Goal: Task Accomplishment & Management: Complete application form

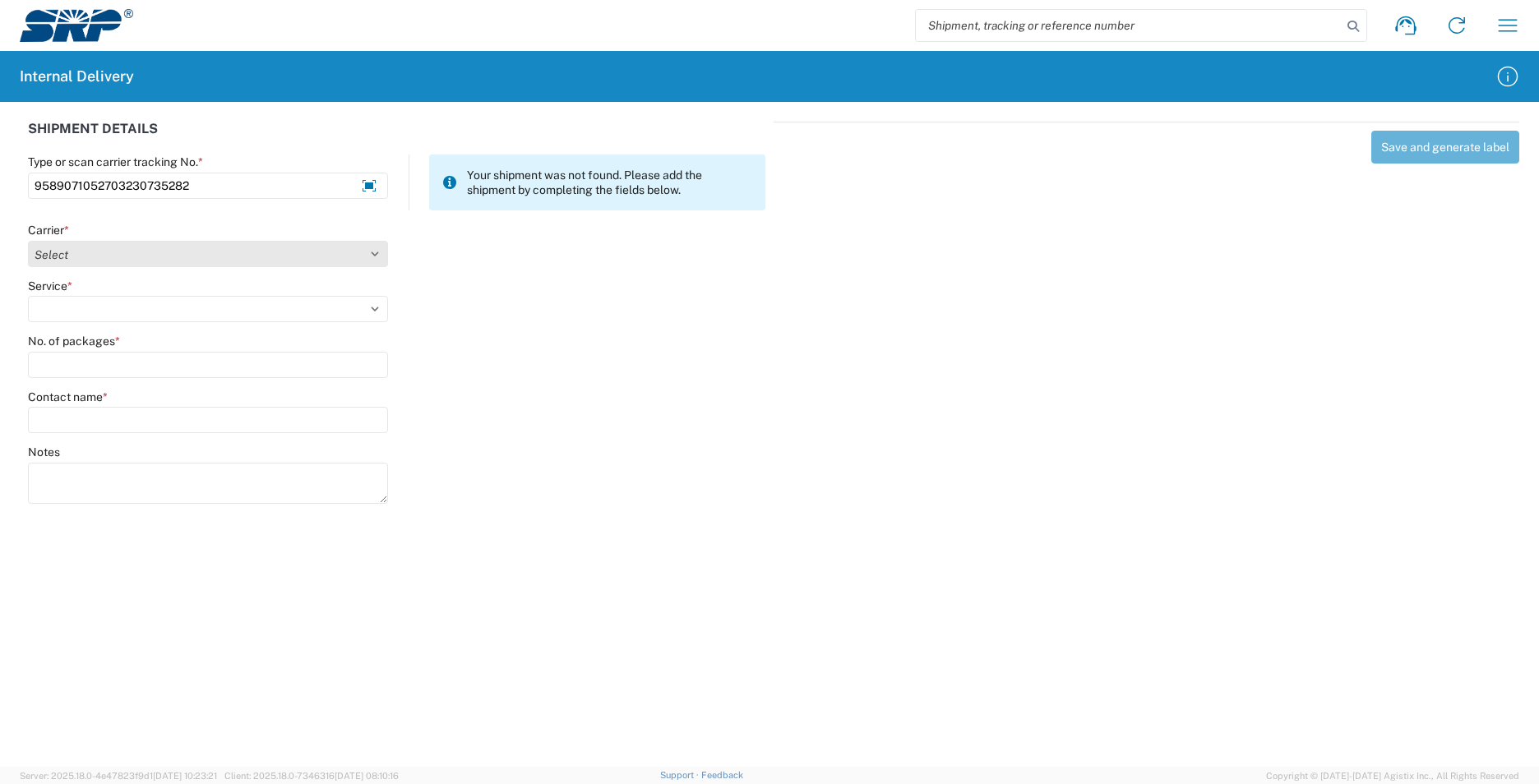
type input "9589071052703230735282"
click at [86, 254] on select "Select AcctPay Amazon Logistics ATI Trucking BC Dimerco Logistics Empire Southw…" at bounding box center [208, 254] width 360 height 26
select select "137"
click at [28, 241] on select "Select AcctPay Amazon Logistics ATI Trucking BC Dimerco Logistics Empire Southw…" at bounding box center [208, 254] width 360 height 26
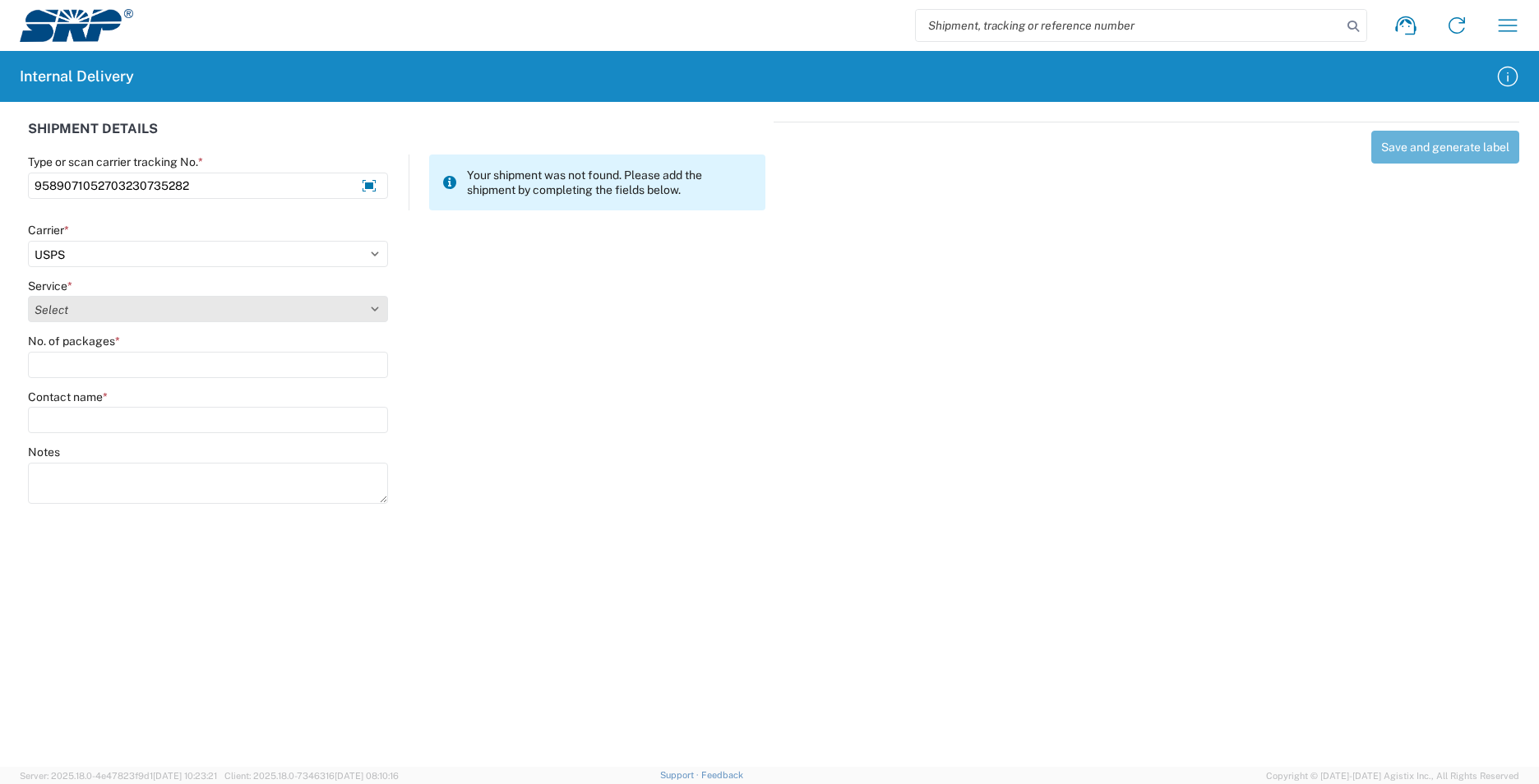
click at [92, 306] on select "Select 3 - 5 Day Bound Printed Matter Express Mail Flat-Rate Envelope Express M…" at bounding box center [208, 309] width 360 height 26
select select "17817"
click at [92, 311] on select "Select 3 - 5 Day Bound Printed Matter Express Mail Flat-Rate Envelope Express M…" at bounding box center [208, 309] width 360 height 26
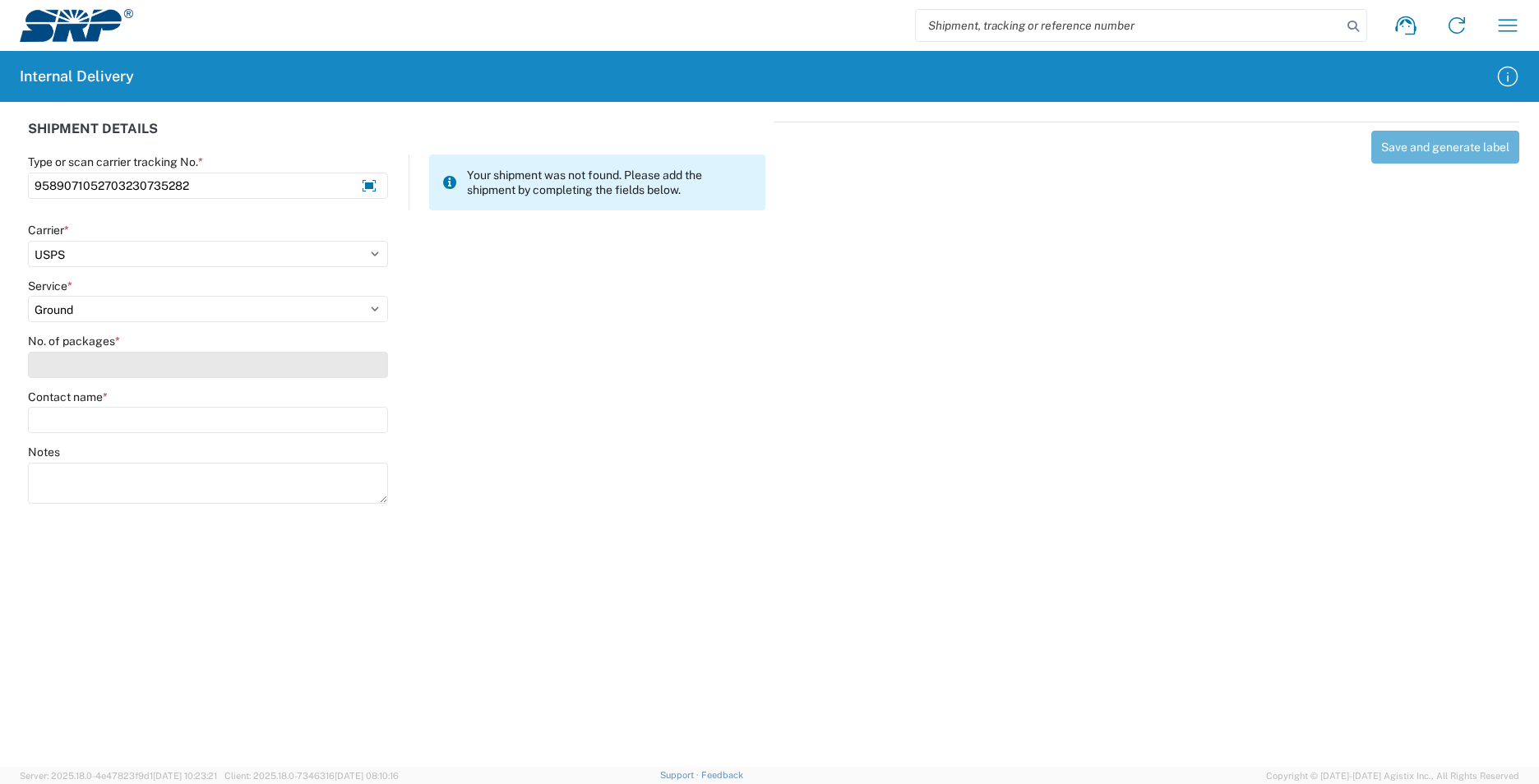
click at [85, 364] on input "No. of packages *" at bounding box center [208, 364] width 360 height 26
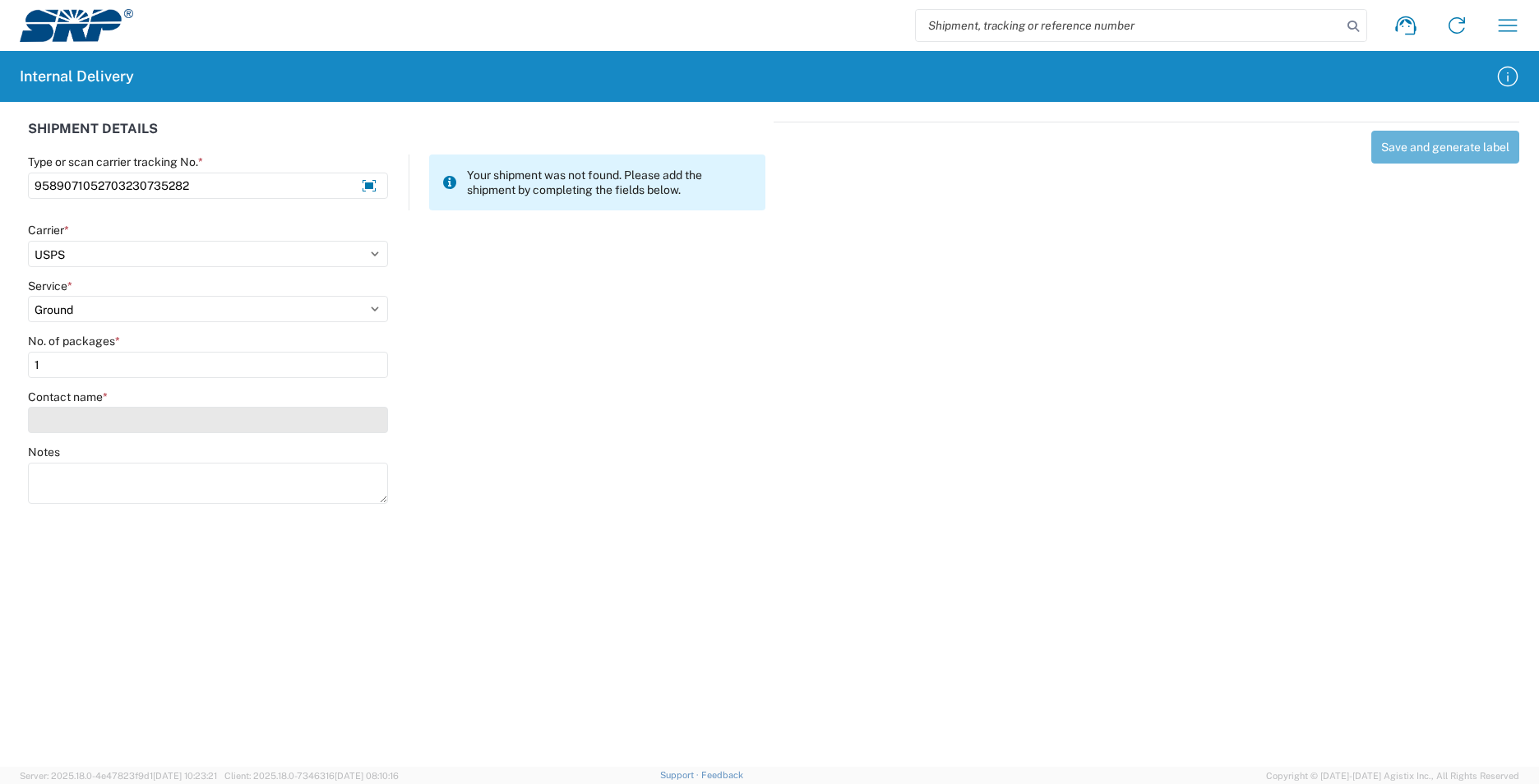
type input "1"
click at [104, 417] on input "Contact name *" at bounding box center [208, 420] width 360 height 26
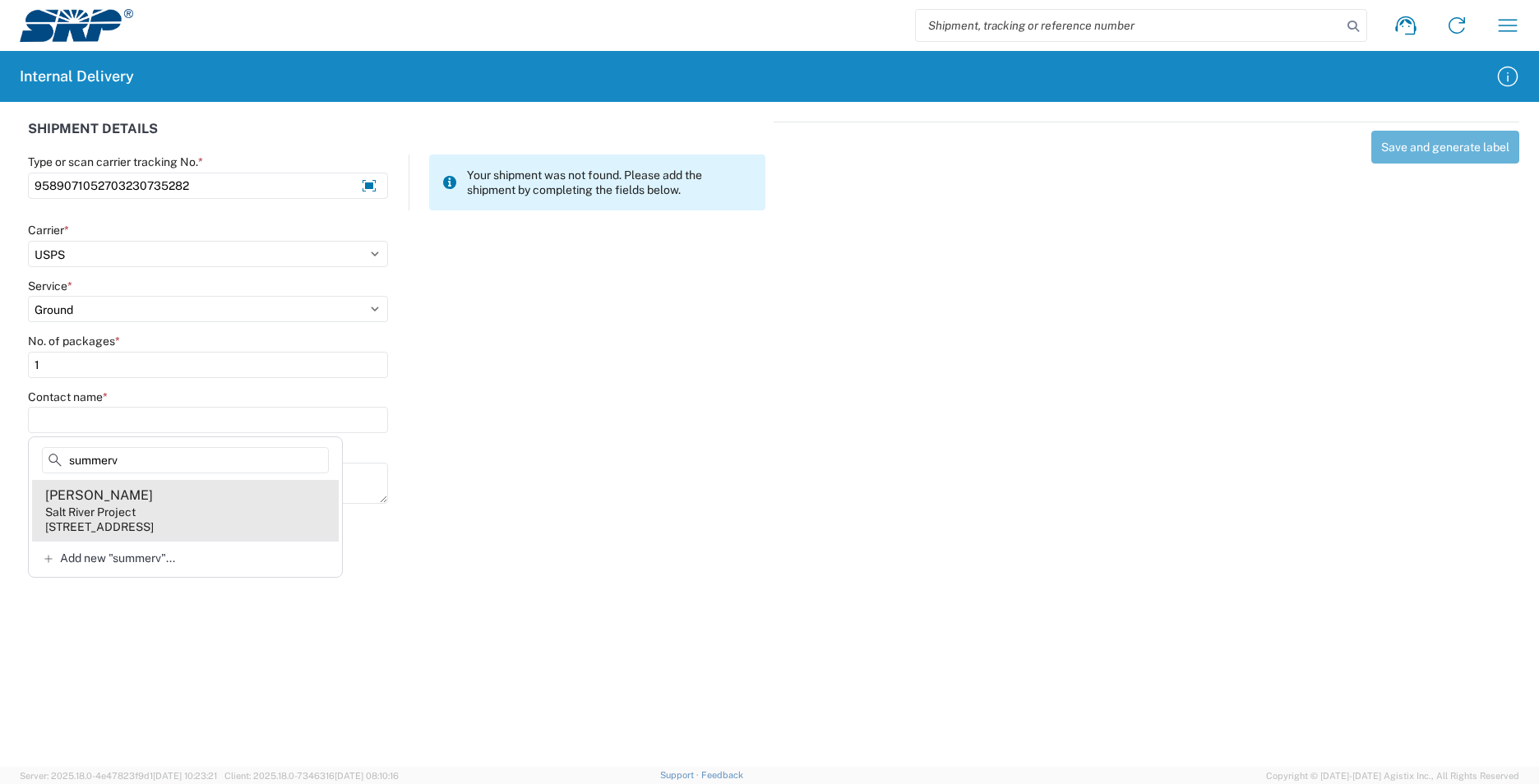
type input "summerv"
click at [197, 509] on agx-address-suggestion-item "Yvonne Summerville Salt River Project 1 E Continental Dr, PER101, Tempe, AZ, 85…" at bounding box center [185, 510] width 306 height 61
type input "Yvonne Summerville"
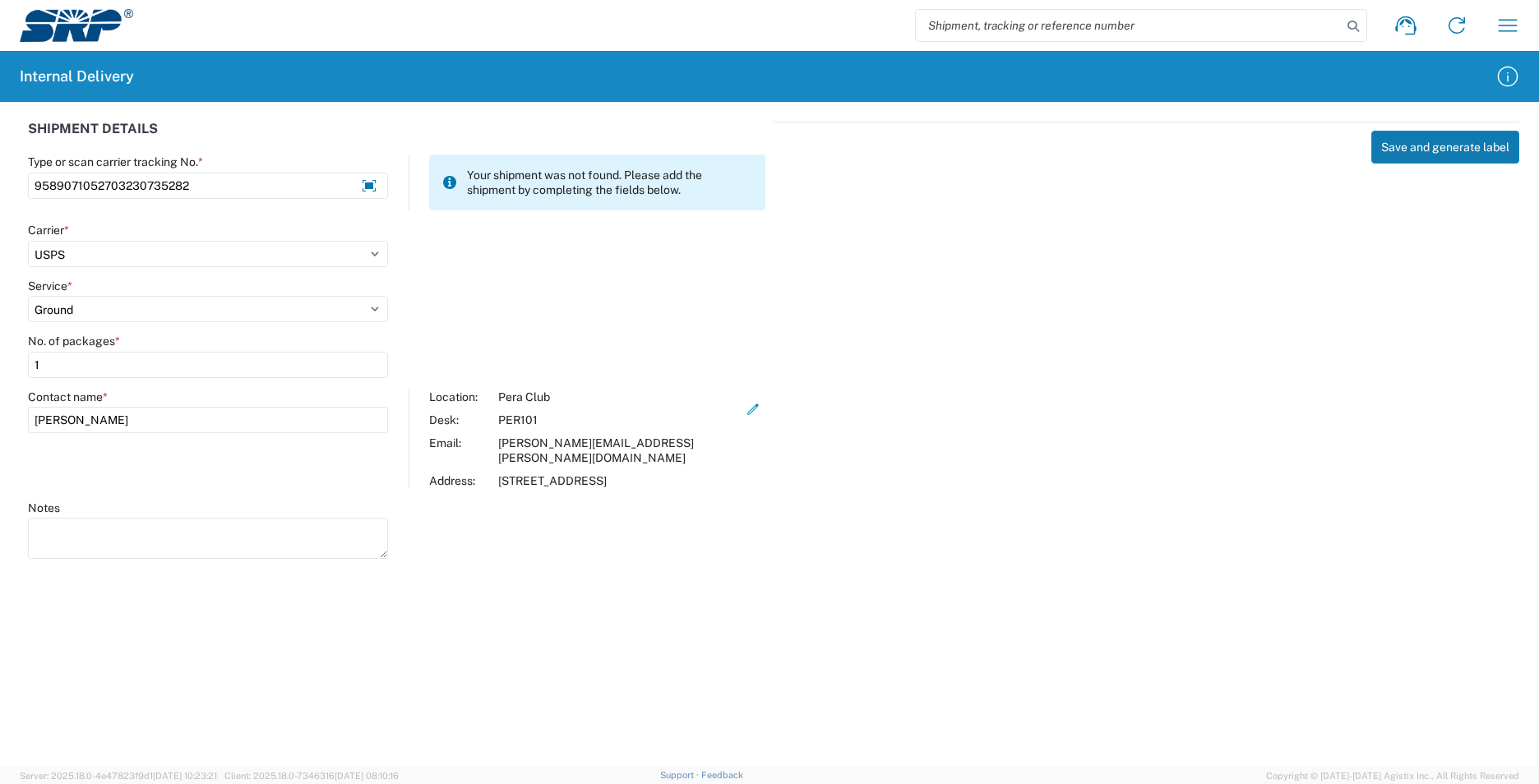
click at [1447, 154] on button "Save and generate label" at bounding box center [1445, 146] width 148 height 33
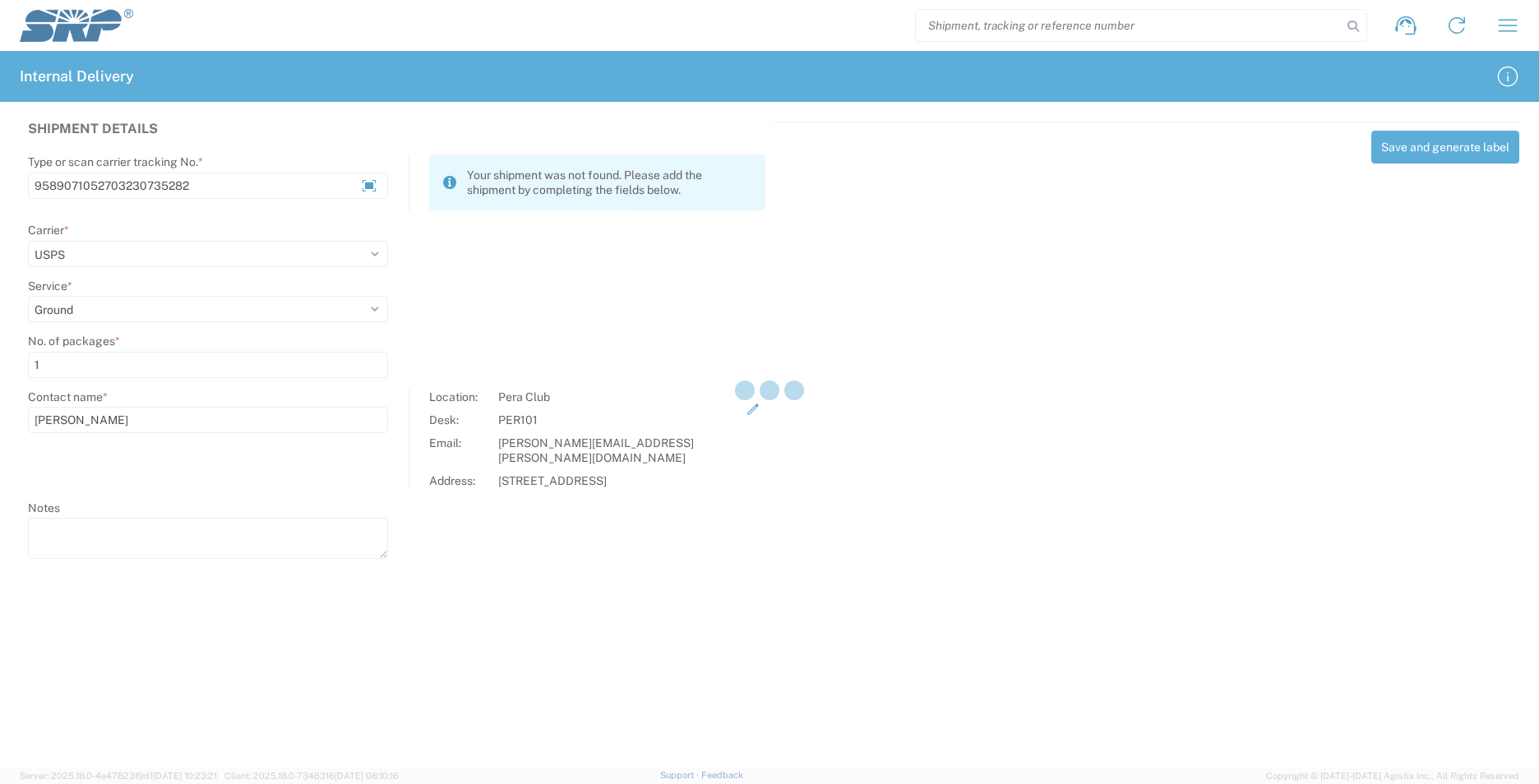
select select
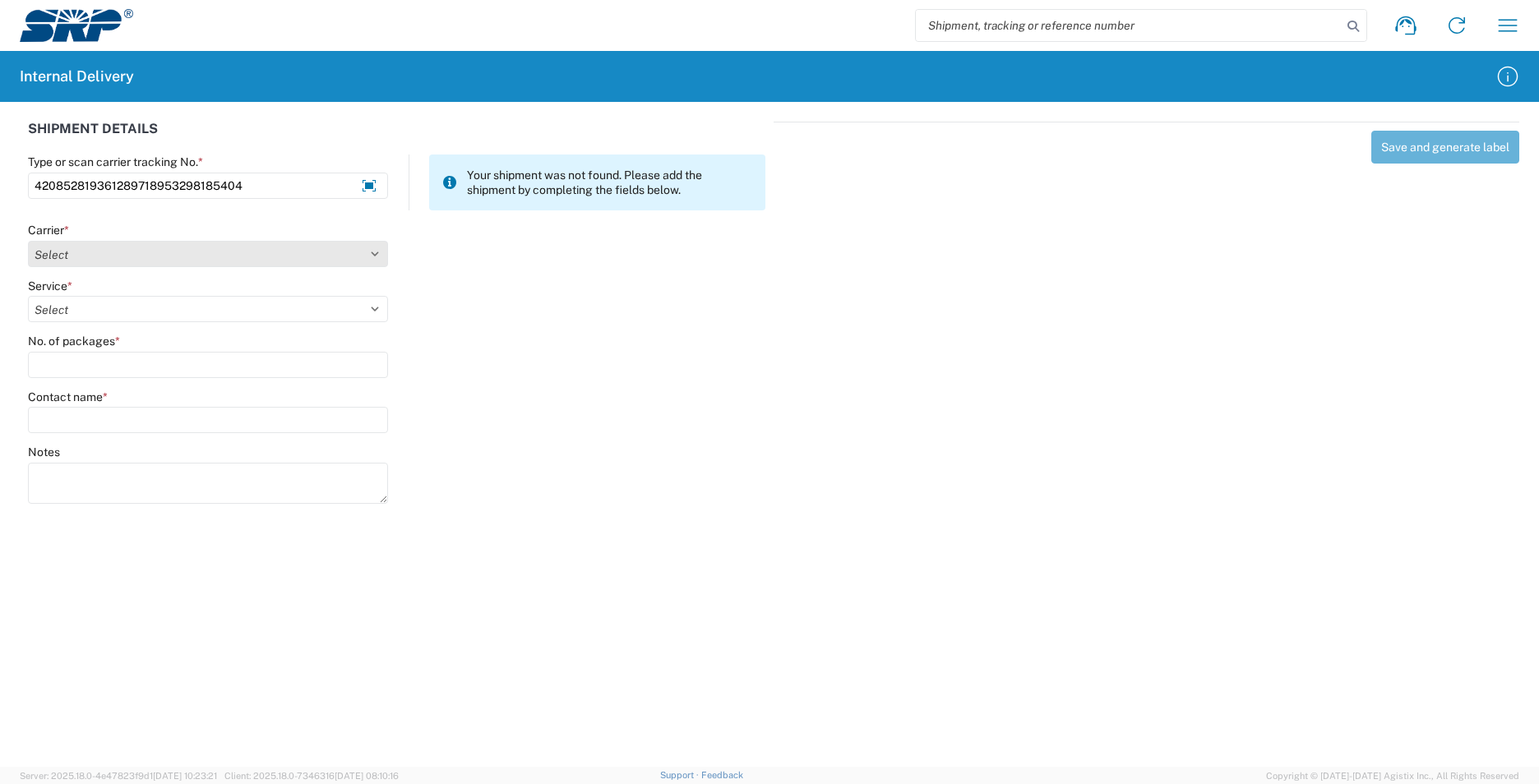
type input "420852819361289718953298185404"
click at [86, 257] on select "Select AcctPay Amazon Logistics ATI Trucking BC Dimerco Logistics Empire Southw…" at bounding box center [208, 254] width 360 height 26
select select "137"
click at [28, 241] on select "Select AcctPay Amazon Logistics ATI Trucking BC Dimerco Logistics Empire Southw…" at bounding box center [208, 254] width 360 height 26
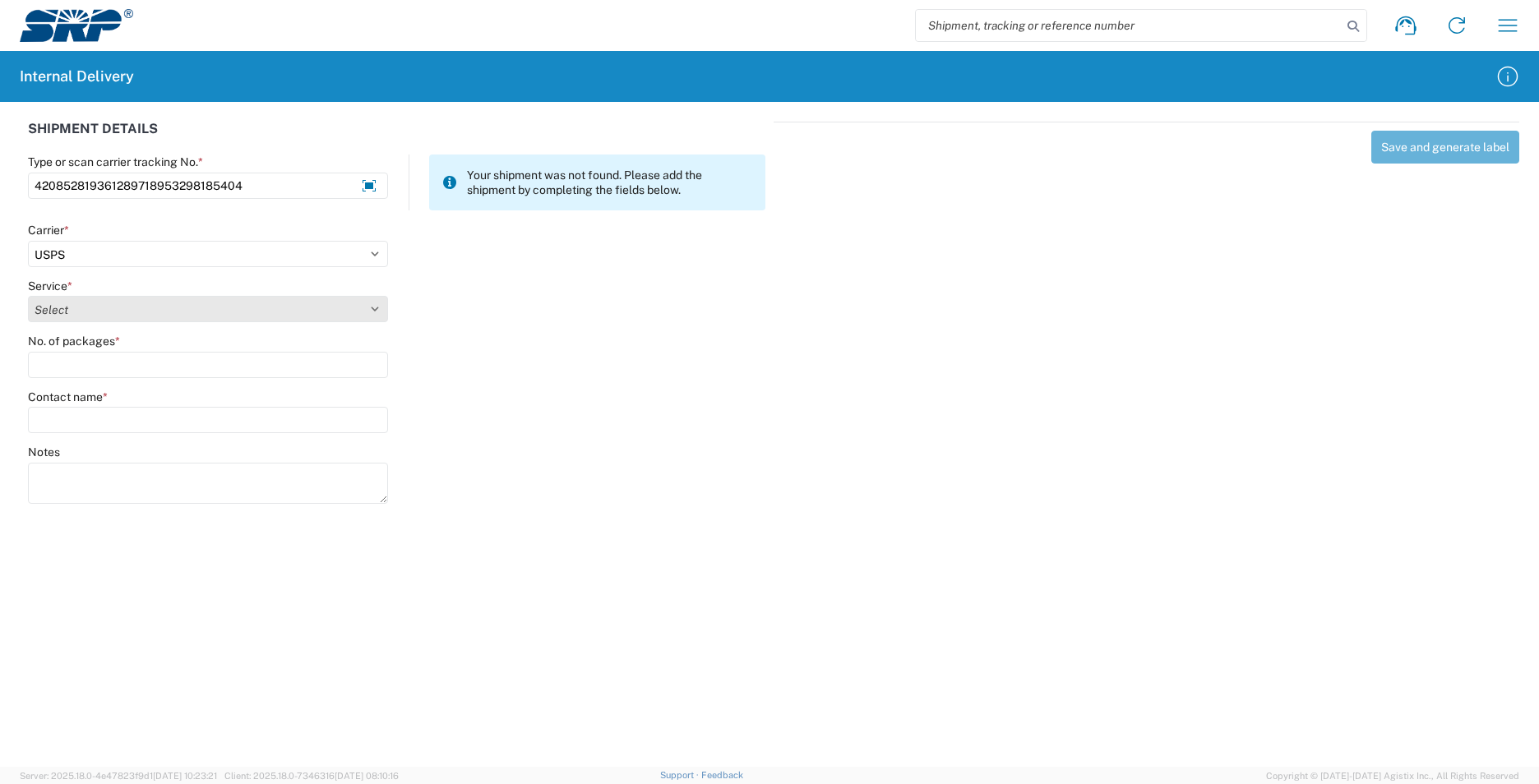
click at [80, 313] on select "Select 3 - 5 Day Bound Printed Matter Express Mail Flat-Rate Envelope Express M…" at bounding box center [208, 309] width 360 height 26
select select "17817"
click at [80, 314] on select "Select 3 - 5 Day Bound Printed Matter Express Mail Flat-Rate Envelope Express M…" at bounding box center [208, 309] width 360 height 26
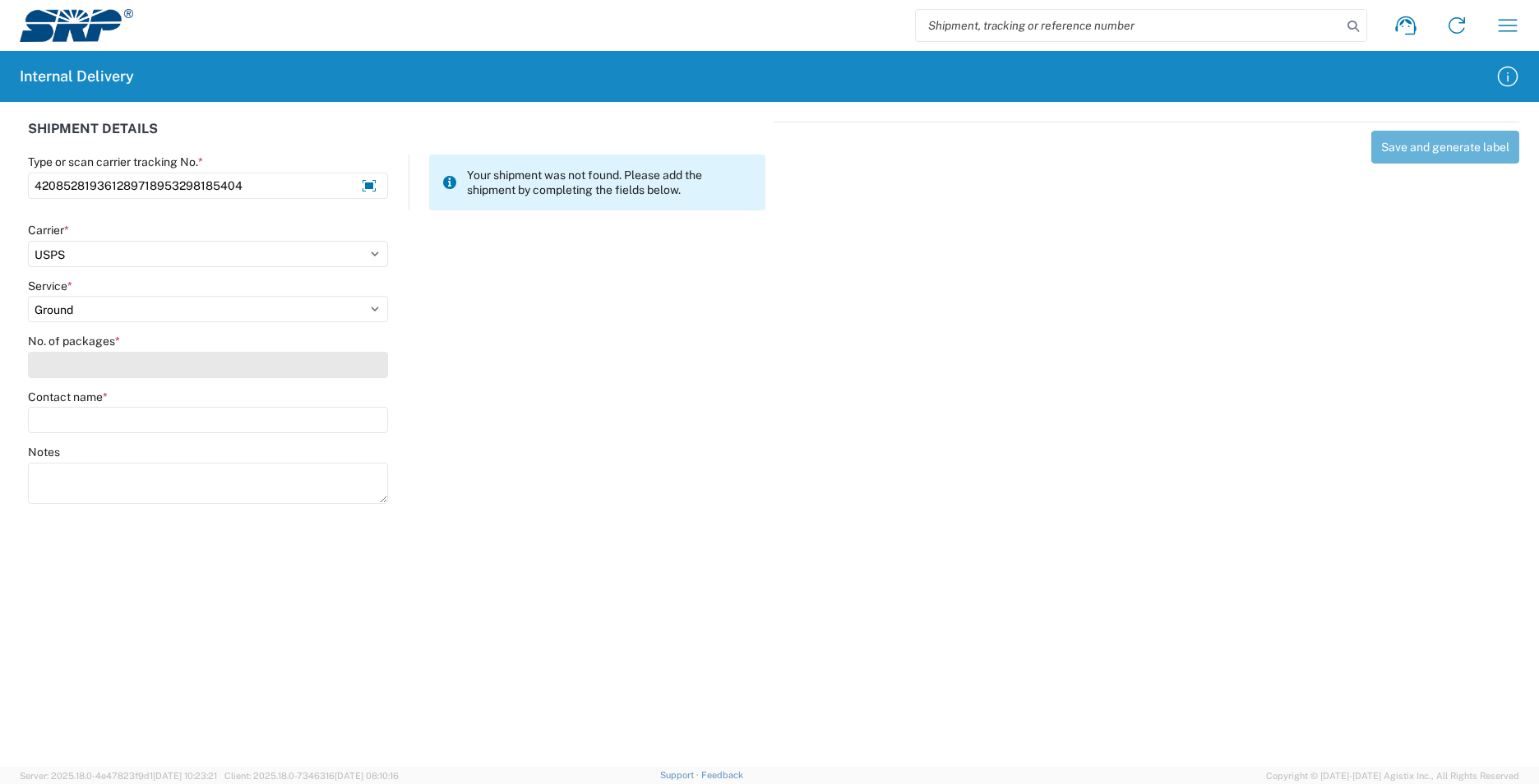
click at [95, 365] on input "No. of packages *" at bounding box center [208, 364] width 360 height 26
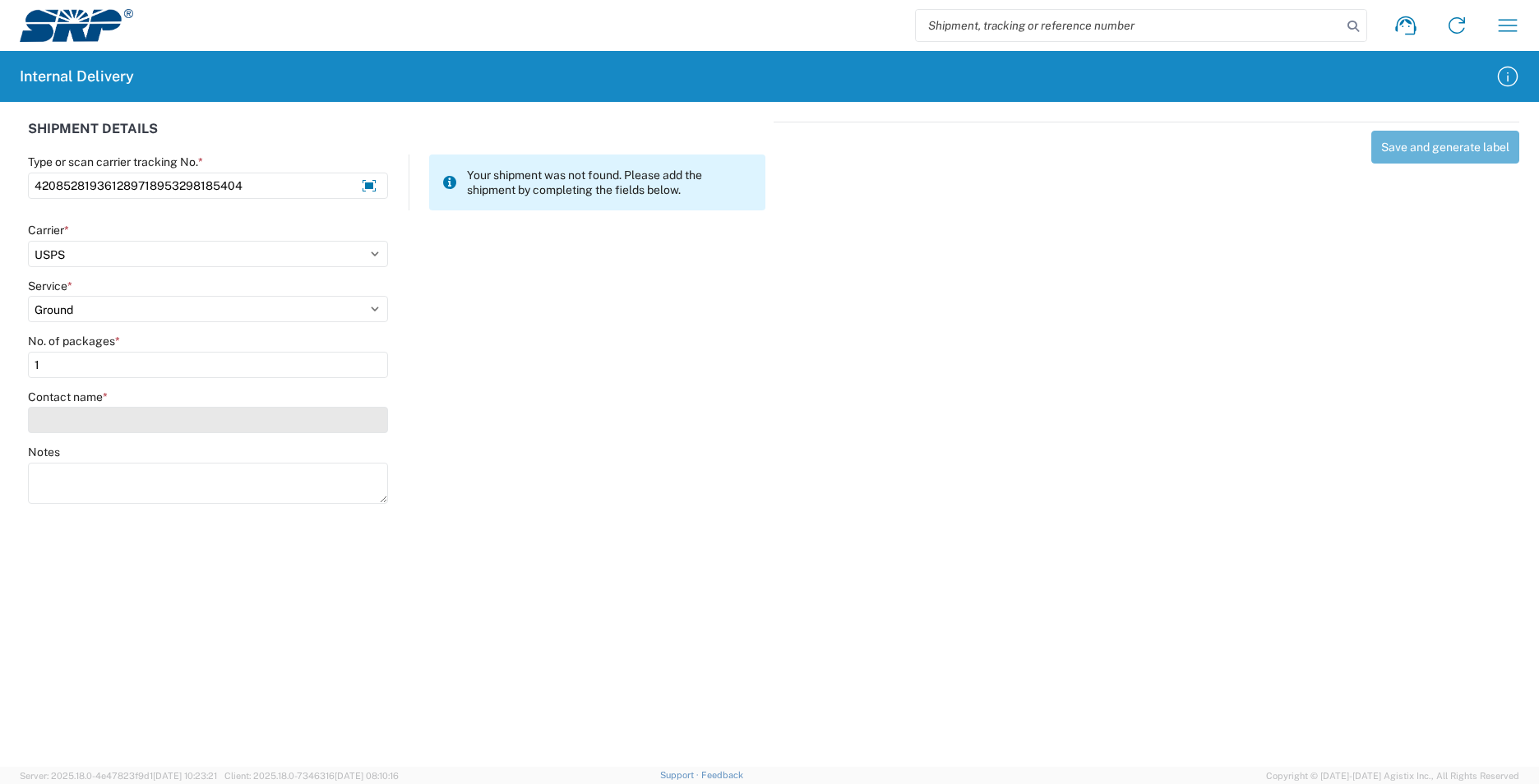
type input "1"
click at [82, 423] on input "Contact name *" at bounding box center [208, 420] width 360 height 26
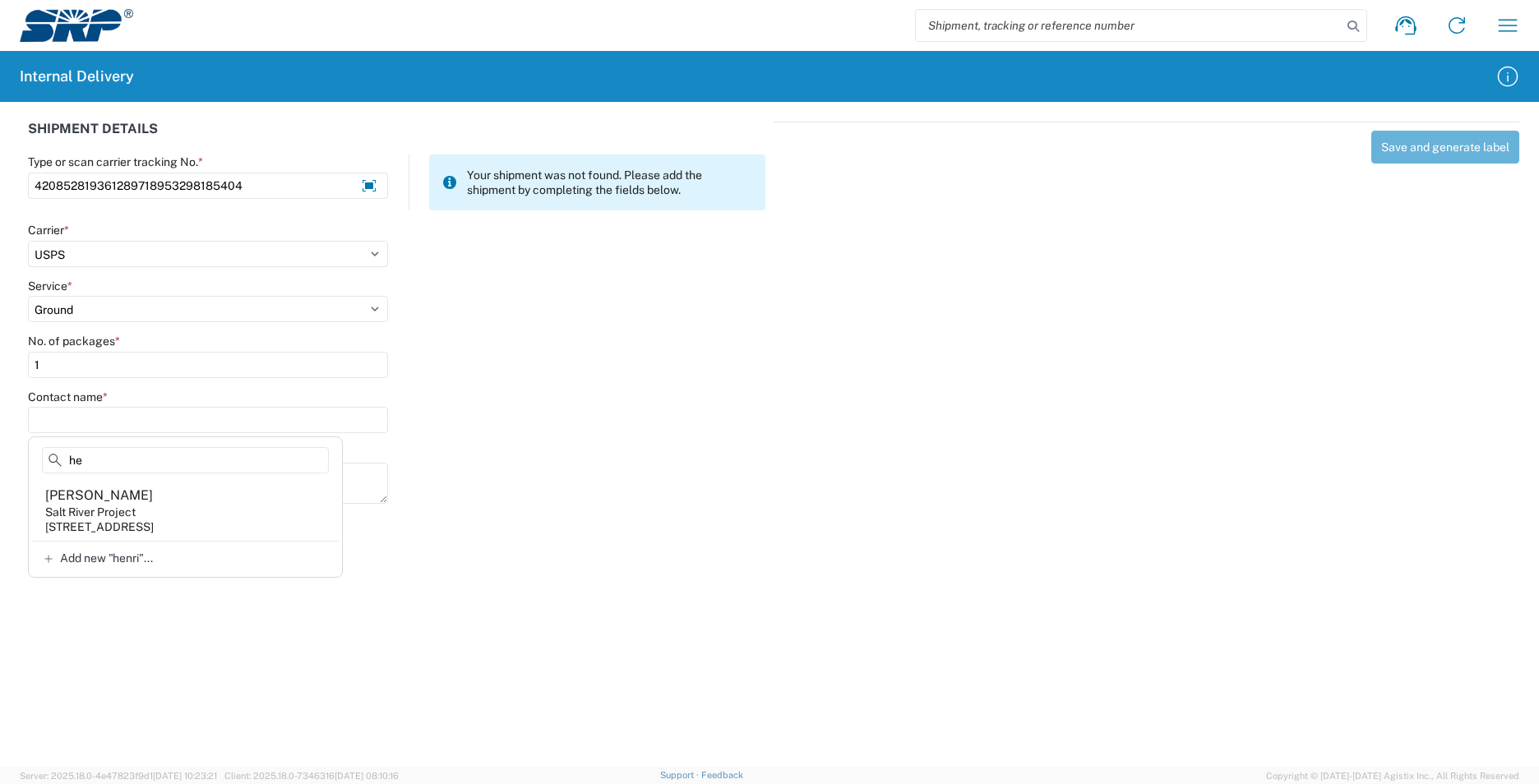
type input "h"
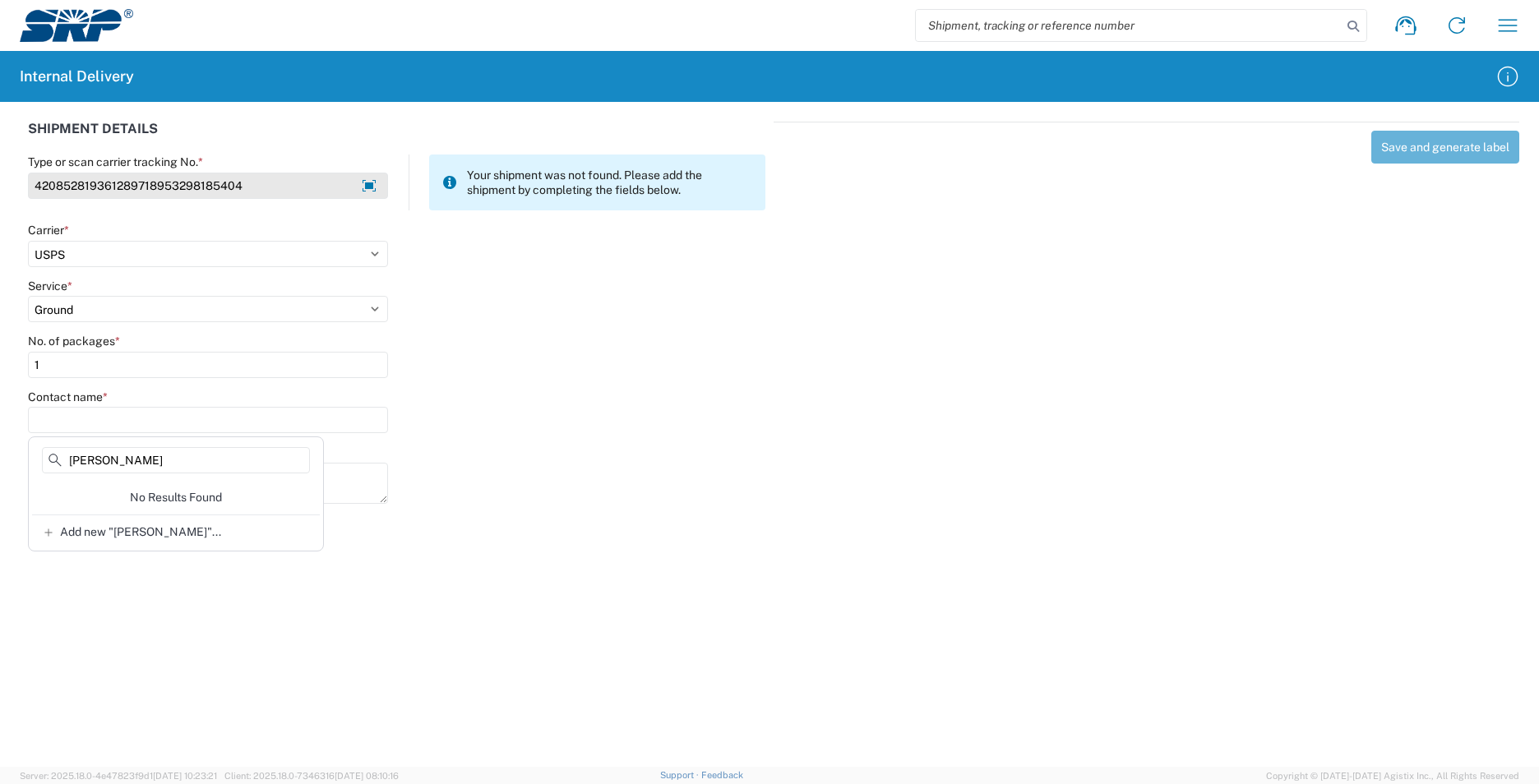
type input "mirna"
click at [264, 189] on input "420852819361289718953298185404" at bounding box center [208, 185] width 360 height 26
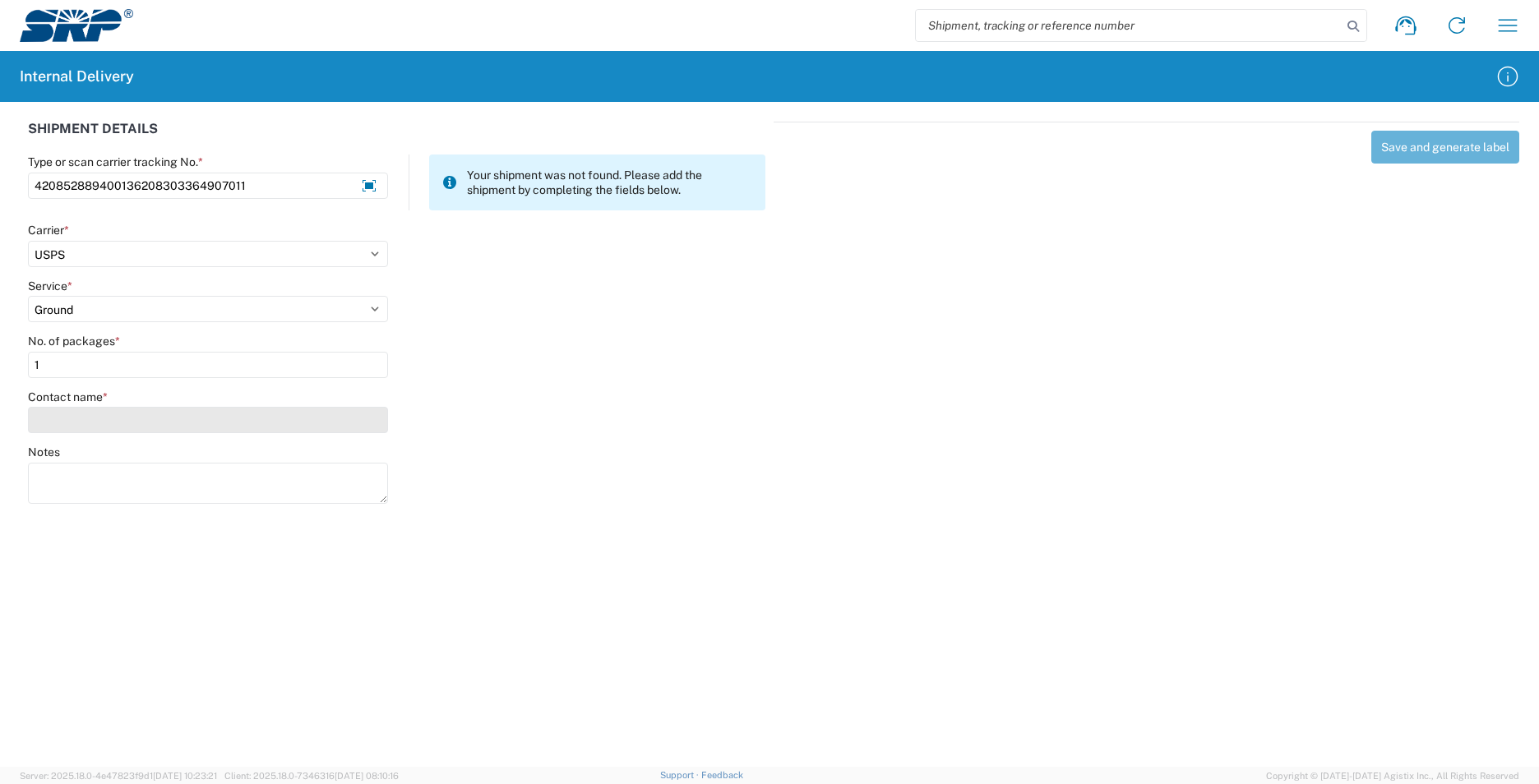
type input "420852889400136208303364907011"
click at [47, 422] on input "Contact name *" at bounding box center [208, 420] width 360 height 26
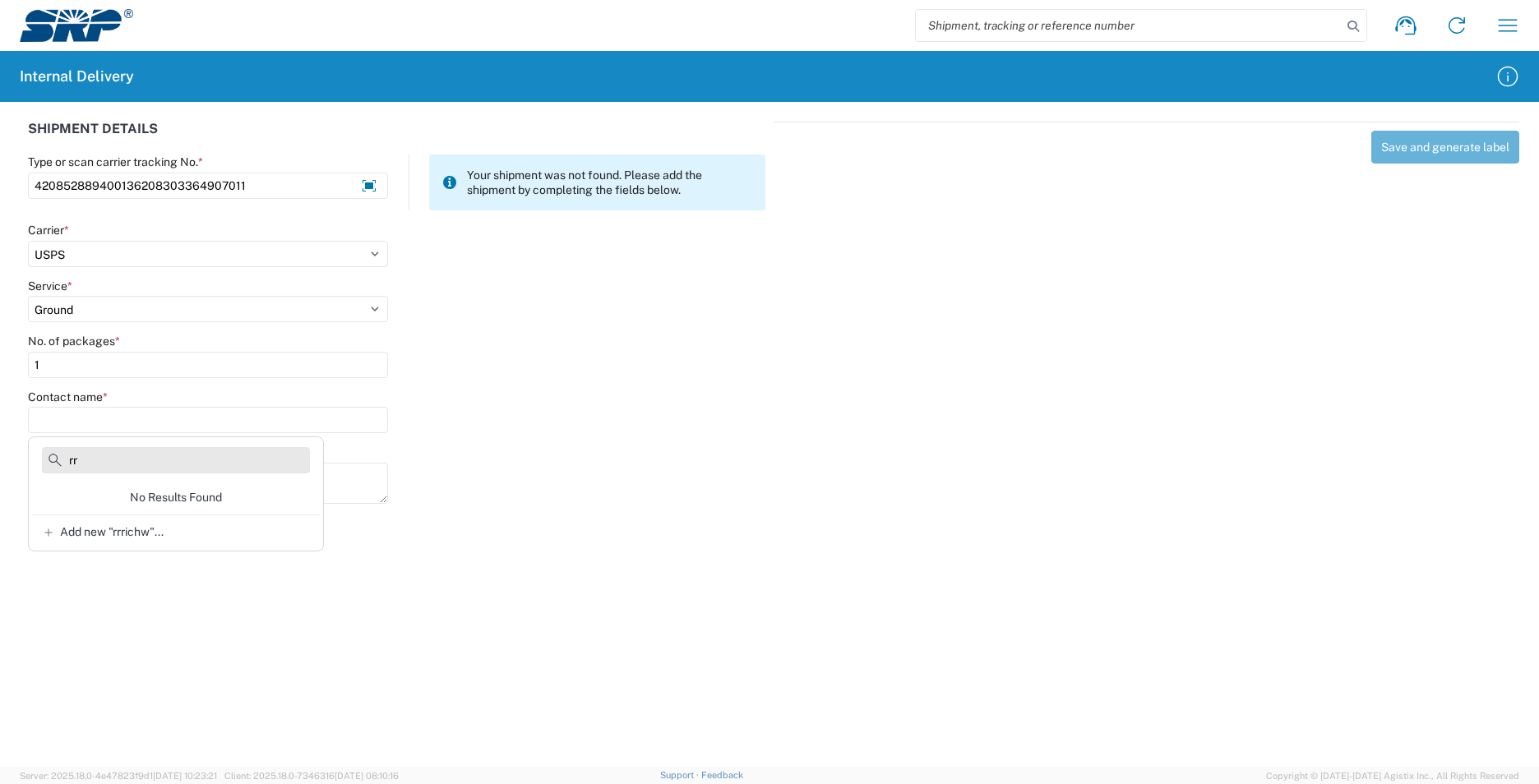
type input "r"
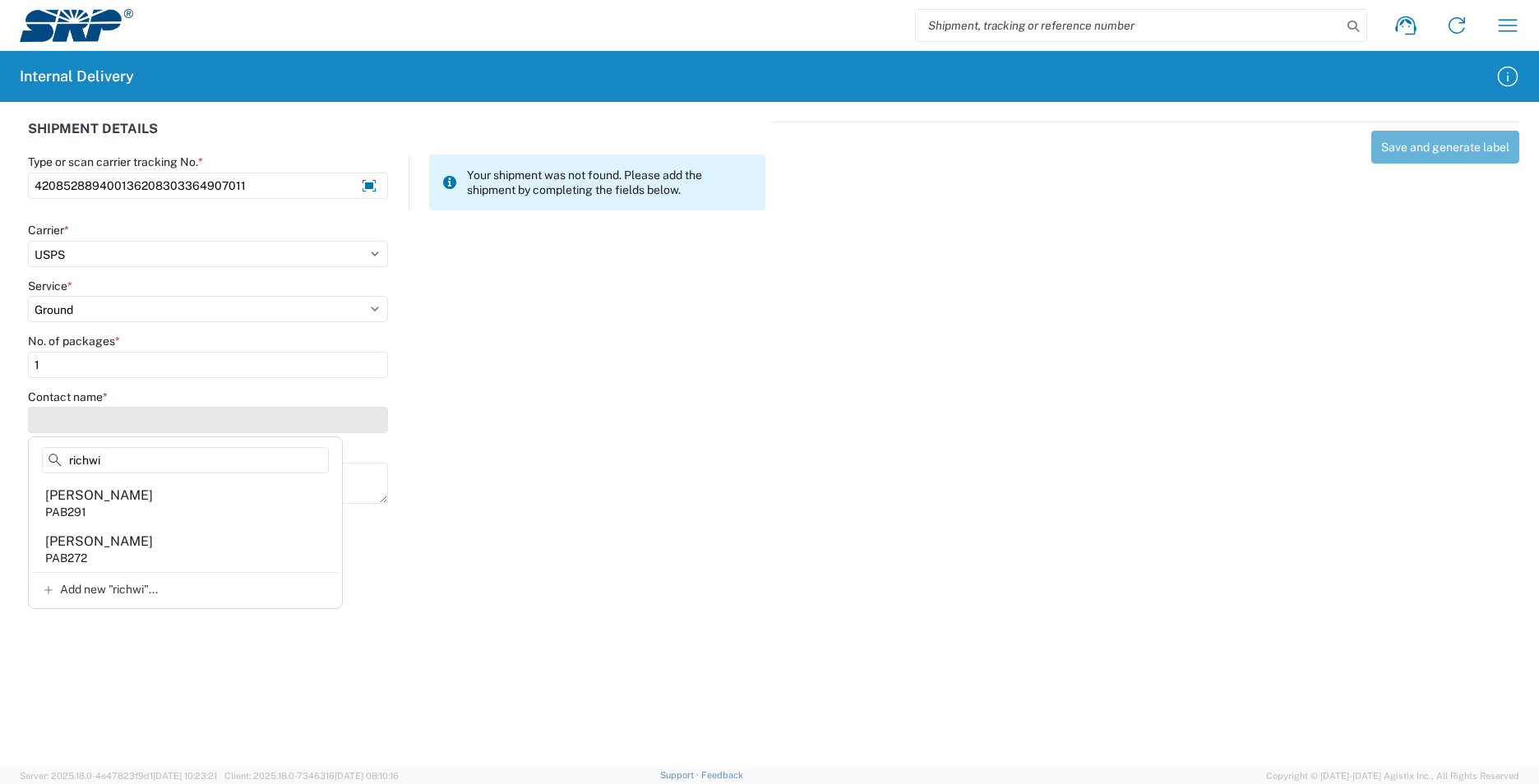
type input "richwi"
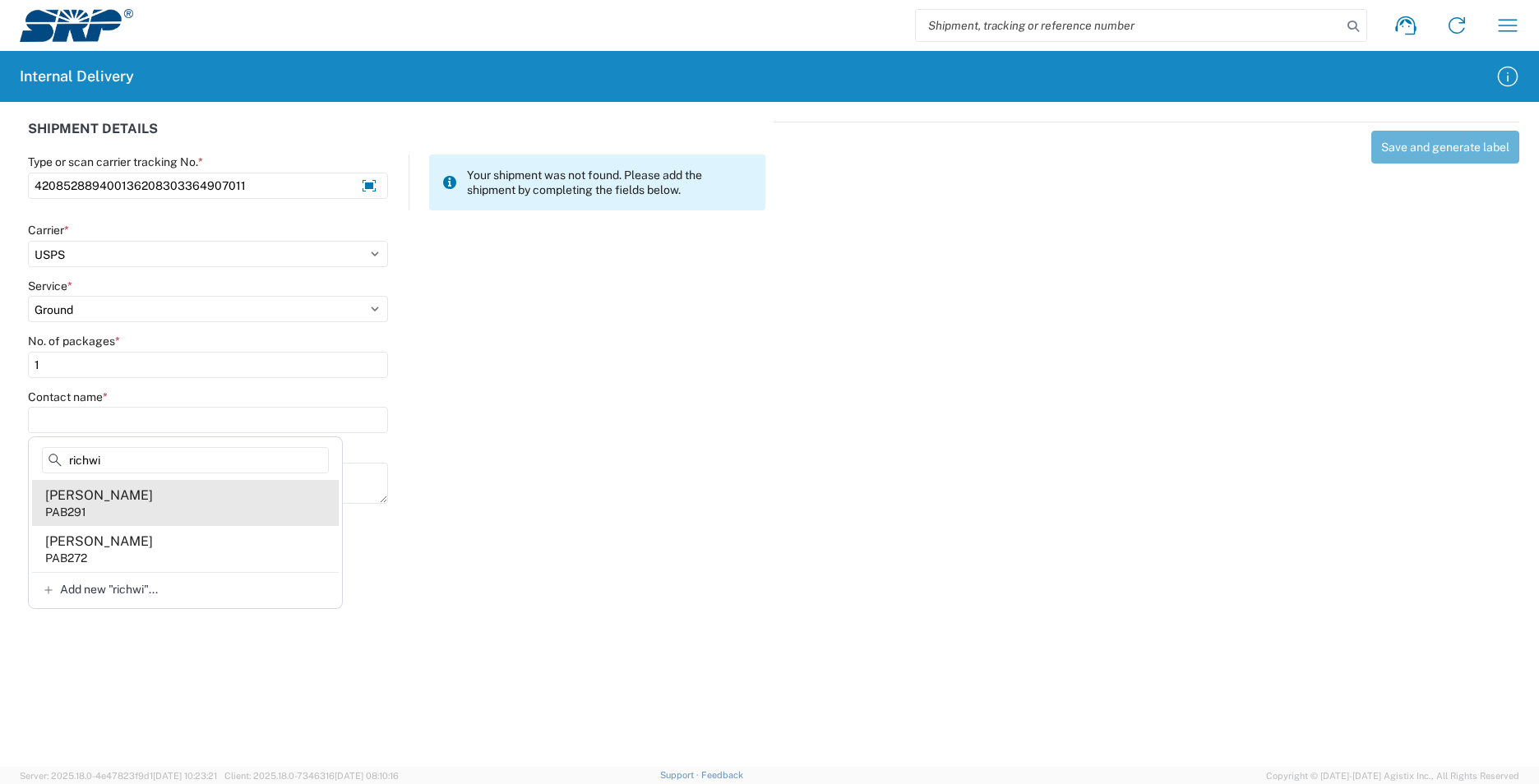
click at [193, 498] on agx-address-suggestion-item "Megan Richwine PAB291" at bounding box center [185, 502] width 306 height 46
type input "Megan Richwine"
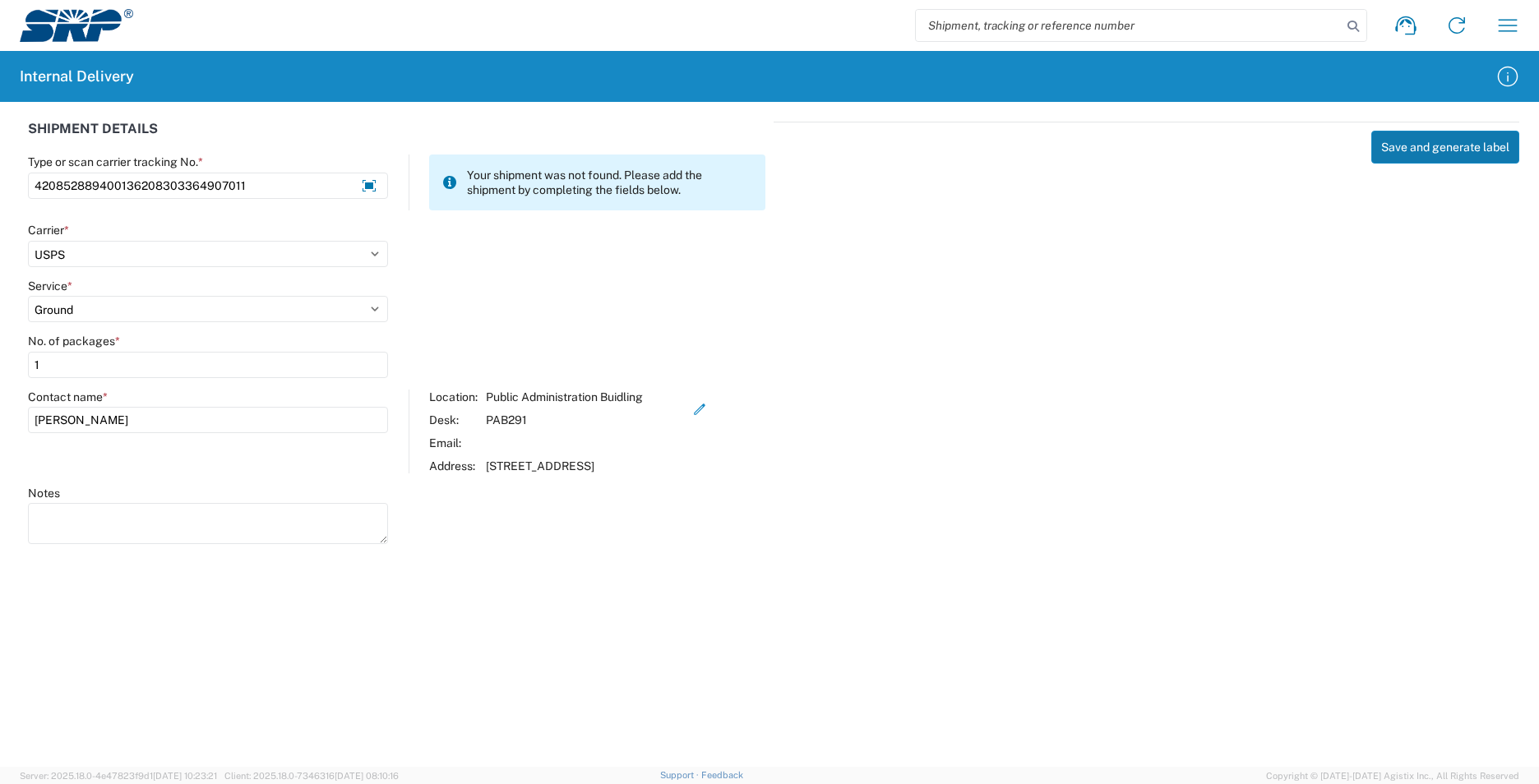
click at [1401, 146] on button "Save and generate label" at bounding box center [1445, 146] width 148 height 33
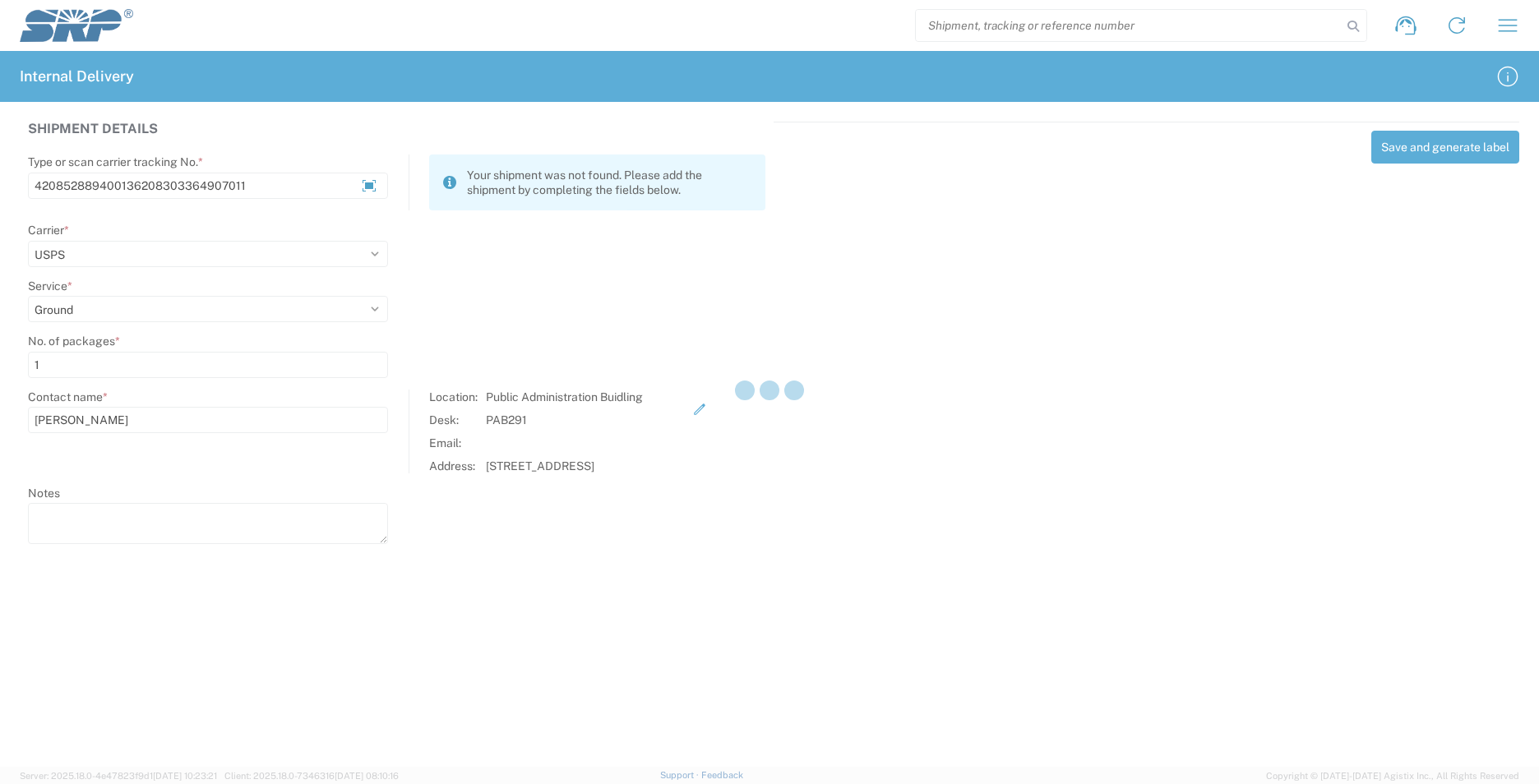
select select
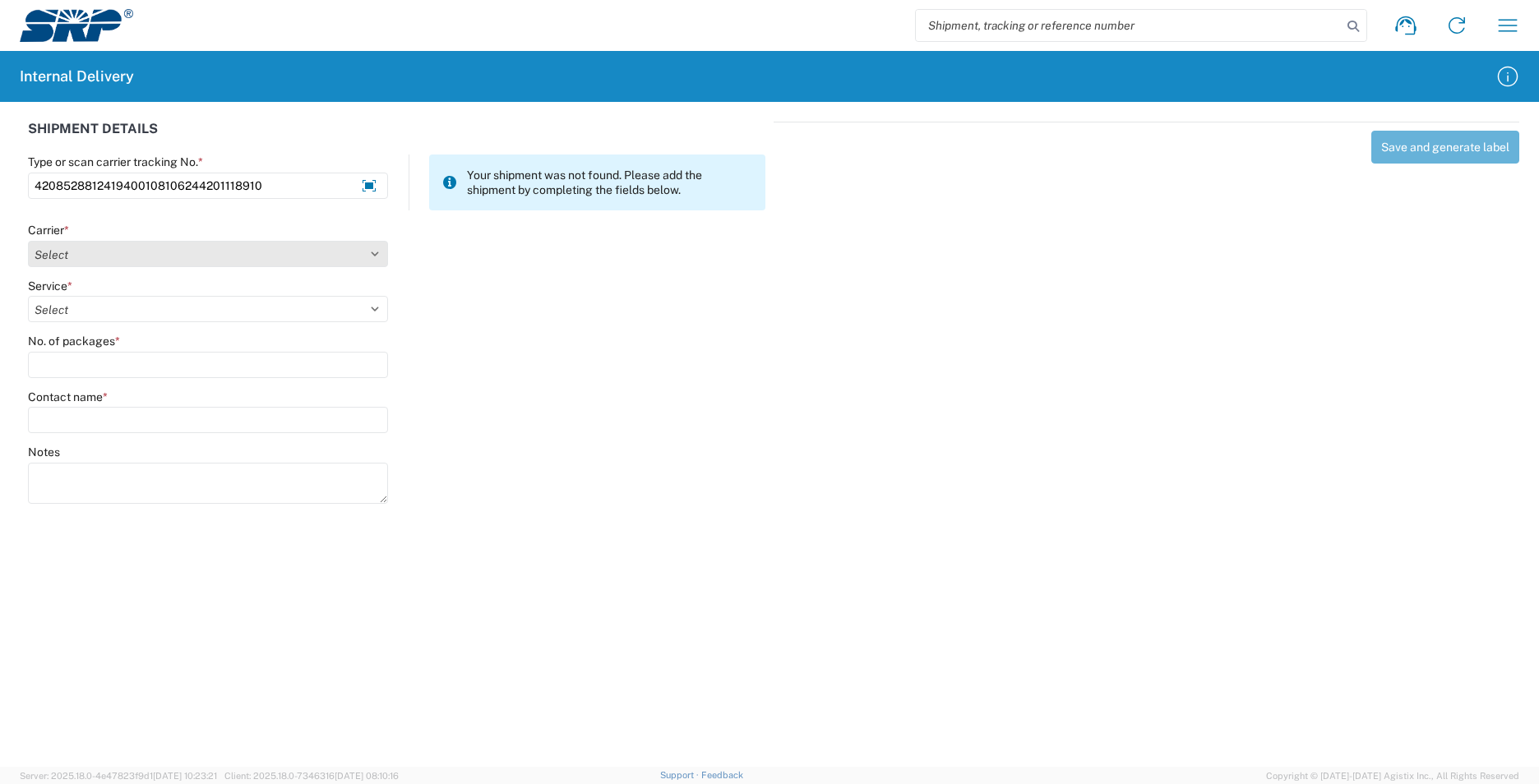
type input "4208528812419400108106244201118910"
click at [70, 252] on select "Select AcctPay Amazon Logistics ATI Trucking BC Dimerco Logistics Empire Southw…" at bounding box center [208, 254] width 360 height 26
select select "137"
click at [28, 241] on select "Select AcctPay Amazon Logistics ATI Trucking BC Dimerco Logistics Empire Southw…" at bounding box center [208, 254] width 360 height 26
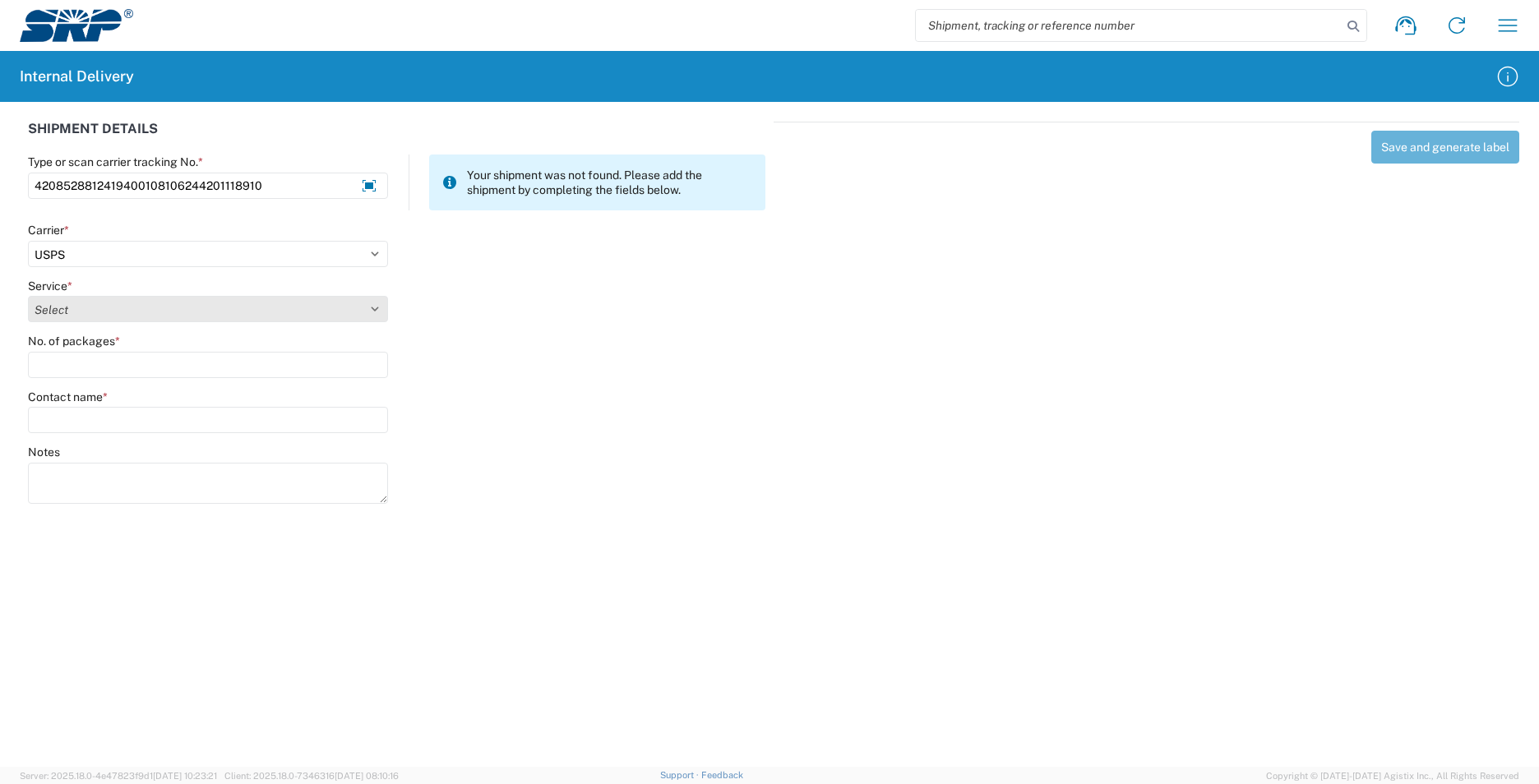
select select "17817"
click at [28, 296] on select "Select 3 - 5 Day Bound Printed Matter Express Mail Flat-Rate Envelope Express M…" at bounding box center [208, 309] width 360 height 26
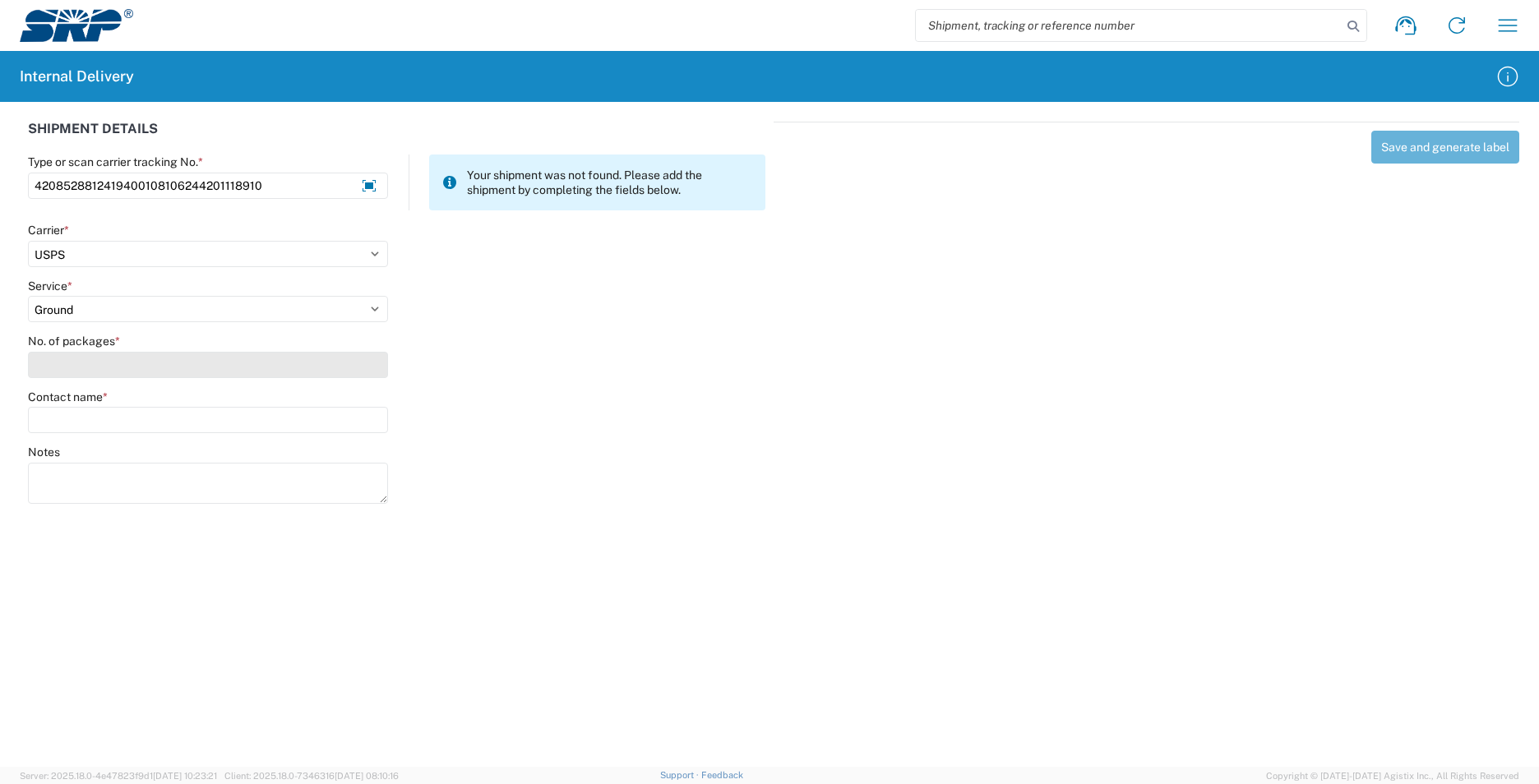
click at [68, 368] on input "No. of packages *" at bounding box center [208, 364] width 360 height 26
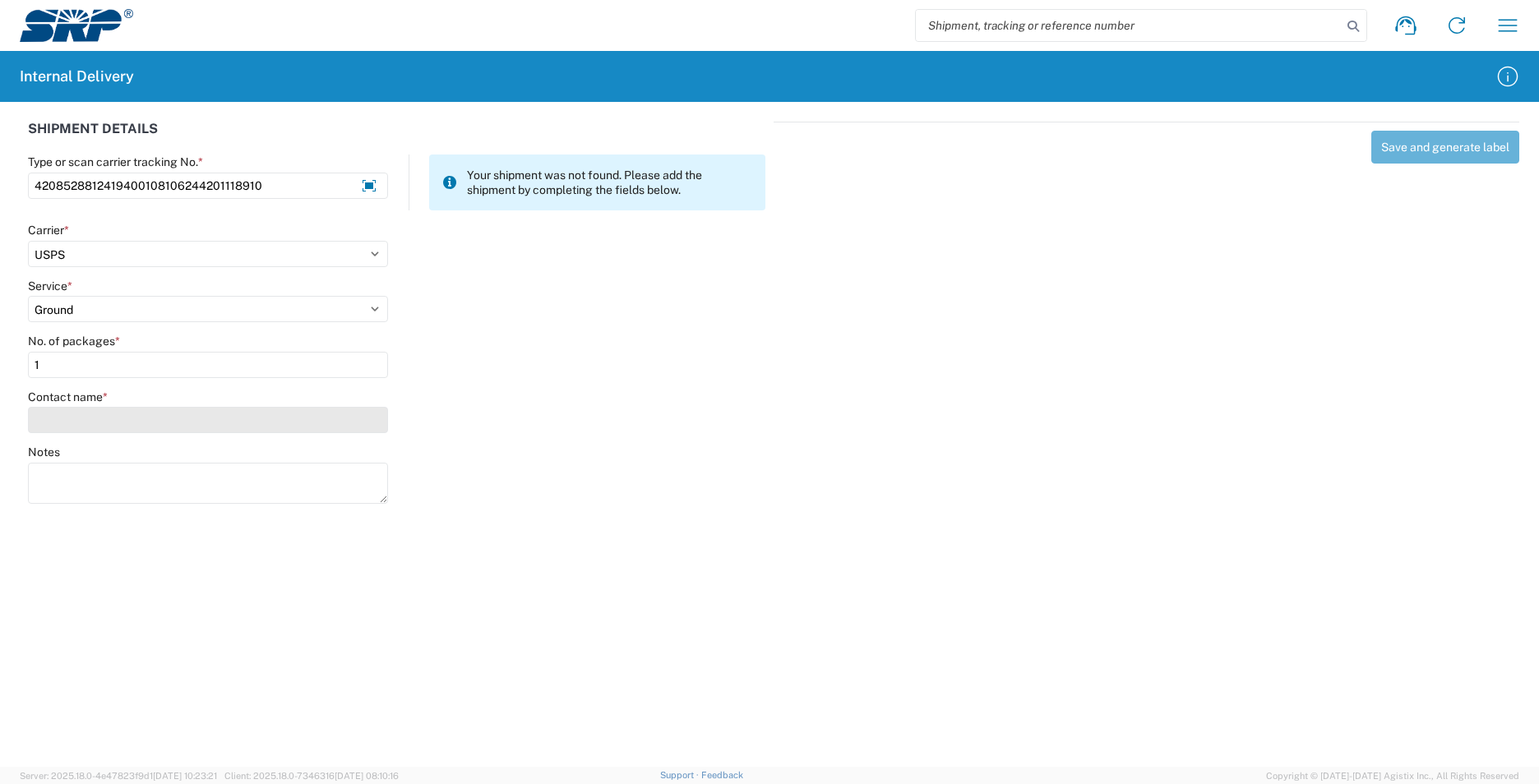
type input "1"
click at [78, 422] on input "Contact name *" at bounding box center [208, 420] width 360 height 26
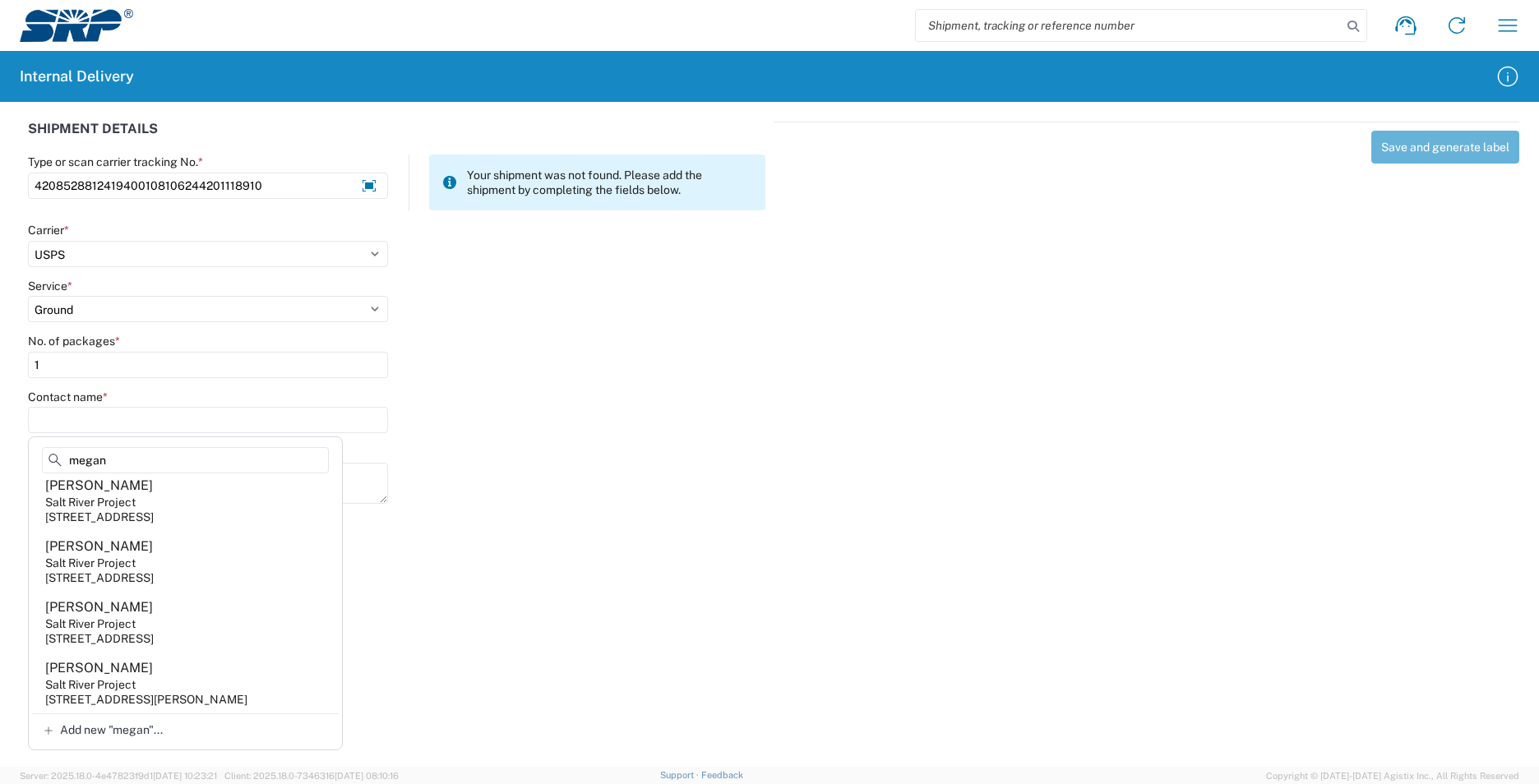
scroll to position [588, 0]
type input "m"
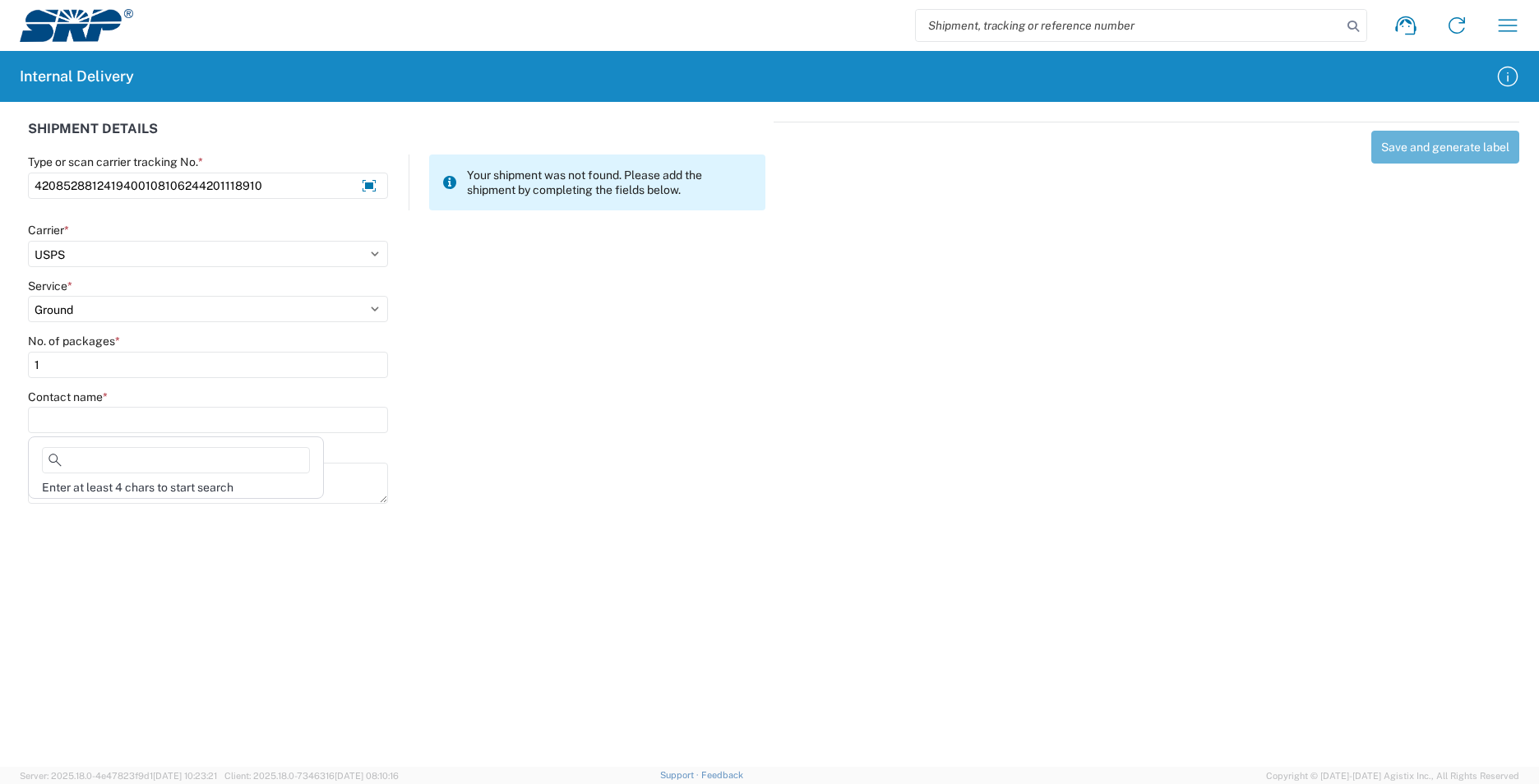
scroll to position [0, 0]
type input "r"
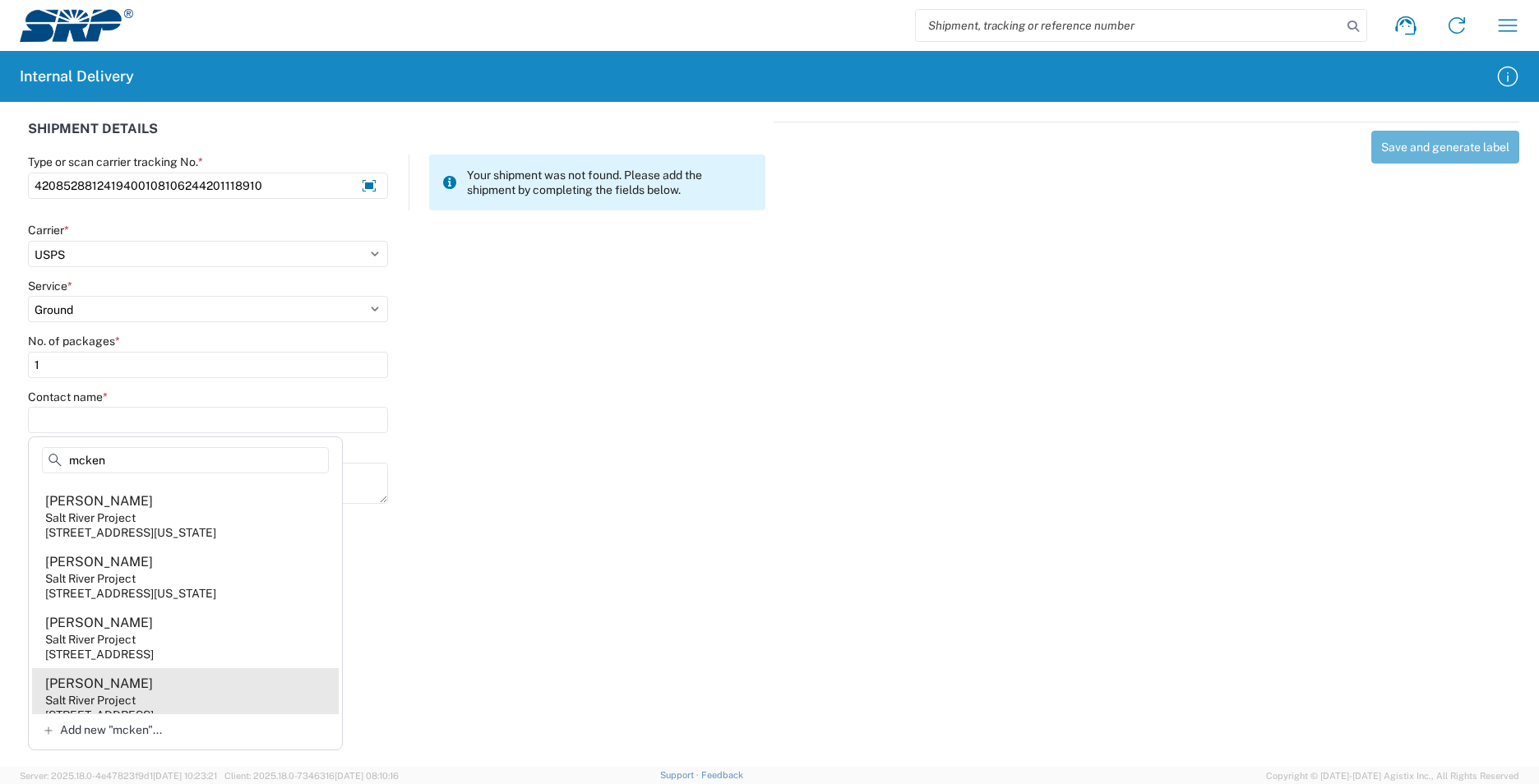
scroll to position [131, 0]
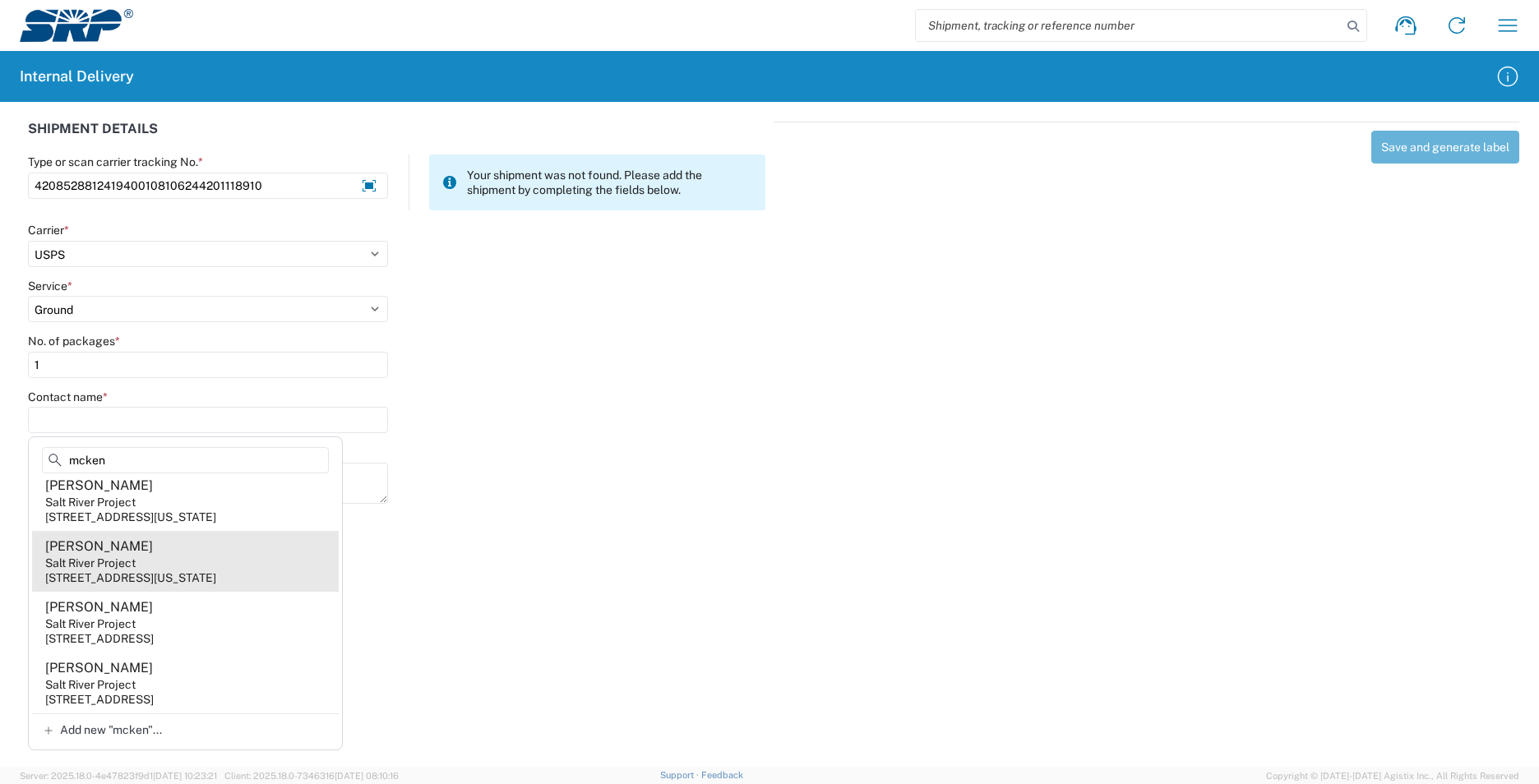
type input "mcken"
click at [217, 572] on div "998 W Washington St, XCT310, Tempe, AZ, 85281, US" at bounding box center [130, 578] width 171 height 15
type input "Michael Mckenzie"
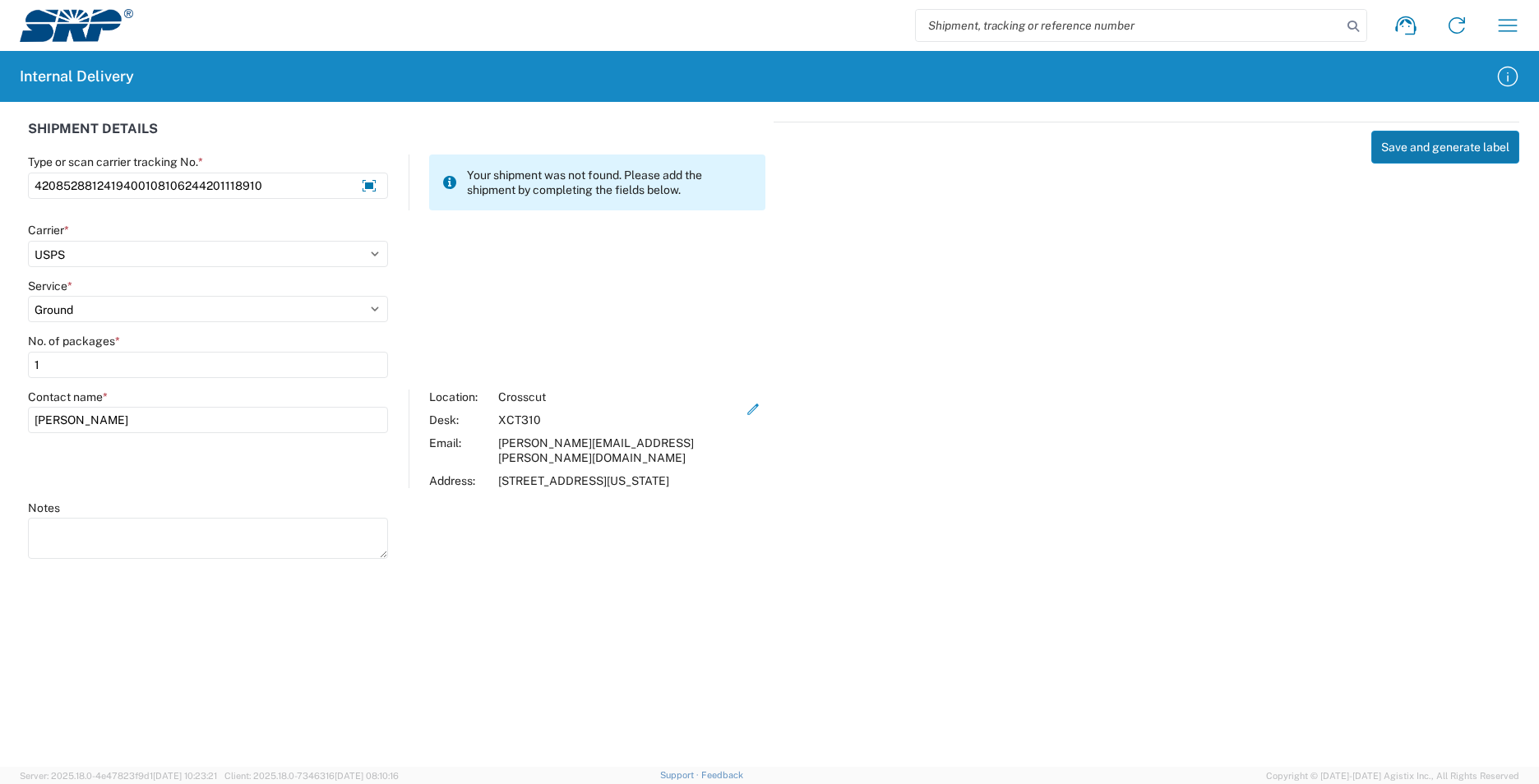
click at [1486, 145] on button "Save and generate label" at bounding box center [1445, 146] width 148 height 33
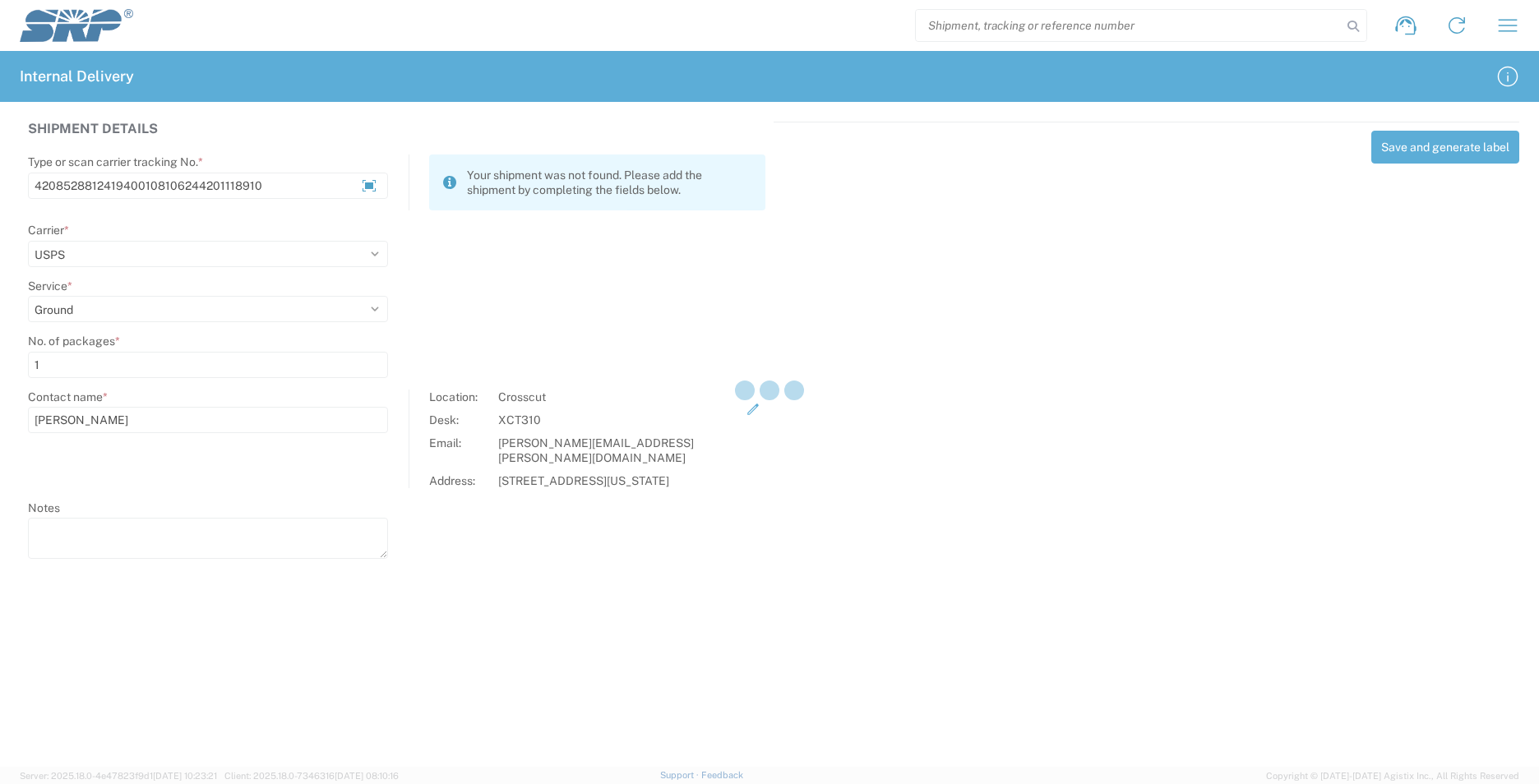
select select
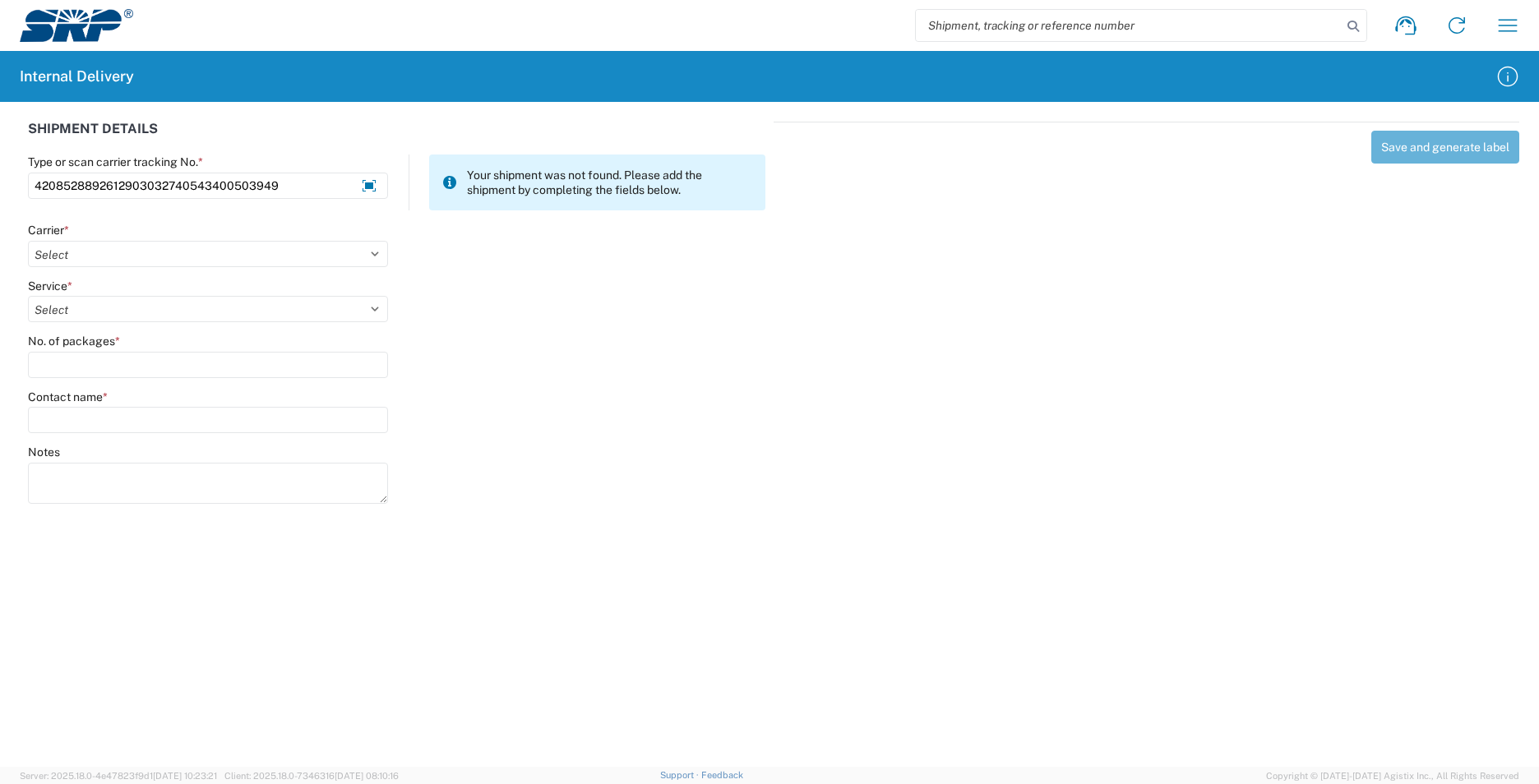
type input "4208528892612903032740543400503949"
click at [80, 250] on select "Select AcctPay Amazon Logistics ATI Trucking BC Dimerco Logistics Empire Southw…" at bounding box center [208, 254] width 360 height 26
select select "137"
click at [28, 241] on select "Select AcctPay Amazon Logistics ATI Trucking BC Dimerco Logistics Empire Southw…" at bounding box center [208, 254] width 360 height 26
click at [64, 308] on select "Select 3 - 5 Day Bound Printed Matter Express Mail Flat-Rate Envelope Express M…" at bounding box center [208, 309] width 360 height 26
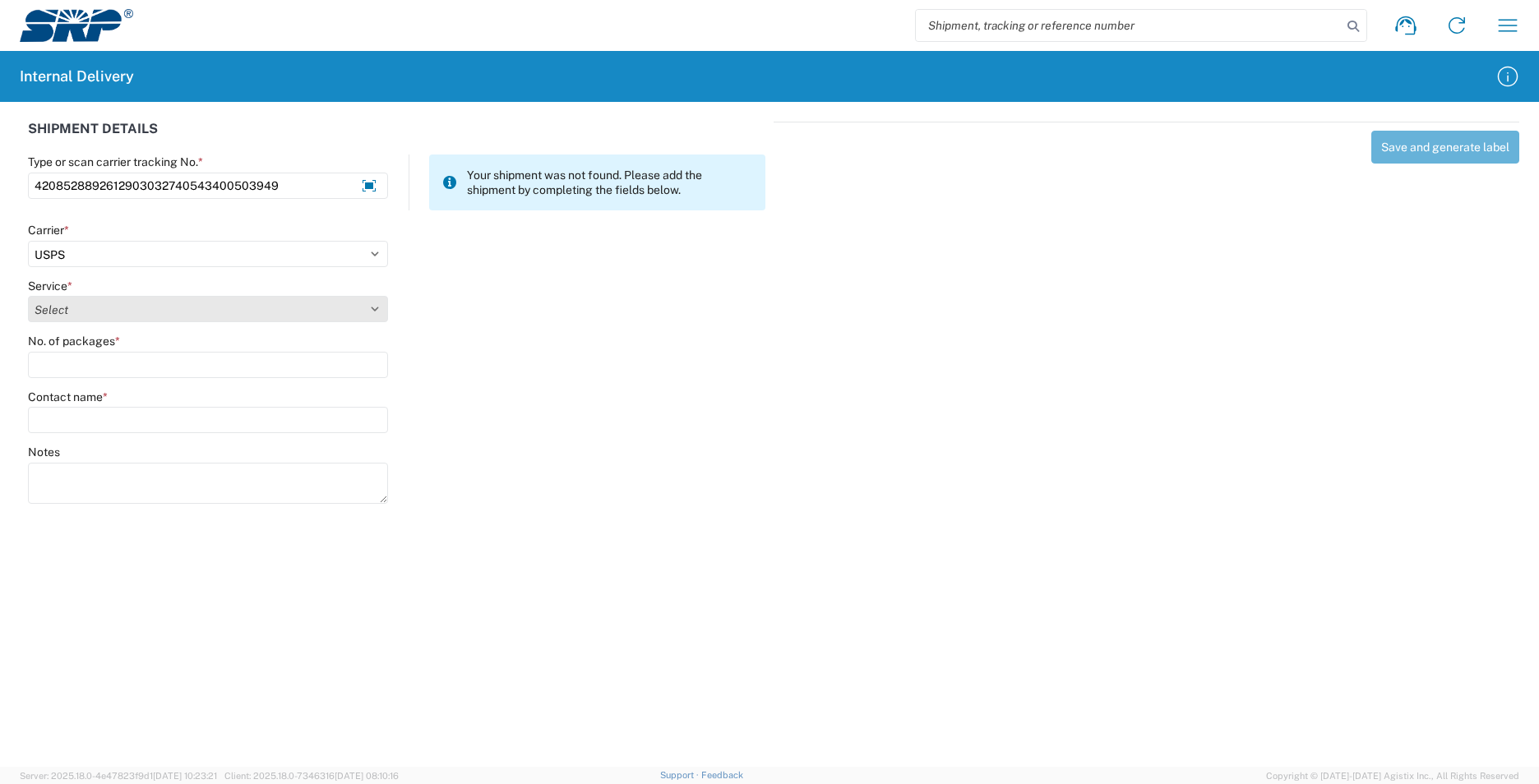
select select "17817"
click at [64, 308] on select "Select 3 - 5 Day Bound Printed Matter Express Mail Flat-Rate Envelope Express M…" at bounding box center [208, 309] width 360 height 26
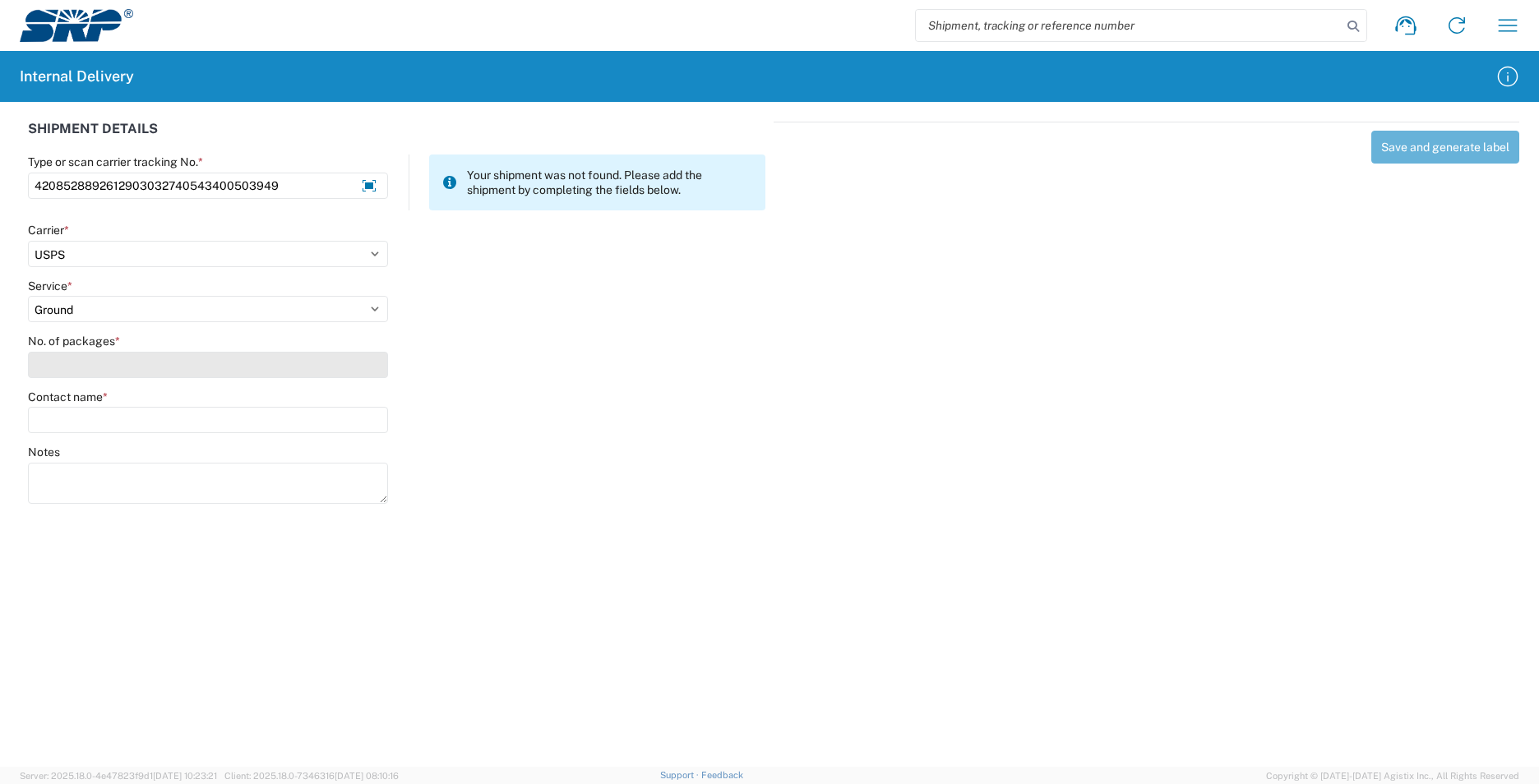
click at [74, 370] on input "No. of packages *" at bounding box center [208, 364] width 360 height 26
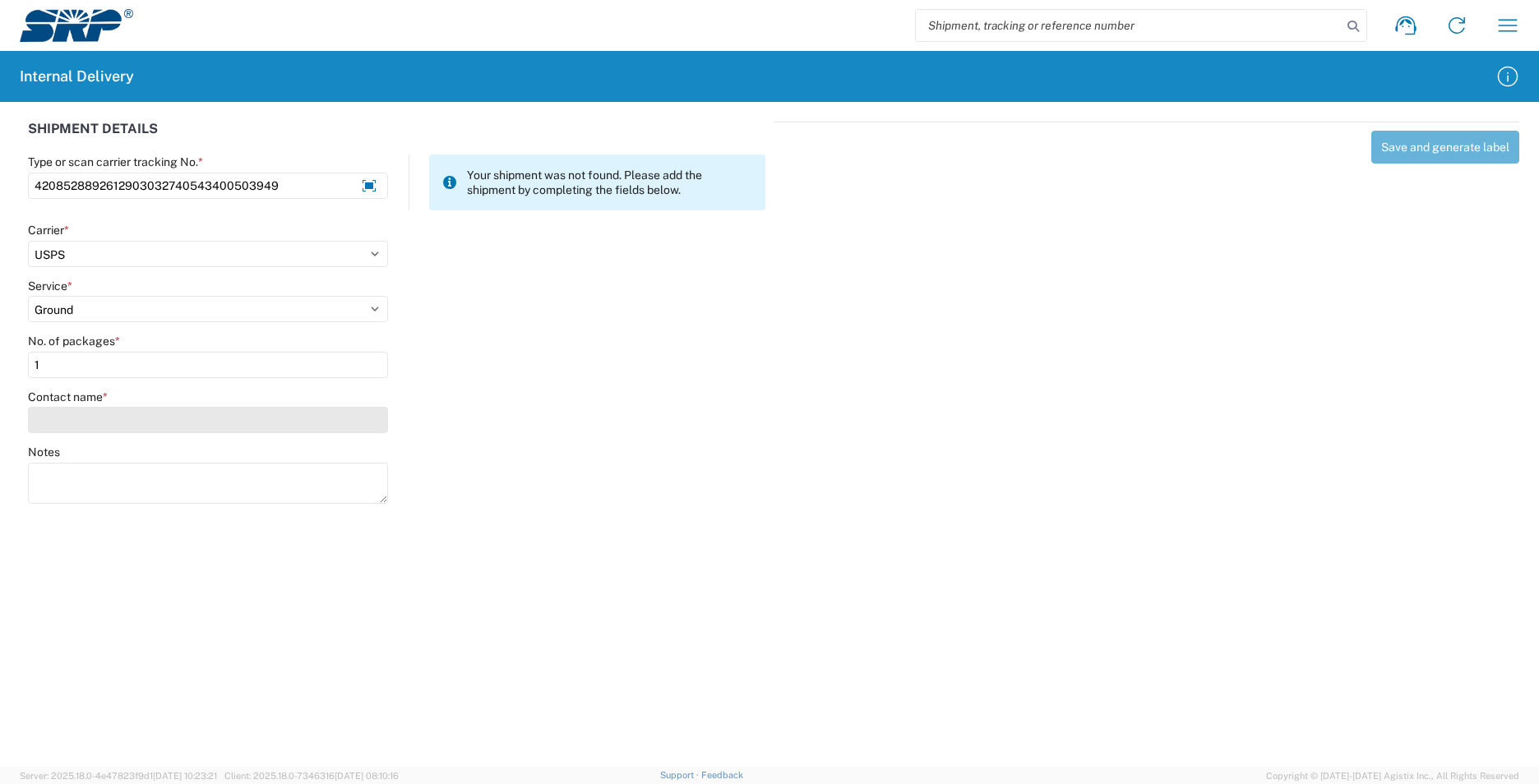
type input "1"
click at [86, 429] on input "Contact name *" at bounding box center [208, 420] width 360 height 26
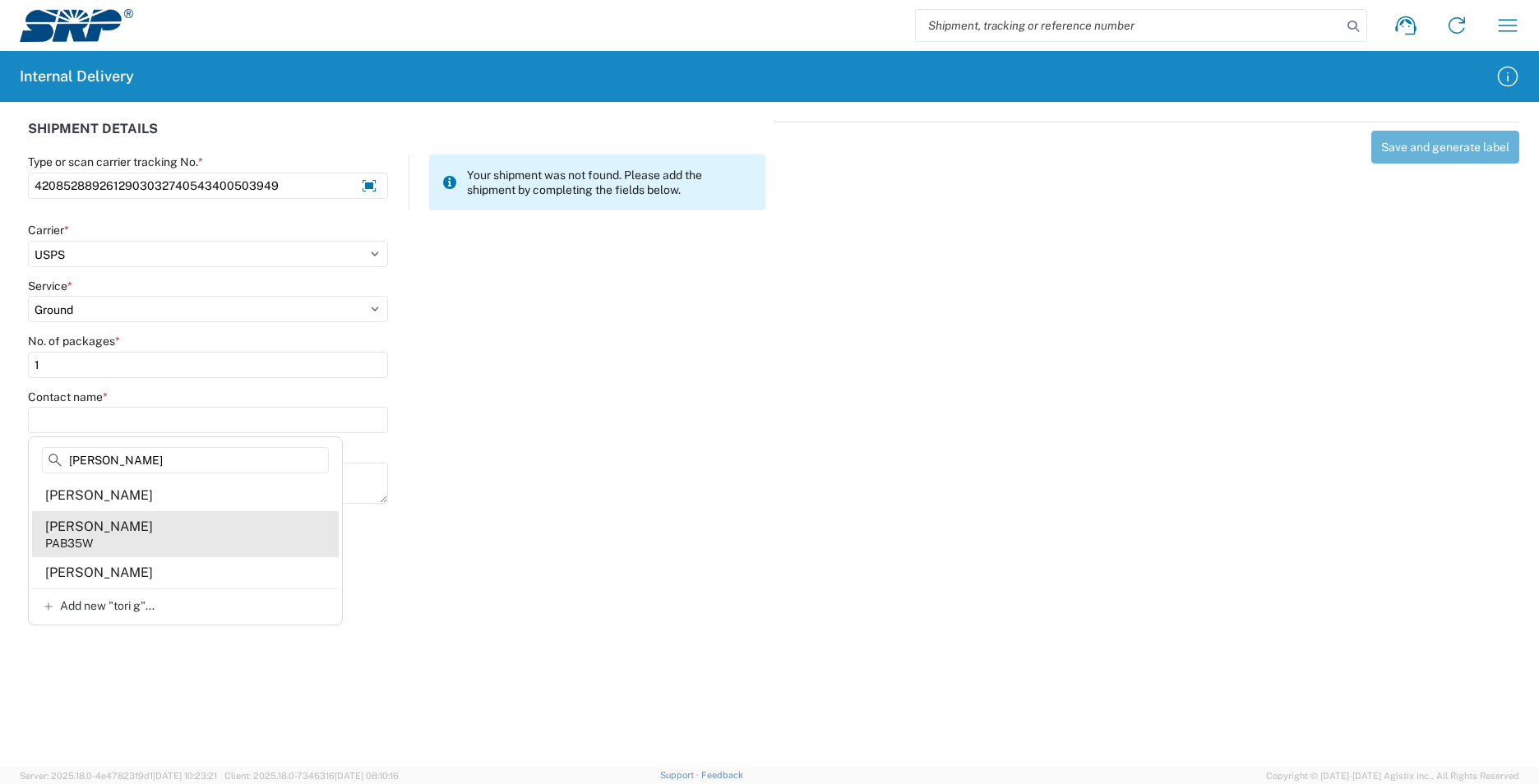
type input "tori g"
click at [169, 532] on agx-address-suggestion-item "Tori Galbreath PAB35W" at bounding box center [185, 534] width 306 height 46
type input "[PERSON_NAME]"
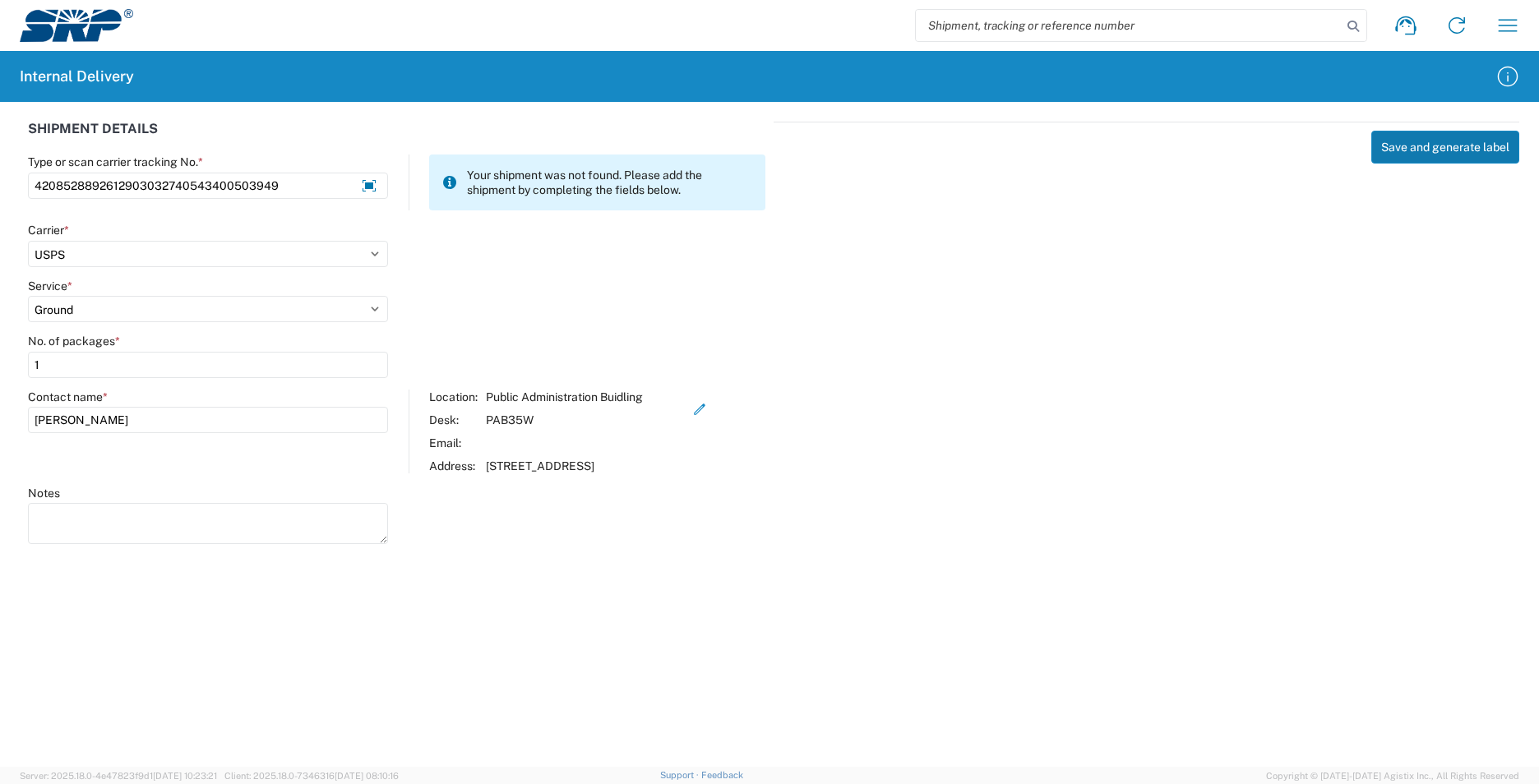
click at [1456, 146] on button "Save and generate label" at bounding box center [1445, 146] width 148 height 33
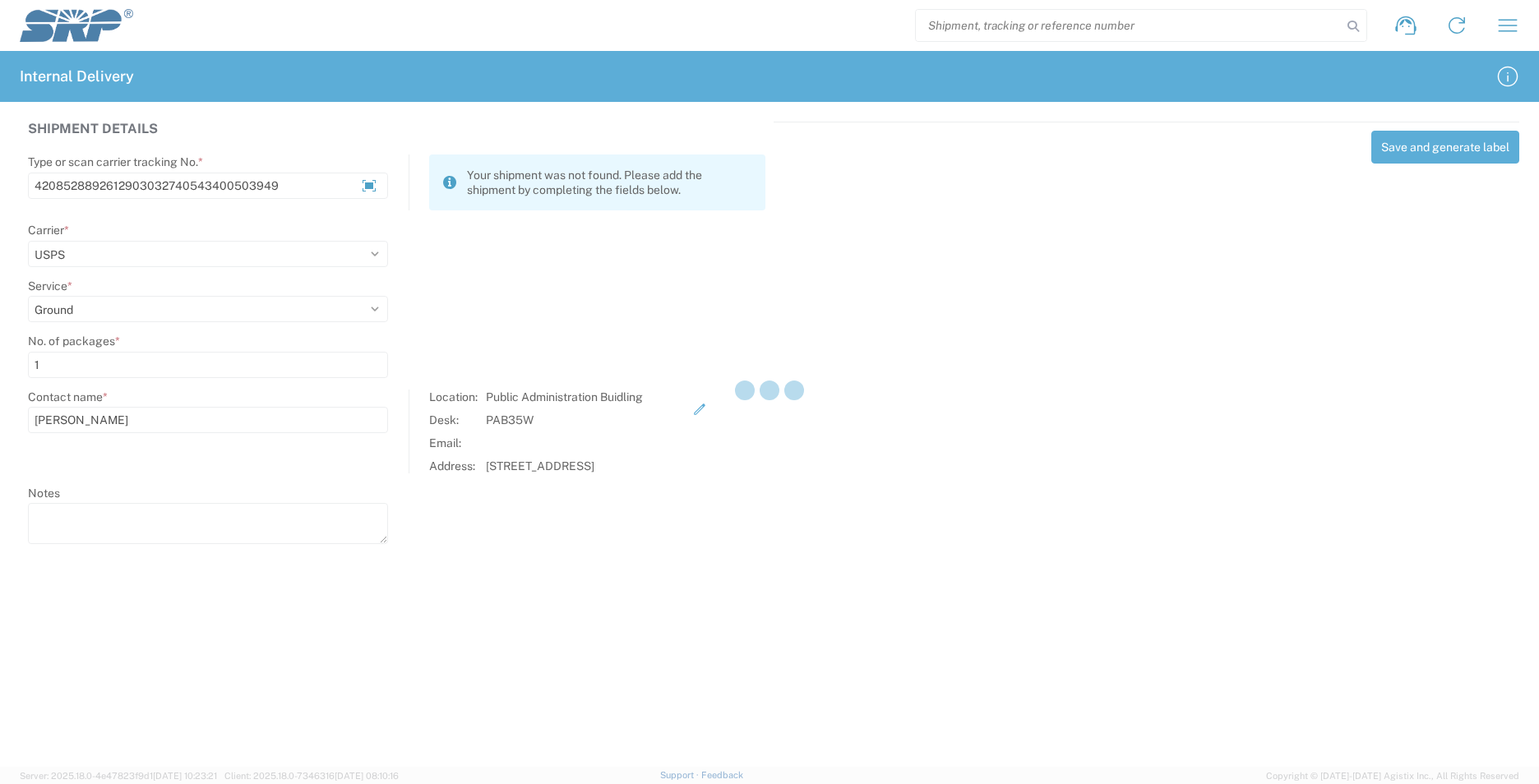
select select
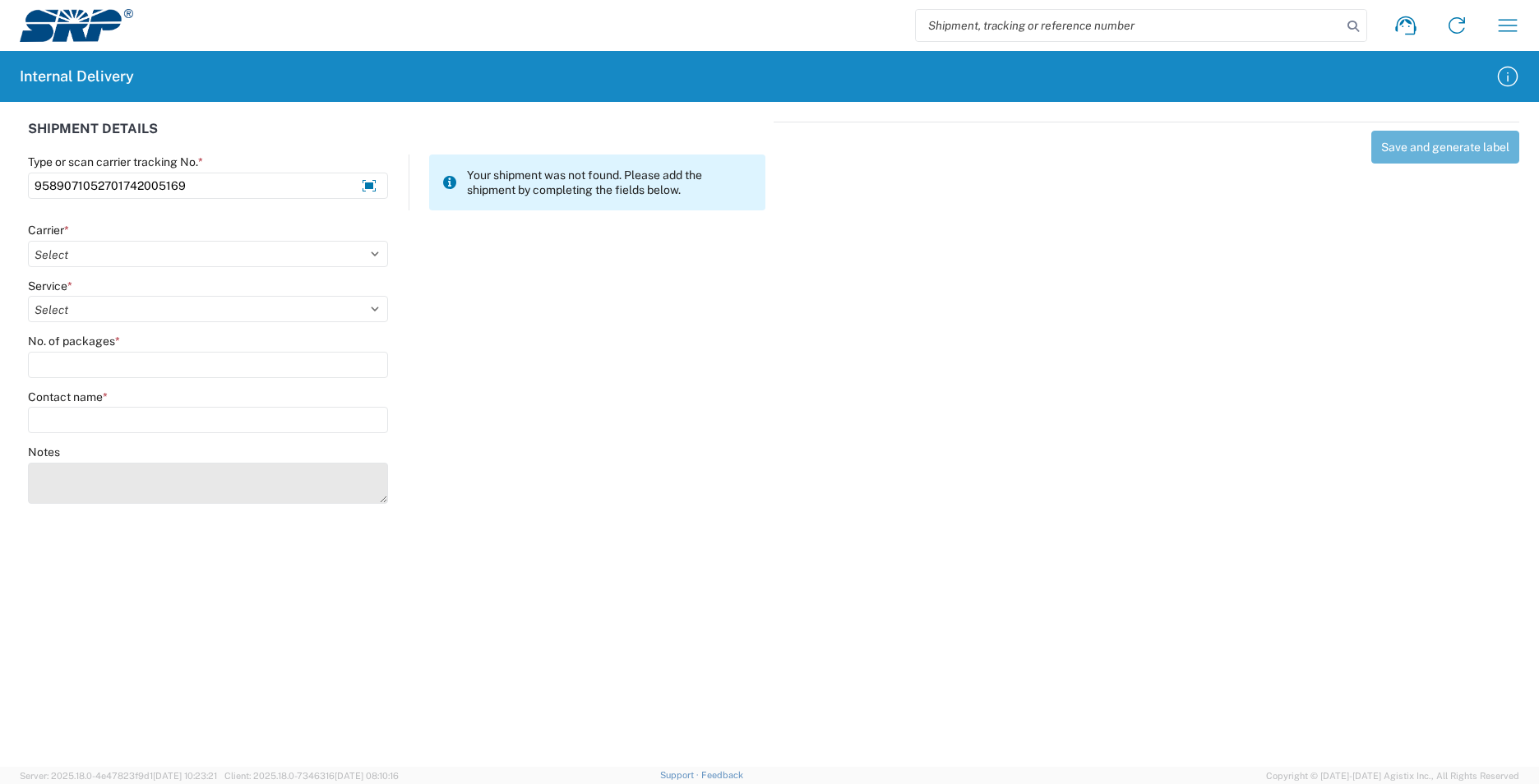
type input "9589071052701742005169"
click at [171, 473] on textarea "Notes" at bounding box center [208, 483] width 360 height 41
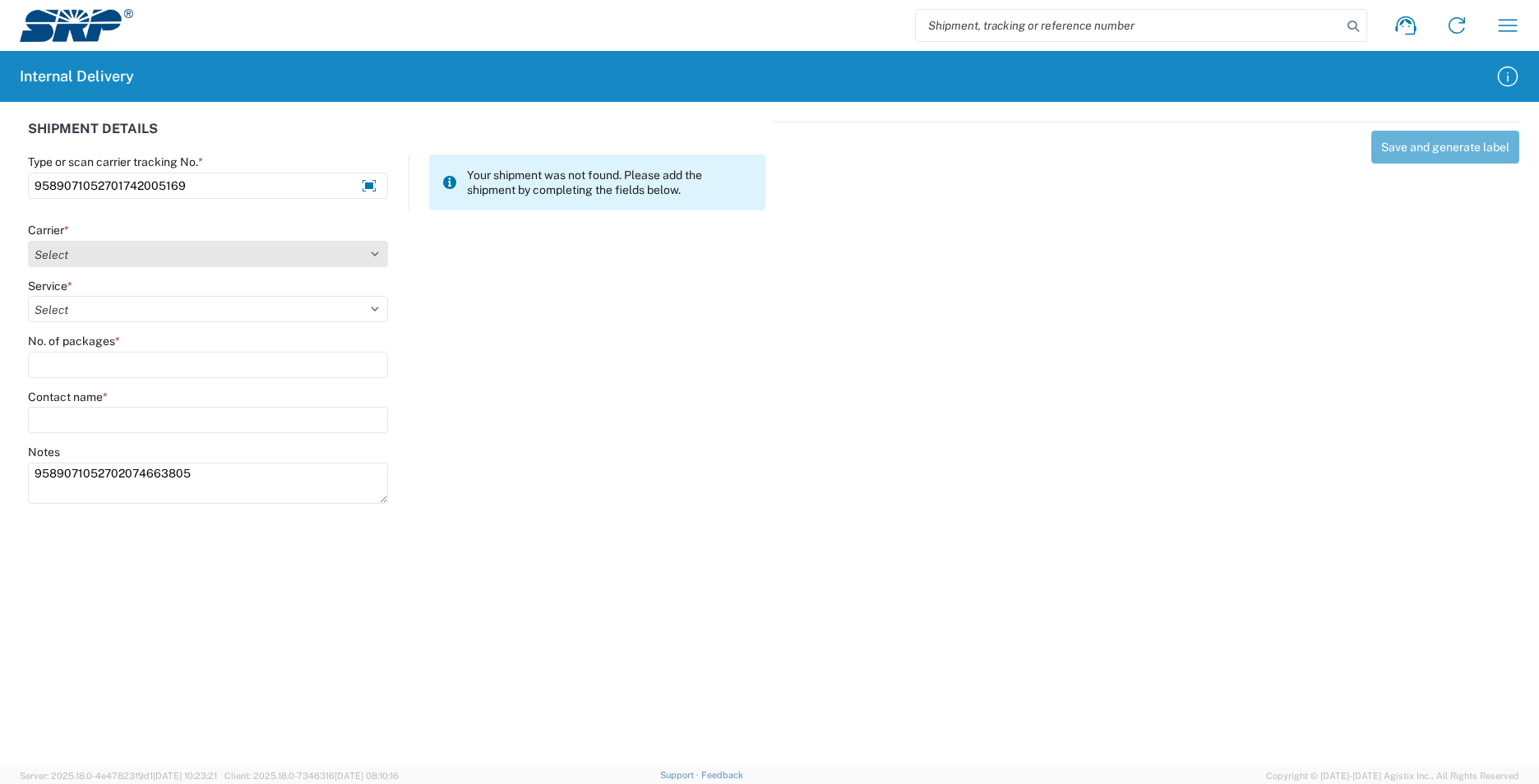
type textarea "9589071052702074663805"
click at [108, 251] on select "Select AcctPay Amazon Logistics ATI Trucking BC Dimerco Logistics Empire Southw…" at bounding box center [208, 254] width 360 height 26
select select "137"
click at [28, 241] on select "Select AcctPay Amazon Logistics ATI Trucking BC Dimerco Logistics Empire Southw…" at bounding box center [208, 254] width 360 height 26
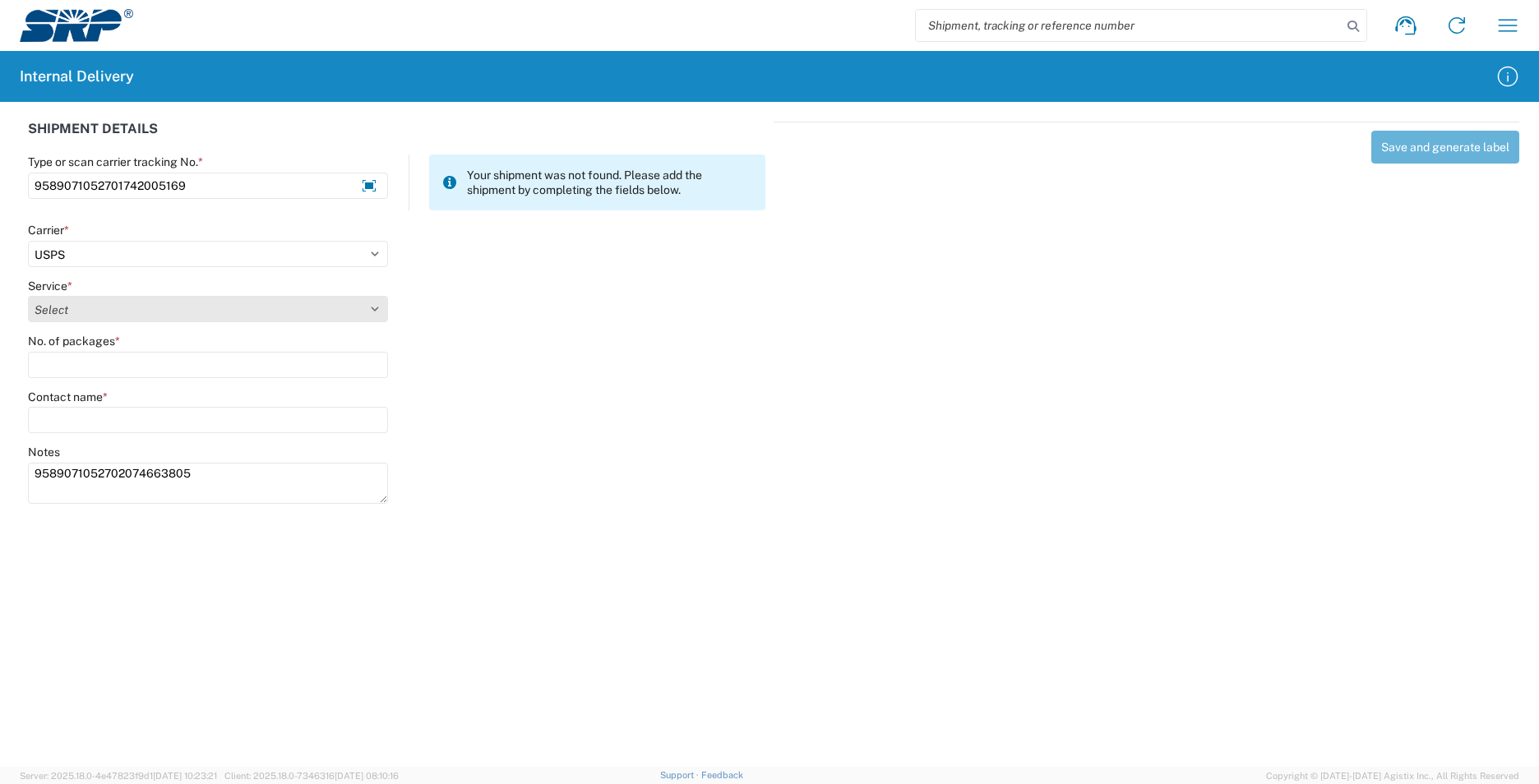
click at [70, 303] on select "Select 3 - 5 Day Bound Printed Matter Express Mail Flat-Rate Envelope Express M…" at bounding box center [208, 309] width 360 height 26
select select "17817"
click at [28, 296] on select "Select 3 - 5 Day Bound Printed Matter Express Mail Flat-Rate Envelope Express M…" at bounding box center [208, 309] width 360 height 26
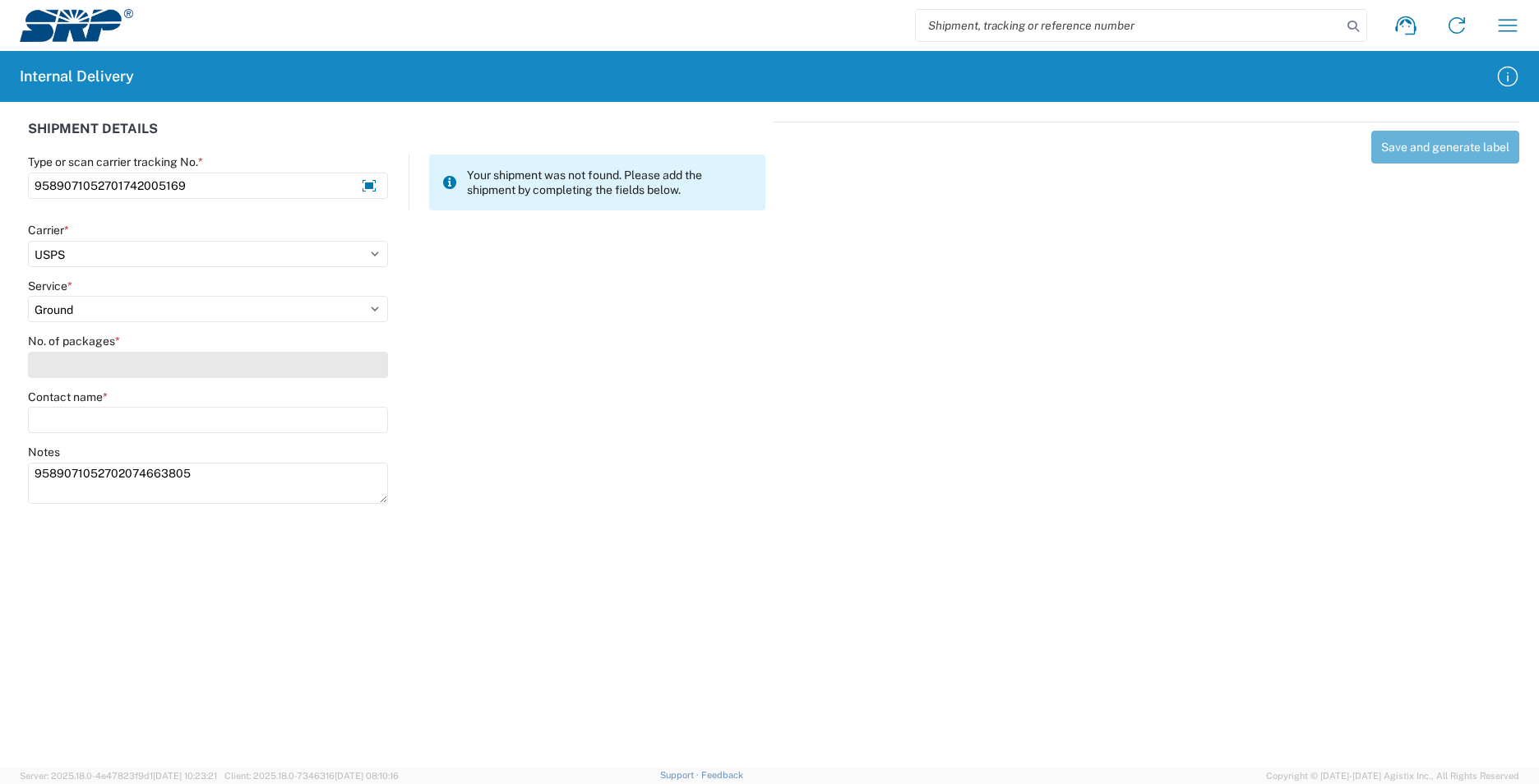
click at [101, 361] on input "No. of packages *" at bounding box center [208, 364] width 360 height 26
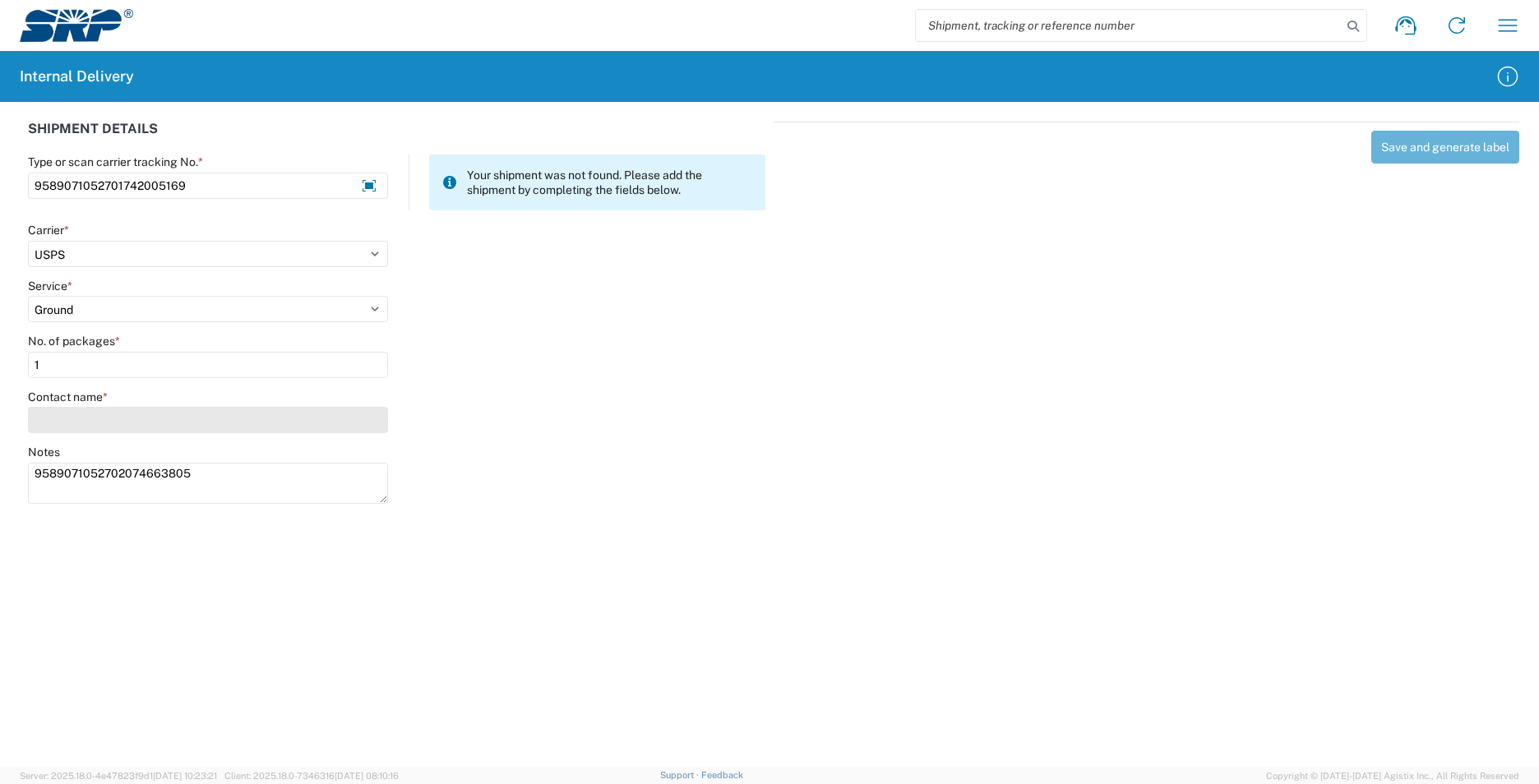
type input "1"
click at [102, 416] on input "Contact name *" at bounding box center [208, 420] width 360 height 26
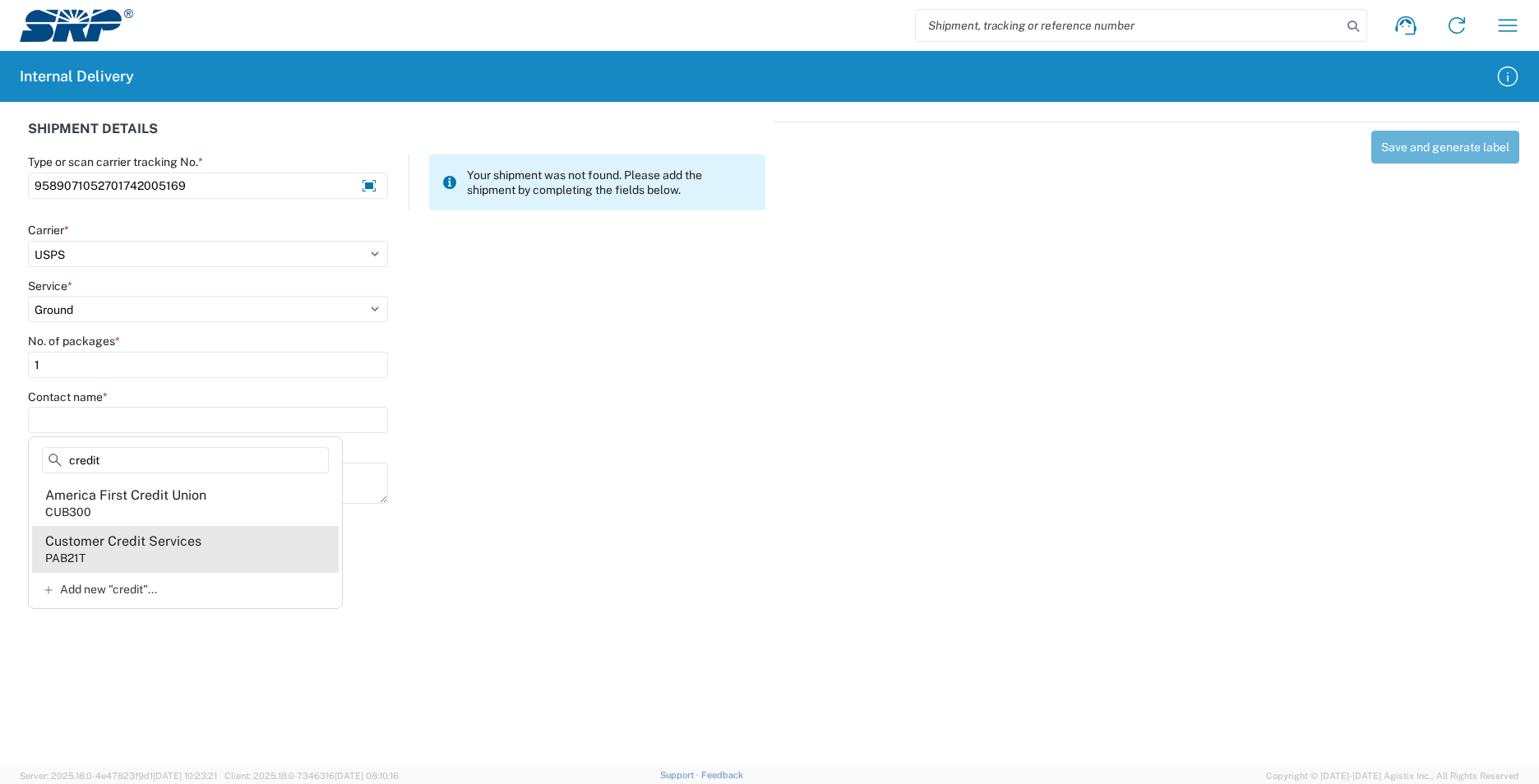
type input "credit"
click at [168, 536] on div "Customer Credit Services" at bounding box center [123, 540] width 157 height 18
type input "Customer Credit Services"
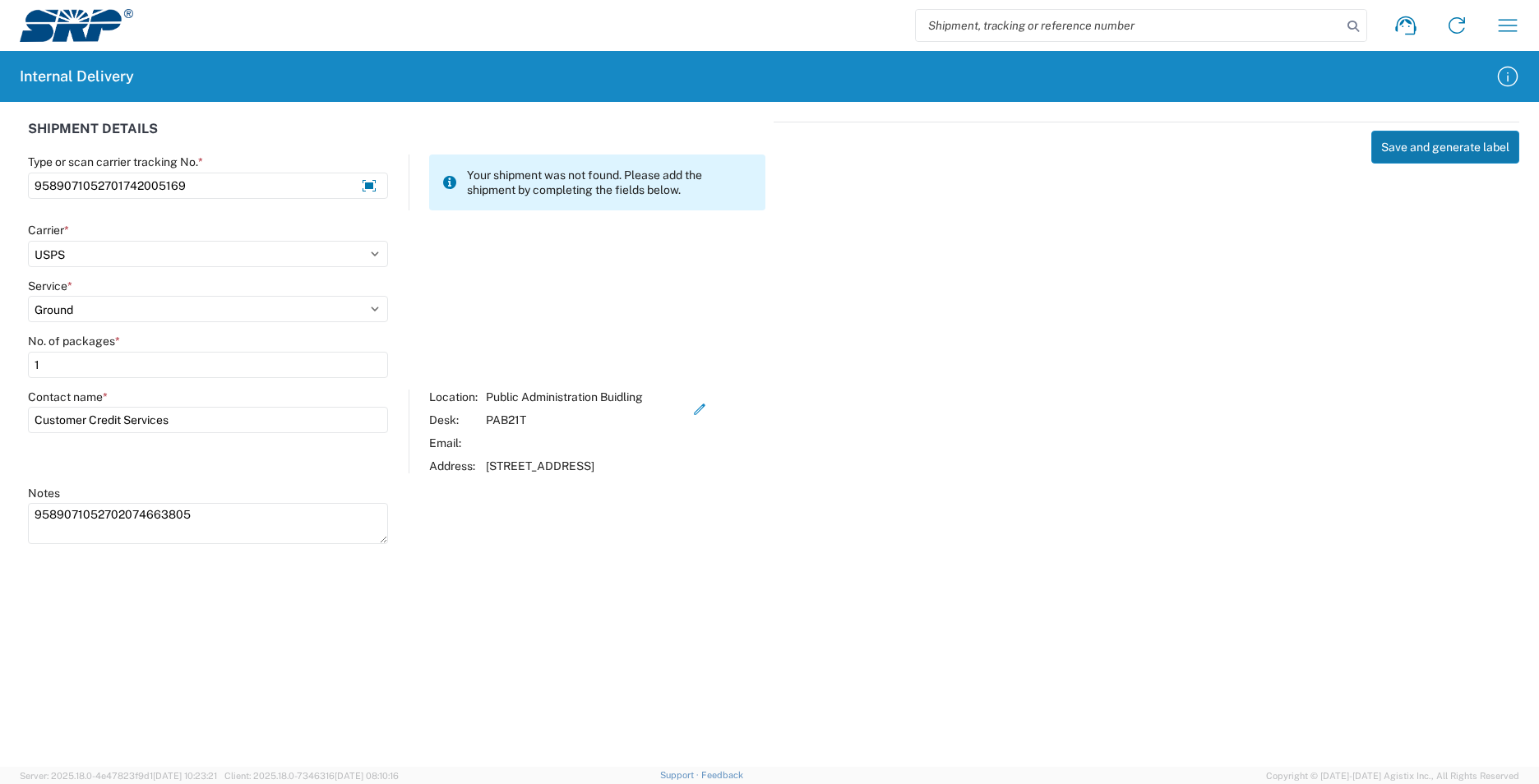
click at [1471, 145] on button "Save and generate label" at bounding box center [1445, 146] width 148 height 33
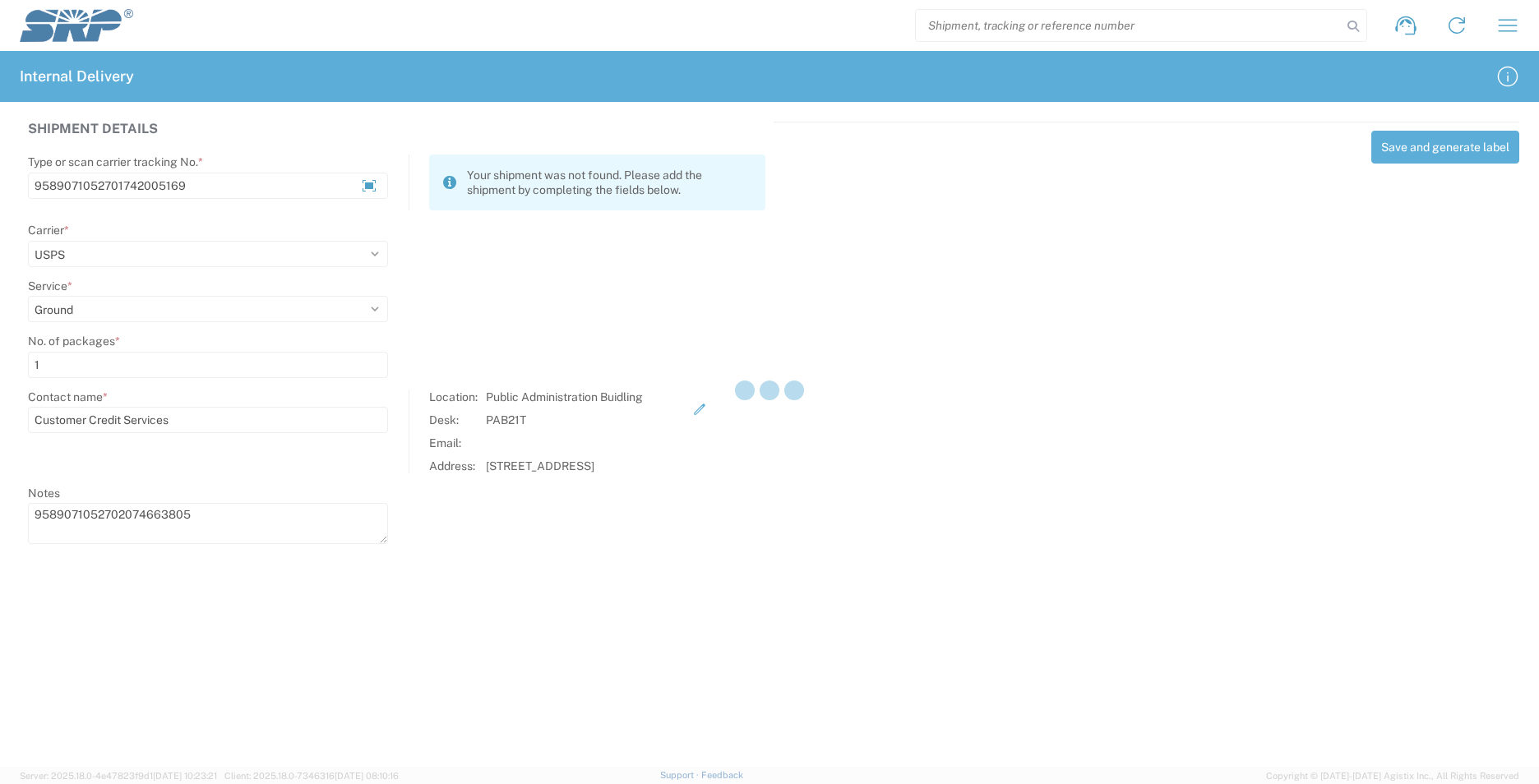
select select
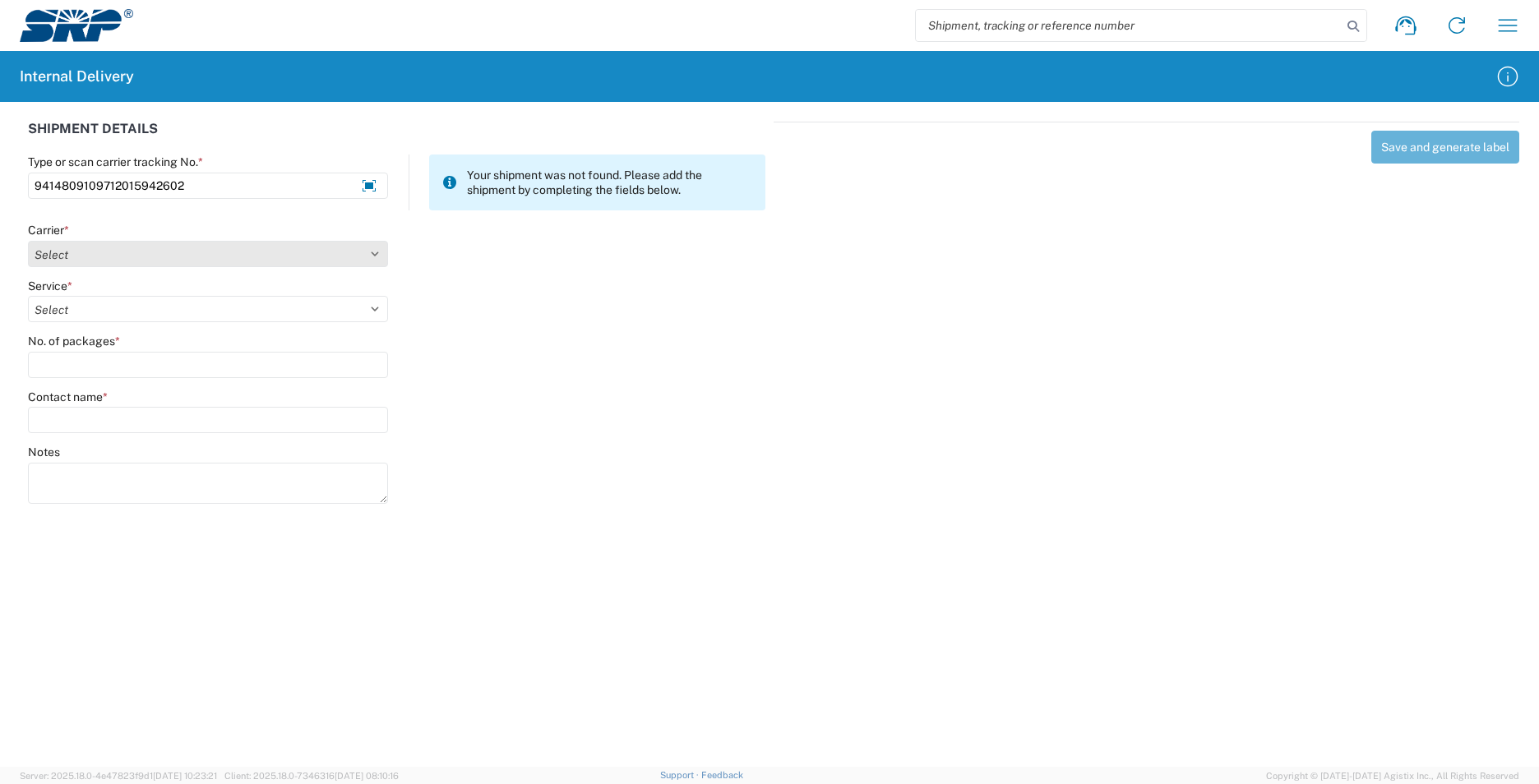
type input "9414809109712015942602"
click at [380, 251] on select "Select AcctPay Amazon Logistics ATI Trucking BC Dimerco Logistics Empire Southw…" at bounding box center [208, 254] width 360 height 26
select select "137"
click at [28, 241] on select "Select AcctPay Amazon Logistics ATI Trucking BC Dimerco Logistics Empire Southw…" at bounding box center [208, 254] width 360 height 26
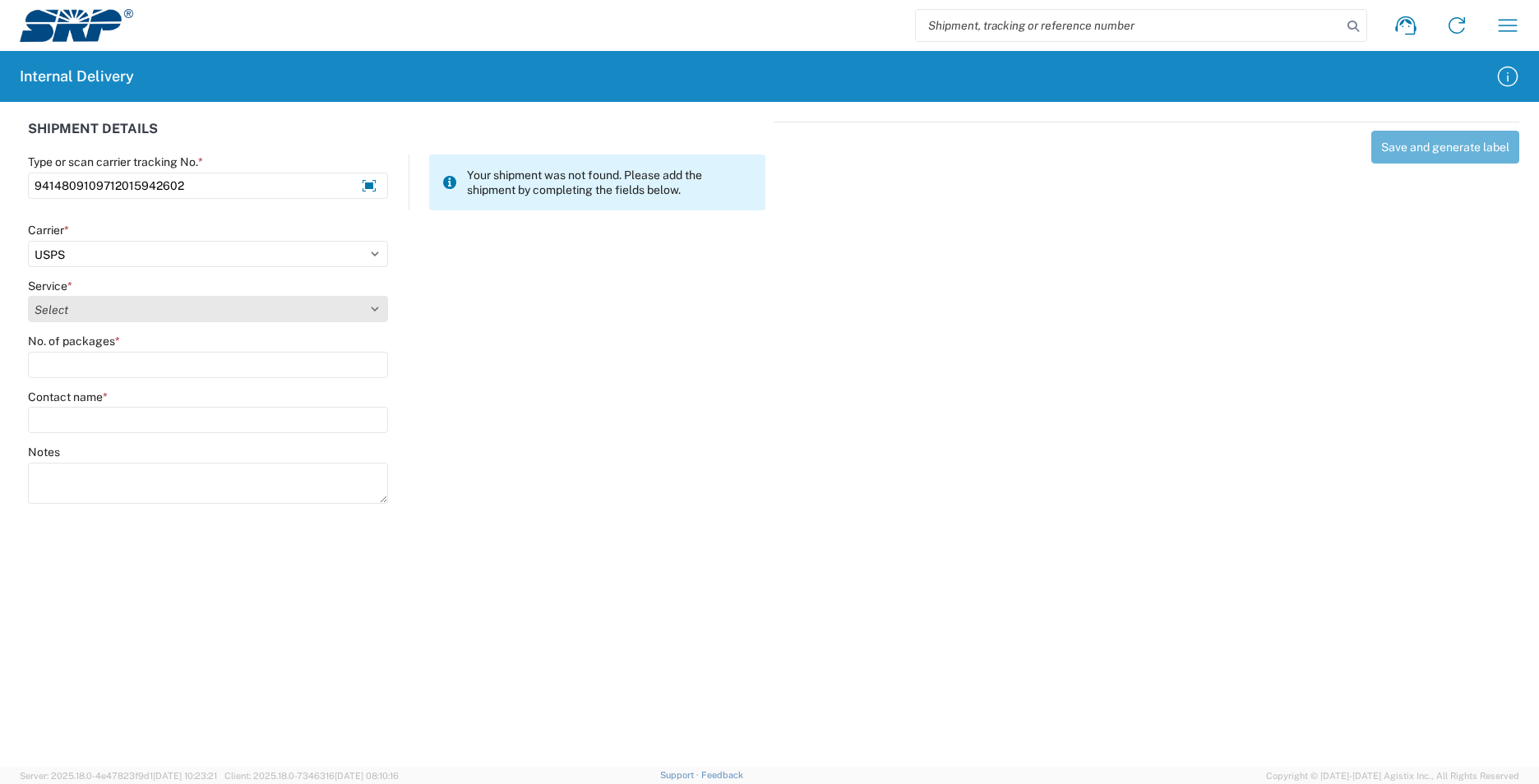
click at [89, 304] on select "Select 3 - 5 Day Bound Printed Matter Express Mail Flat-Rate Envelope Express M…" at bounding box center [208, 309] width 360 height 26
select select "17817"
click at [28, 296] on select "Select 3 - 5 Day Bound Printed Matter Express Mail Flat-Rate Envelope Express M…" at bounding box center [208, 309] width 360 height 26
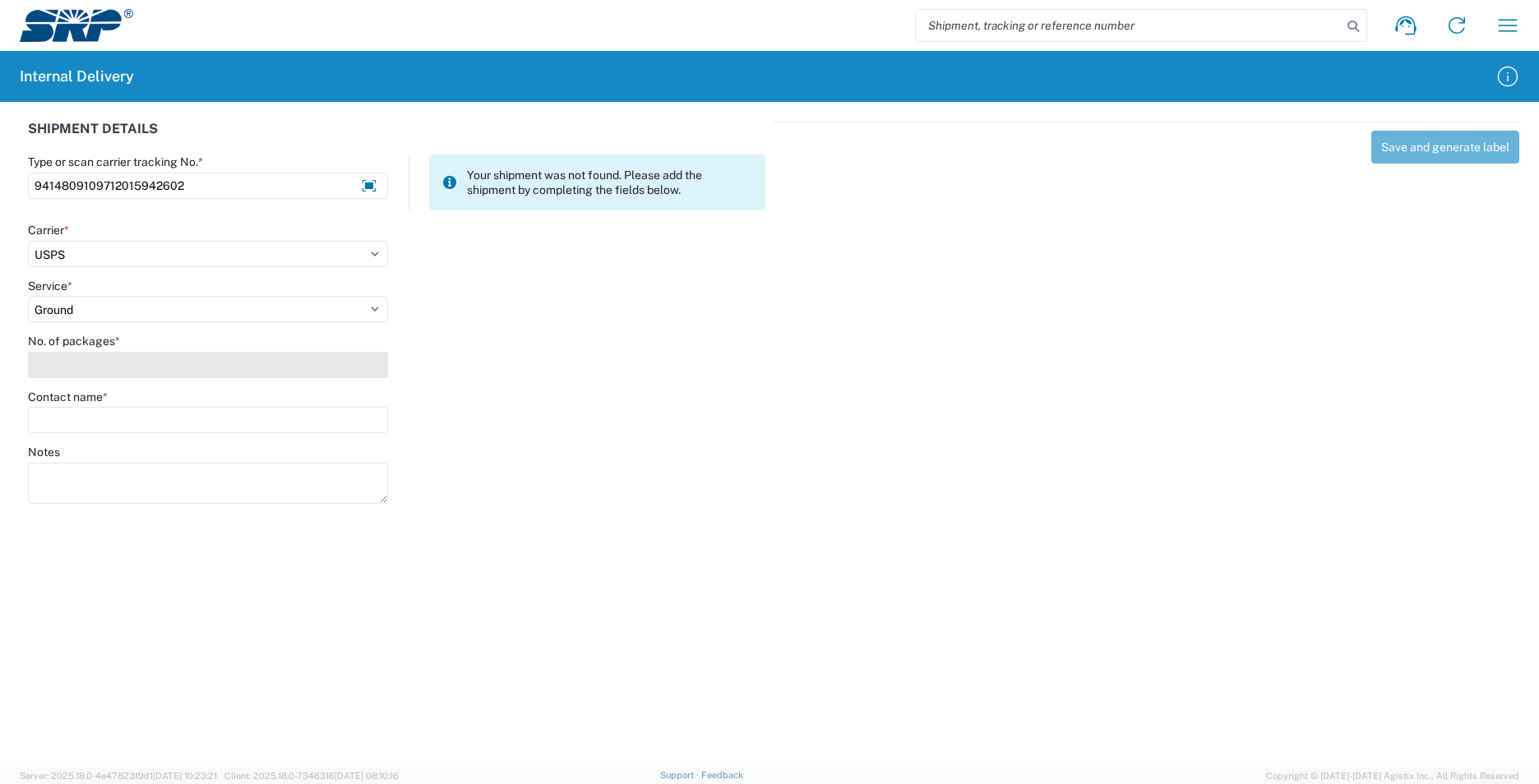
click at [63, 358] on input "No. of packages *" at bounding box center [208, 364] width 360 height 26
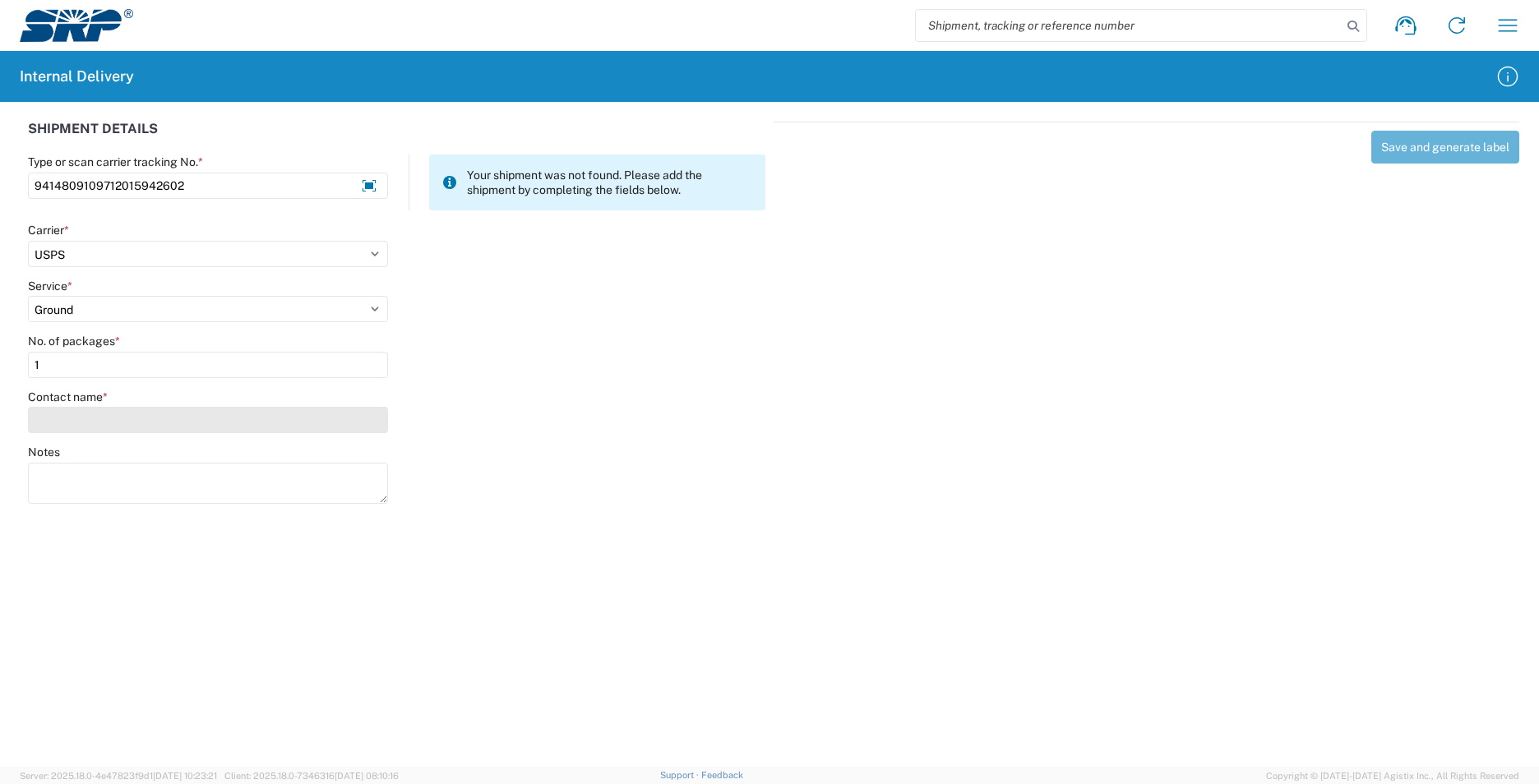
type input "1"
click at [68, 408] on input "Contact name *" at bounding box center [208, 420] width 360 height 26
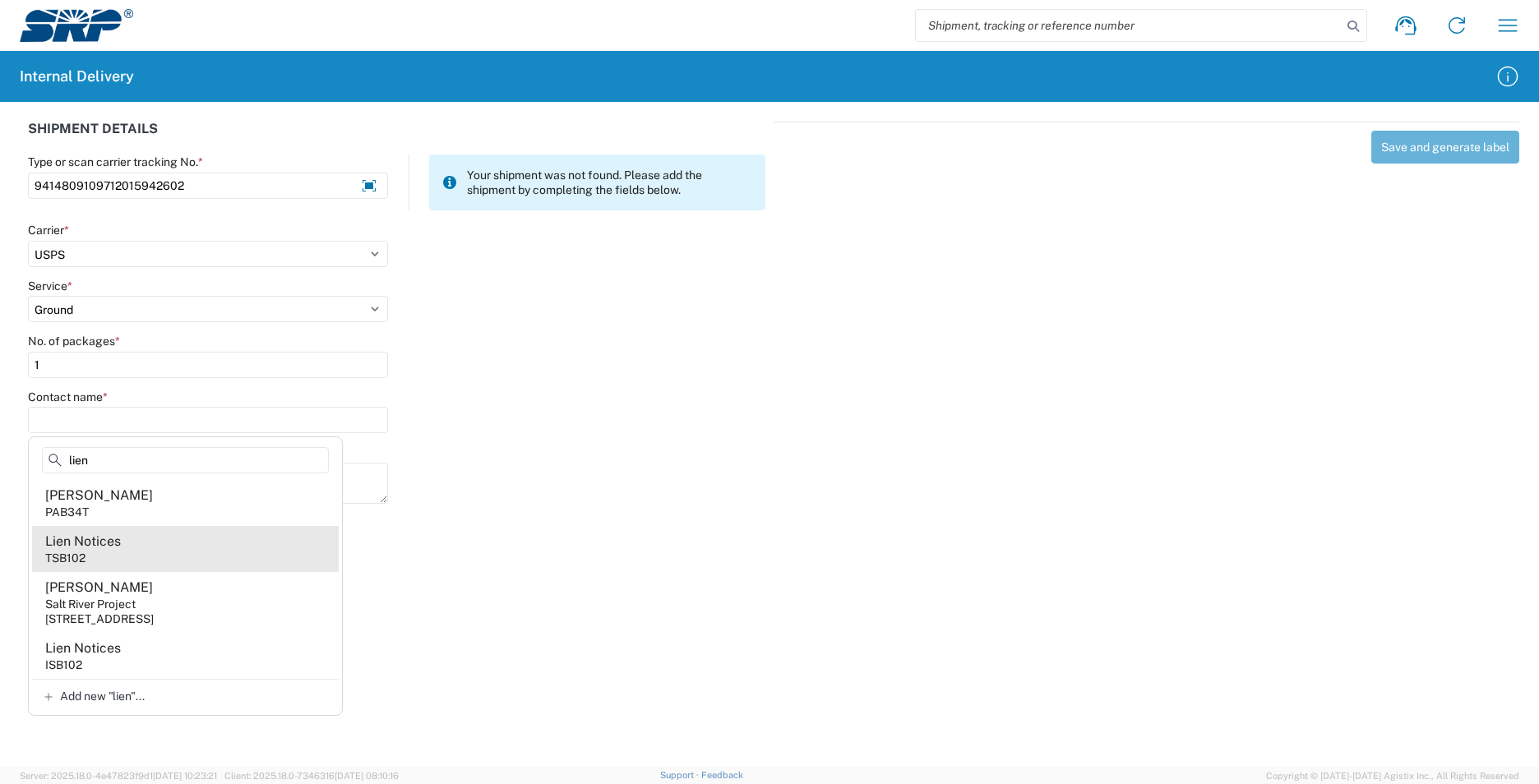
type input "lien"
drag, startPoint x: 202, startPoint y: 556, endPoint x: 626, endPoint y: 374, distance: 461.4
click at [203, 555] on agx-address-suggestion-item "Lien Notices TSB102" at bounding box center [185, 548] width 306 height 46
type input "Lien Notices"
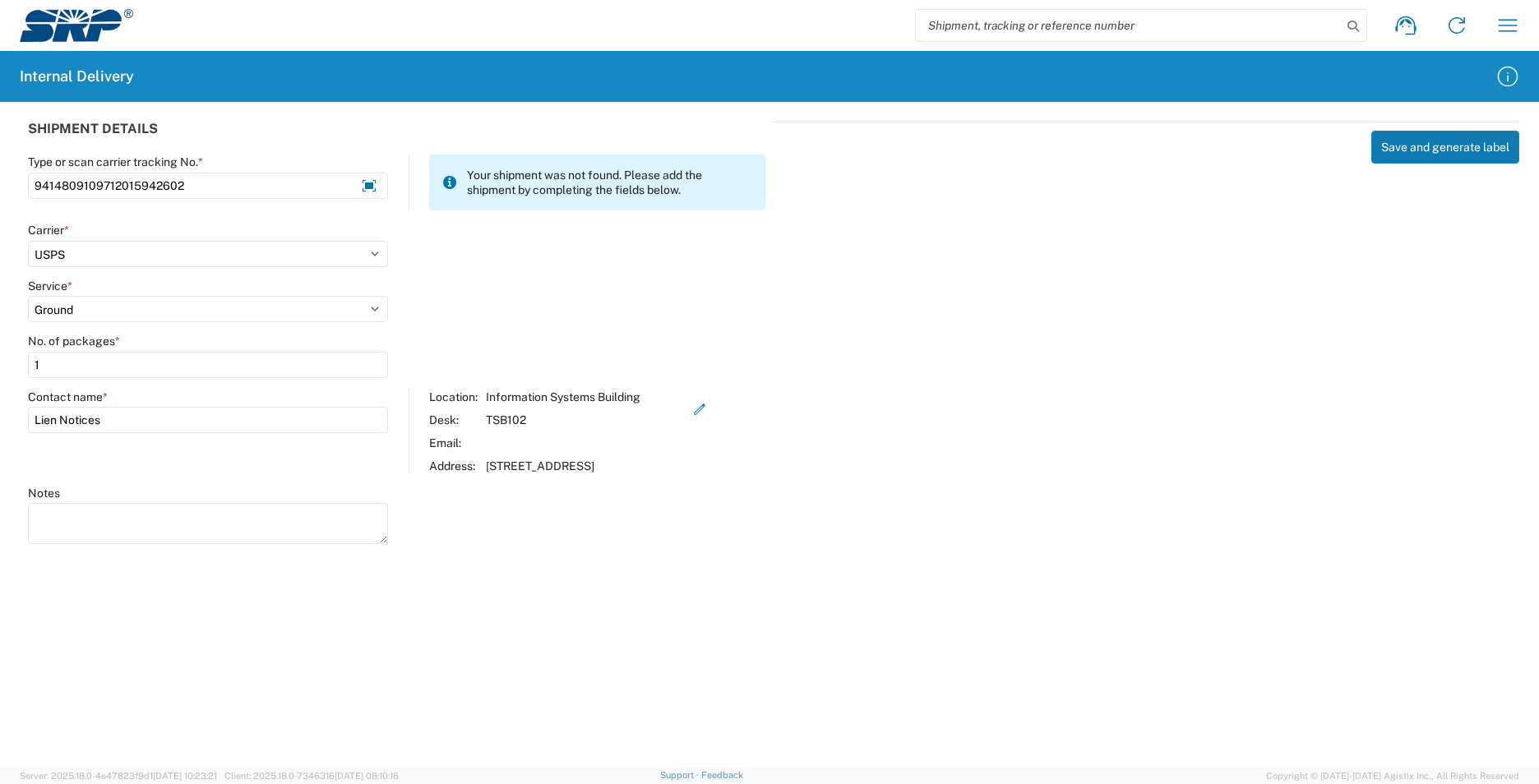
click at [1439, 144] on button "Save and generate label" at bounding box center [1445, 146] width 148 height 33
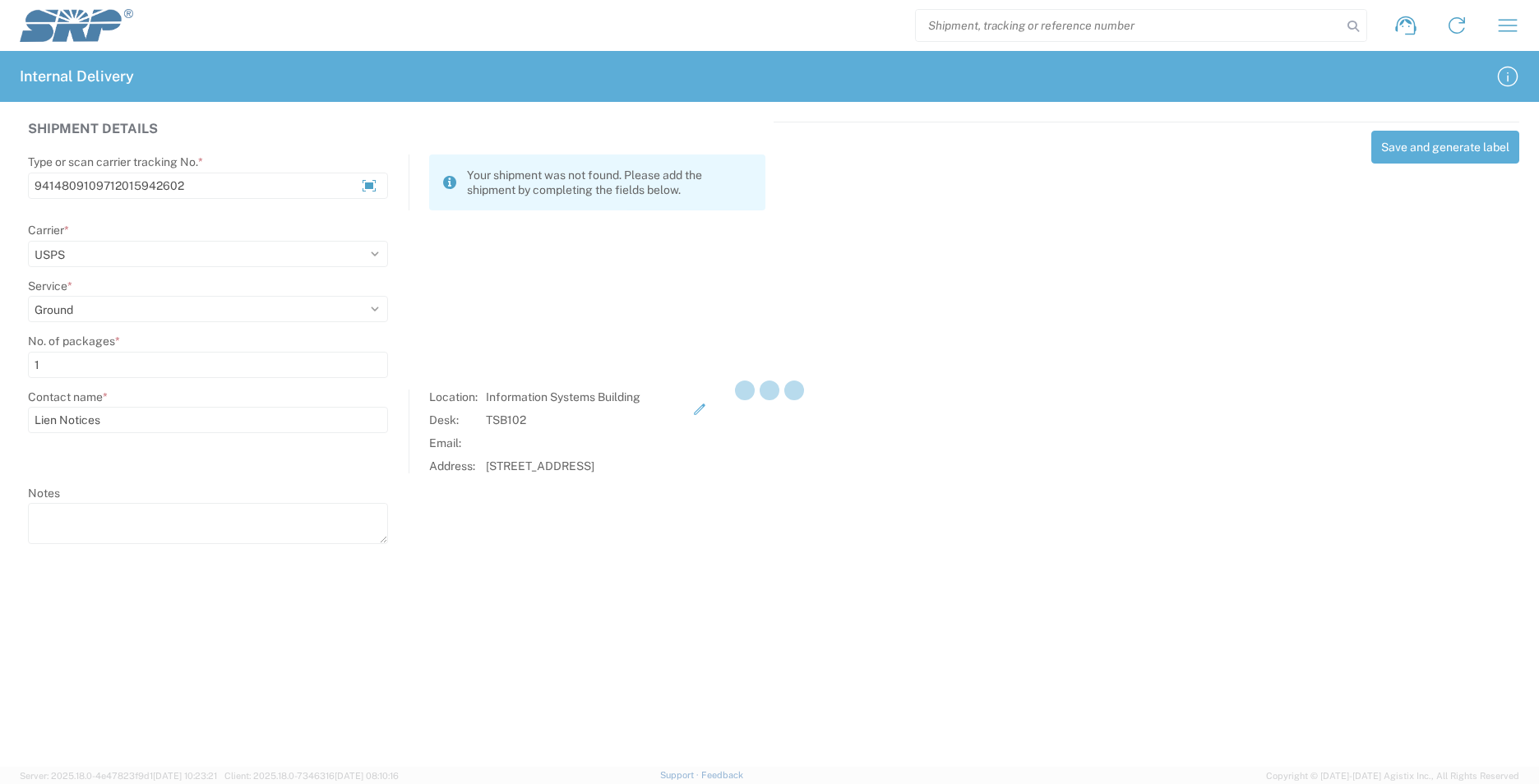
select select
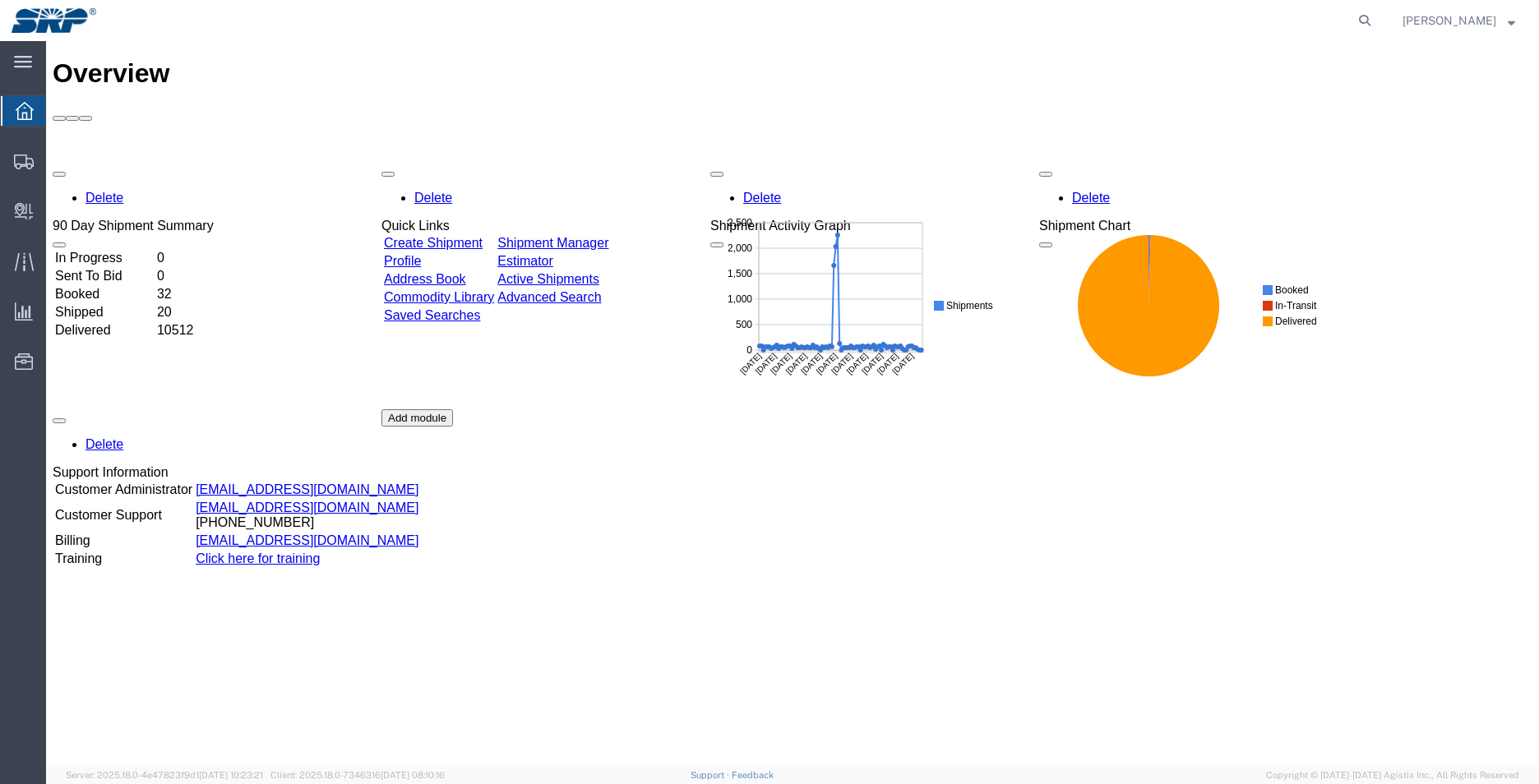
click at [464, 272] on link "Address Book" at bounding box center [426, 278] width 82 height 14
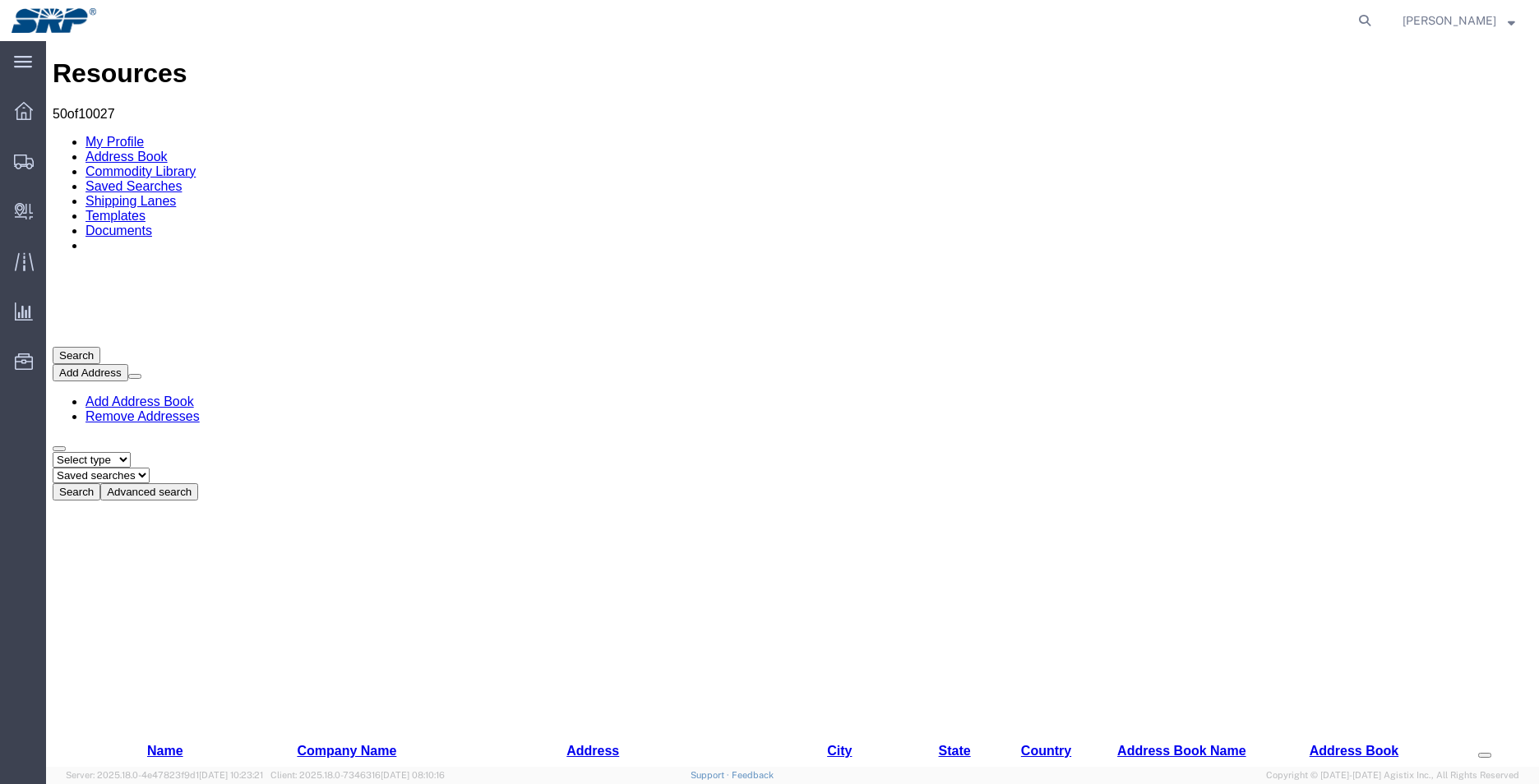
click at [100, 483] on button "Search" at bounding box center [76, 492] width 48 height 17
click at [130, 451] on select "Select type ALL COMPANY LOCATION OTHER PERSONAL SHARED" at bounding box center [91, 459] width 78 height 16
click at [198, 483] on button "Advanced search" at bounding box center [149, 492] width 97 height 17
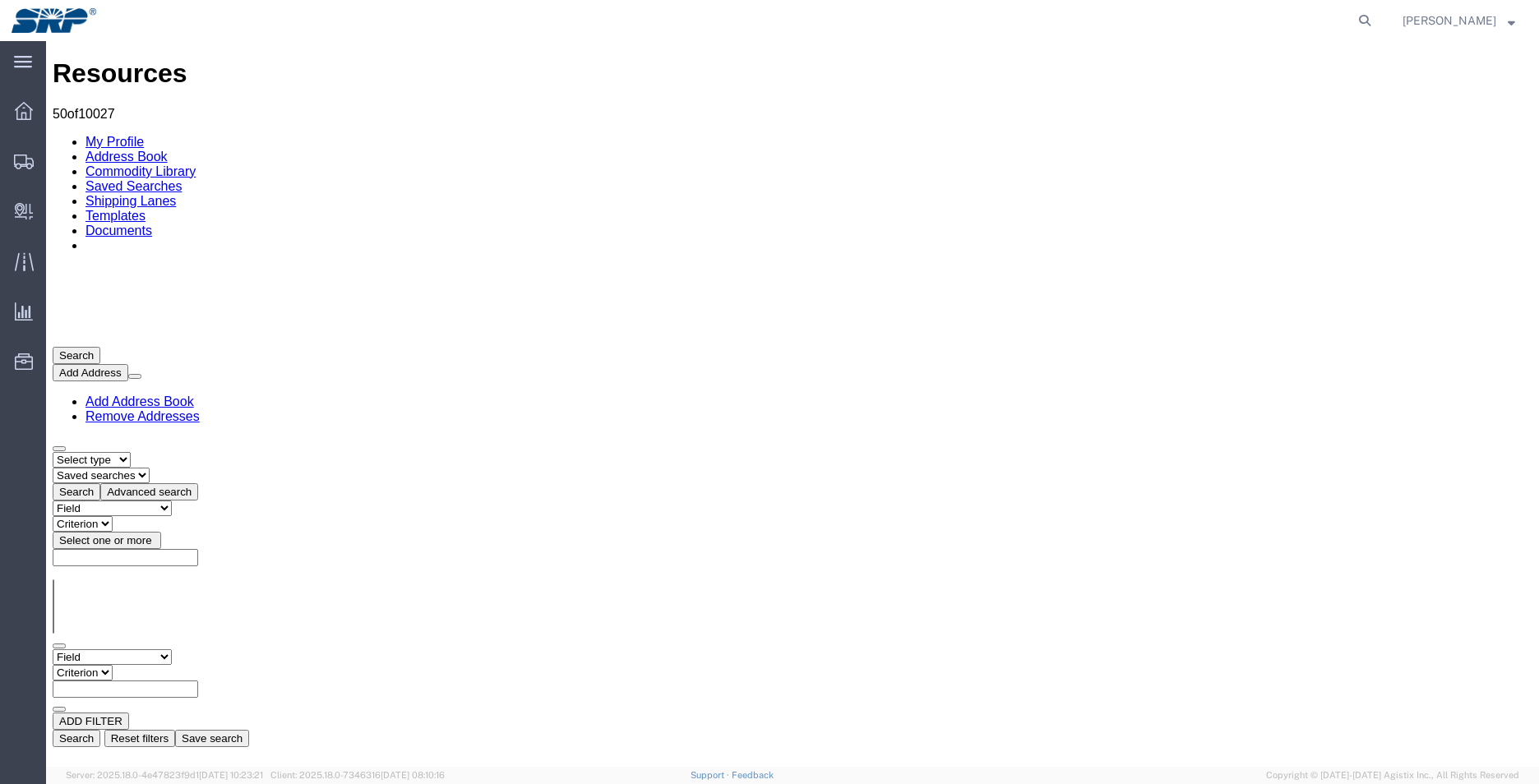
click at [172, 649] on select "Field Address Book Name City Company Name Contact Name Country CustomerAlias DP…" at bounding box center [112, 657] width 119 height 16
select select "addrssBookName"
click at [52, 649] on select "Field Address Book Name City Company Name Contact Name Country CustomerAlias DP…" at bounding box center [112, 657] width 119 height 16
click at [198, 680] on input "text" at bounding box center [125, 688] width 145 height 17
type input "richwine"
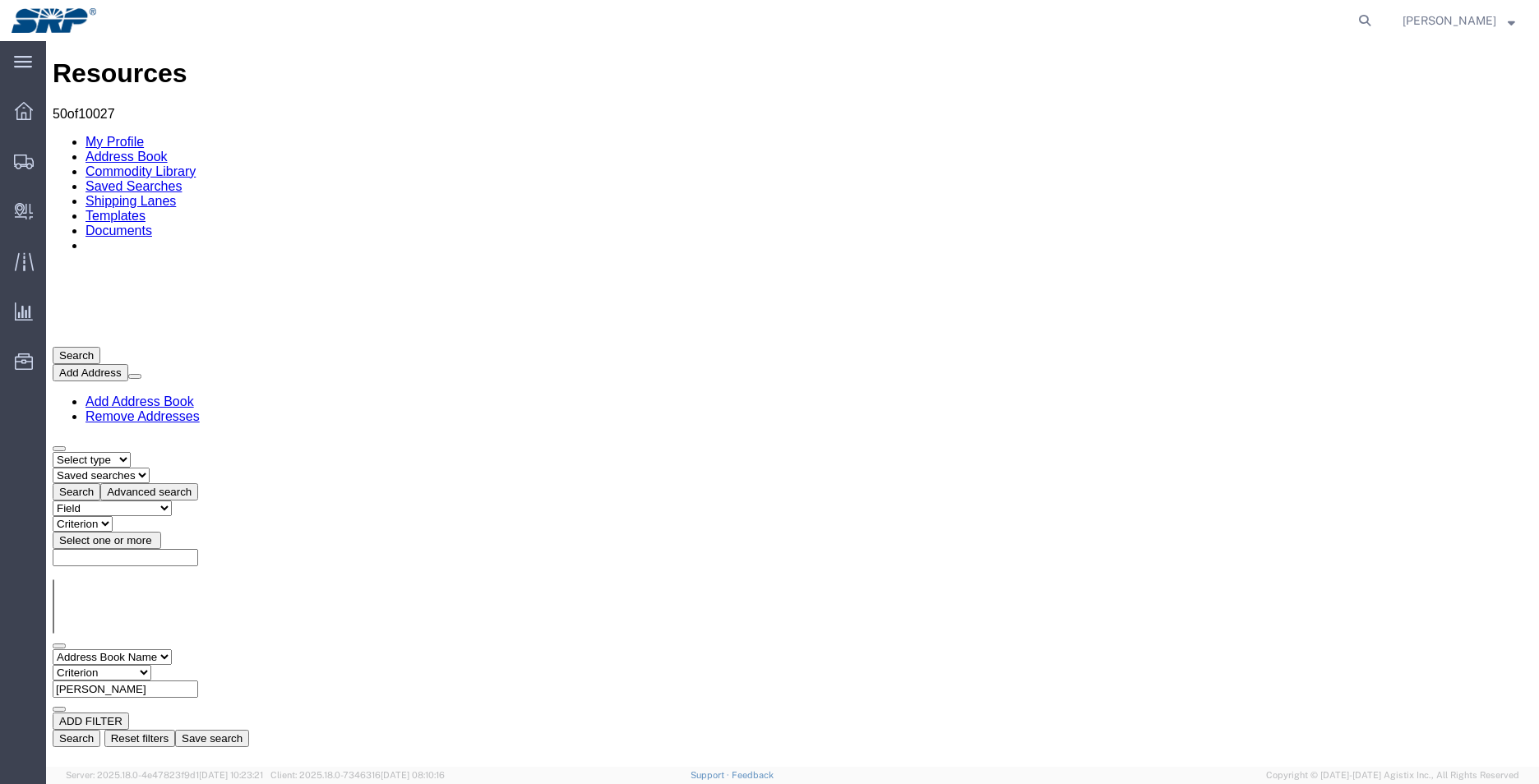
click at [100, 730] on button "Search" at bounding box center [76, 738] width 48 height 17
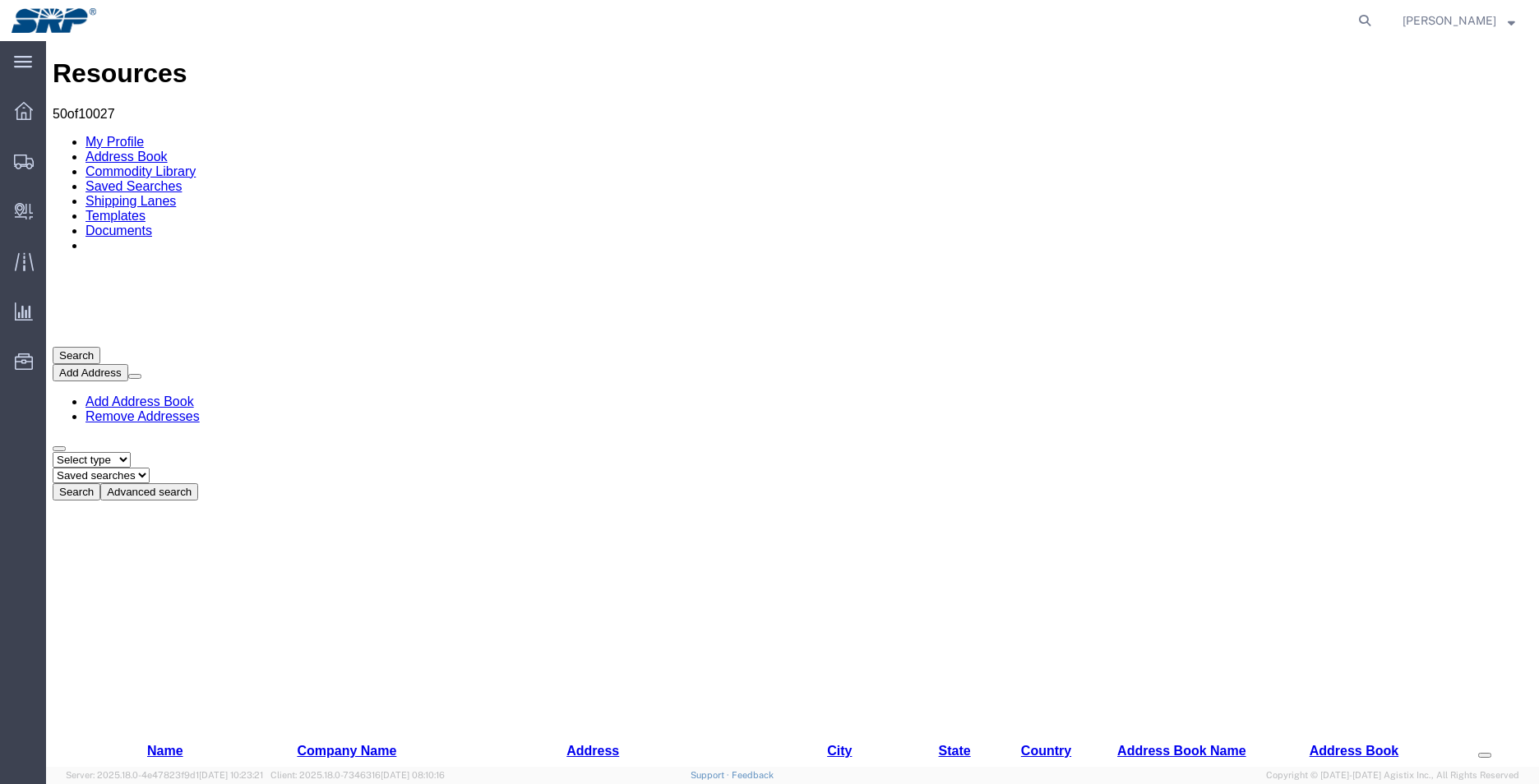
click at [100, 483] on button "Search" at bounding box center [76, 492] width 48 height 17
click at [198, 483] on button "Advanced search" at bounding box center [149, 492] width 97 height 17
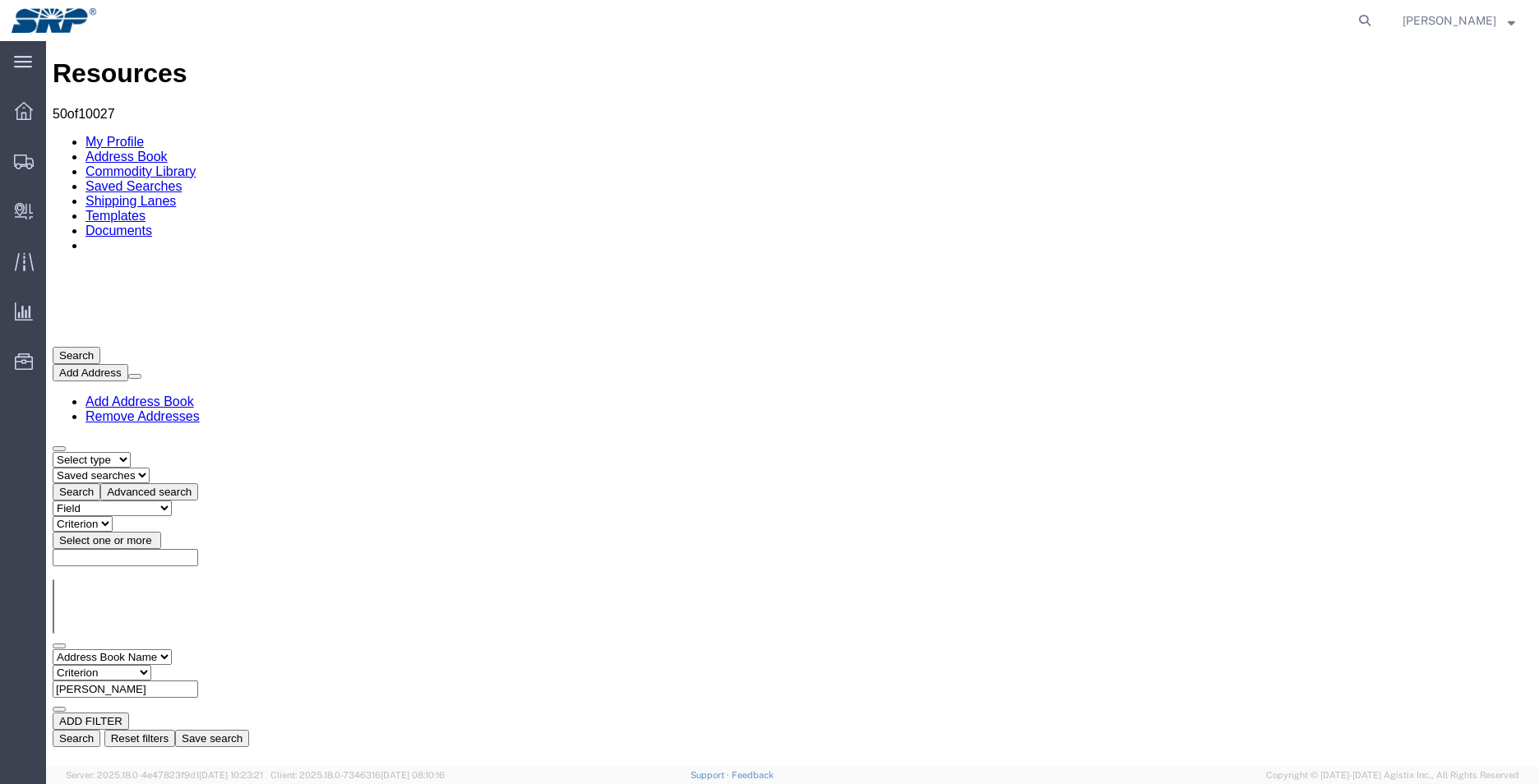
click at [151, 665] on select "Criterion contains does not contain is is blank is not blank starts with" at bounding box center [101, 673] width 98 height 16
click at [100, 730] on button "Search" at bounding box center [76, 738] width 48 height 17
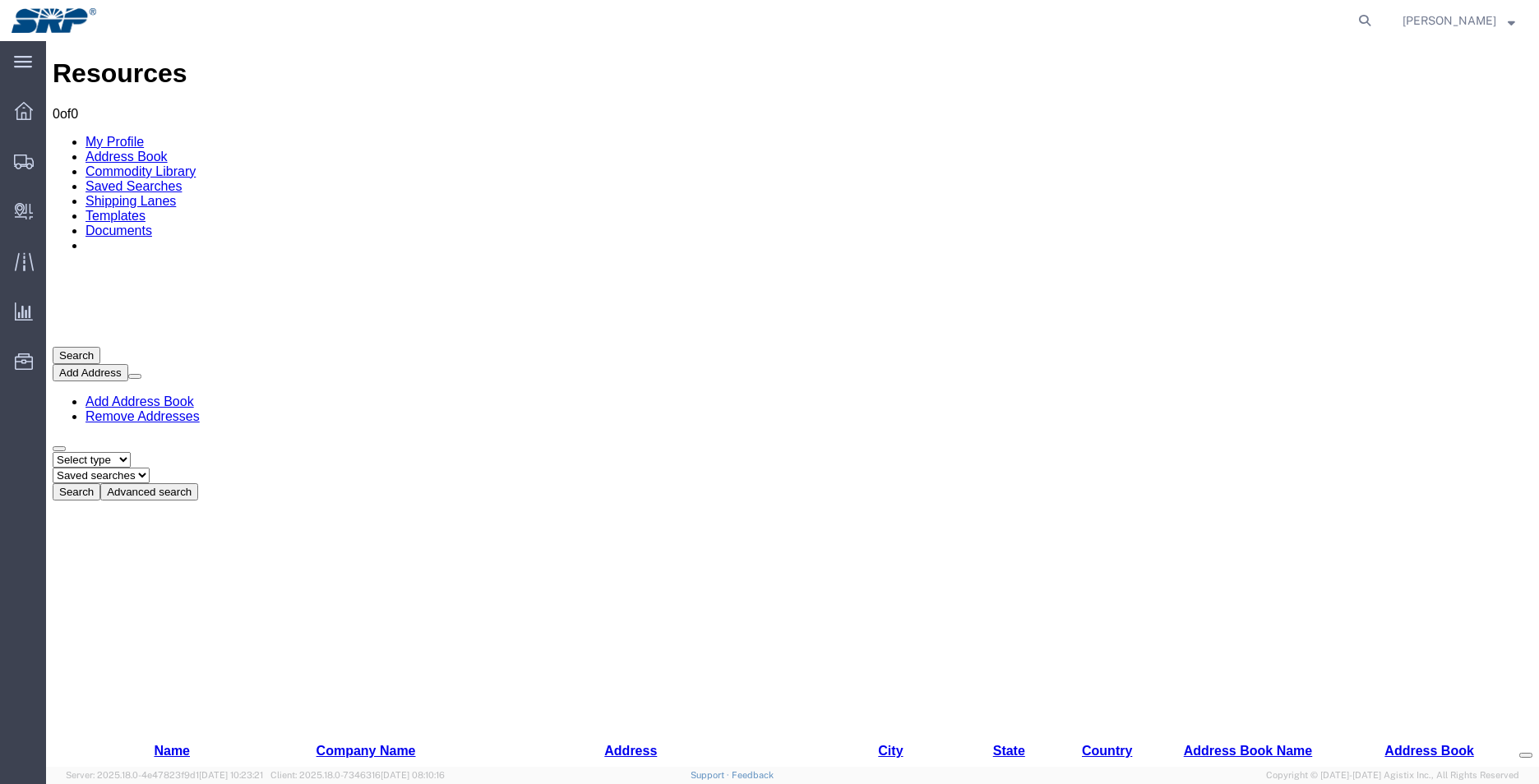
click at [198, 483] on button "Advanced search" at bounding box center [149, 492] width 97 height 17
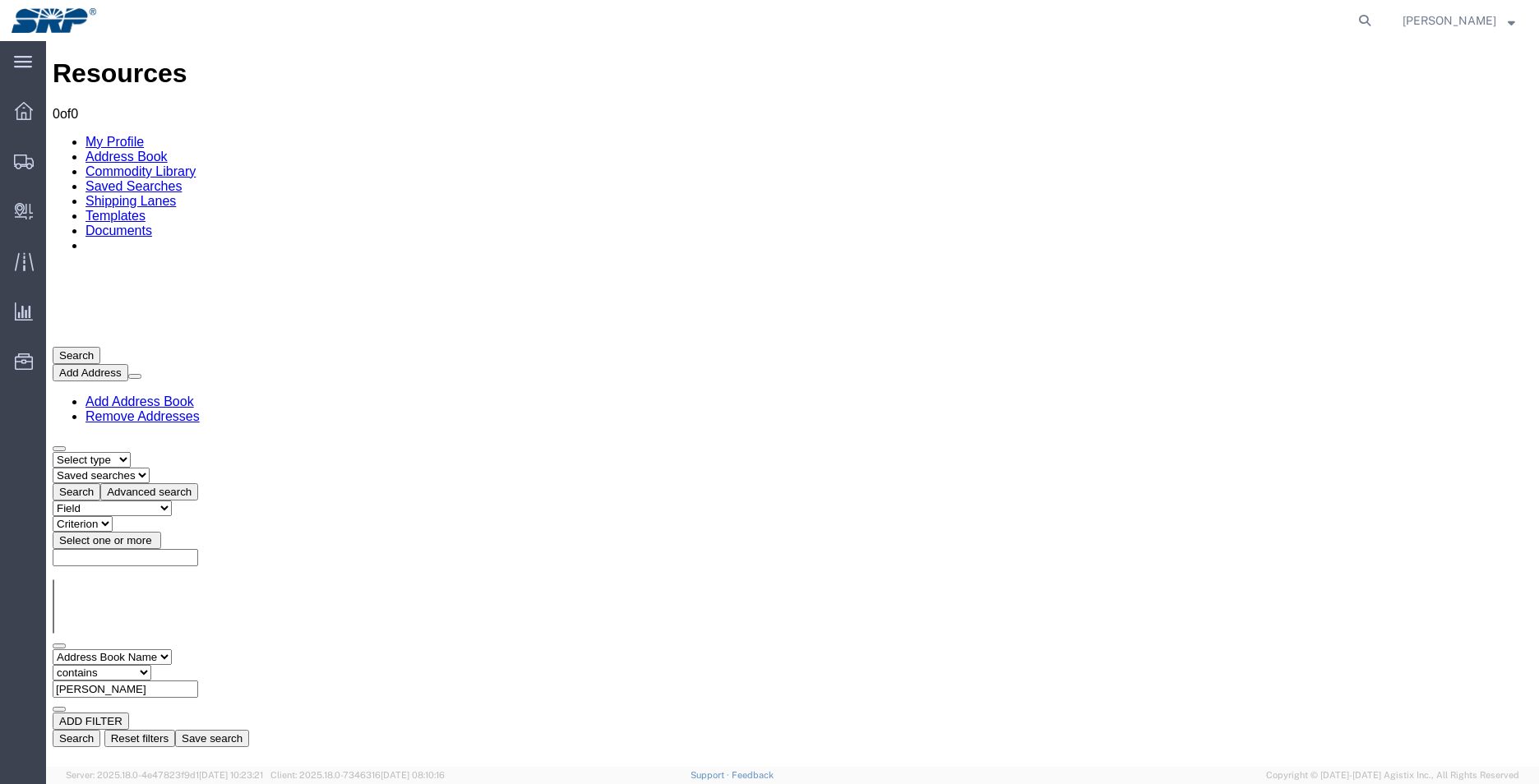
click at [151, 665] on select "Criterion contains does not contain is is blank is not blank starts with" at bounding box center [101, 673] width 98 height 16
select select "startswith"
click at [151, 665] on select "Criterion contains does not contain is is blank is not blank starts with" at bounding box center [101, 673] width 98 height 16
click at [100, 730] on button "Search" at bounding box center [76, 738] width 48 height 17
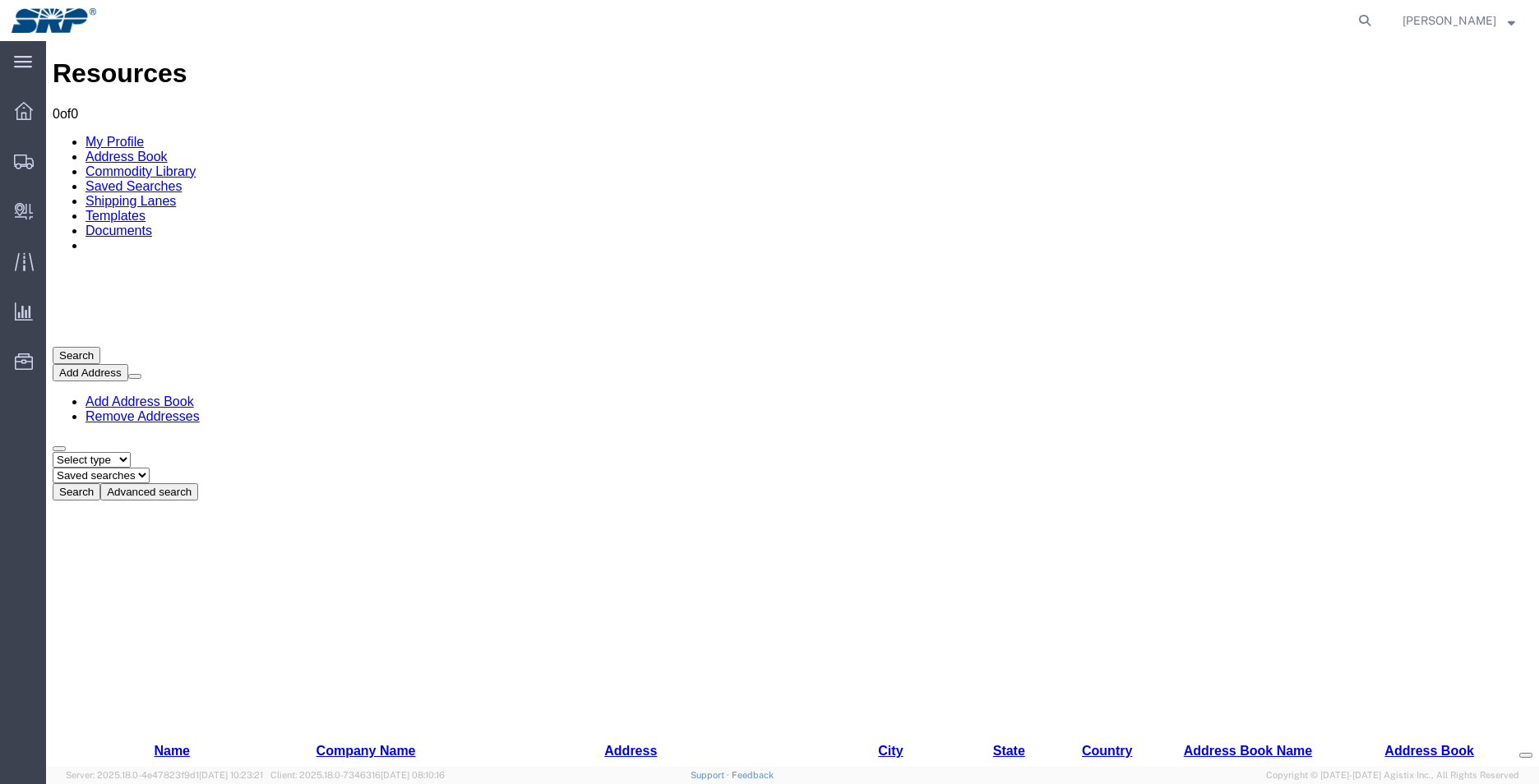
click at [130, 451] on select "Select type ALL COMPANY LOCATION OTHER PERSONAL SHARED" at bounding box center [91, 459] width 78 height 16
select select "ALL"
click at [52, 451] on select "Select type ALL COMPANY LOCATION OTHER PERSONAL SHARED" at bounding box center [91, 459] width 78 height 16
click at [198, 483] on button "Advanced search" at bounding box center [149, 492] width 97 height 17
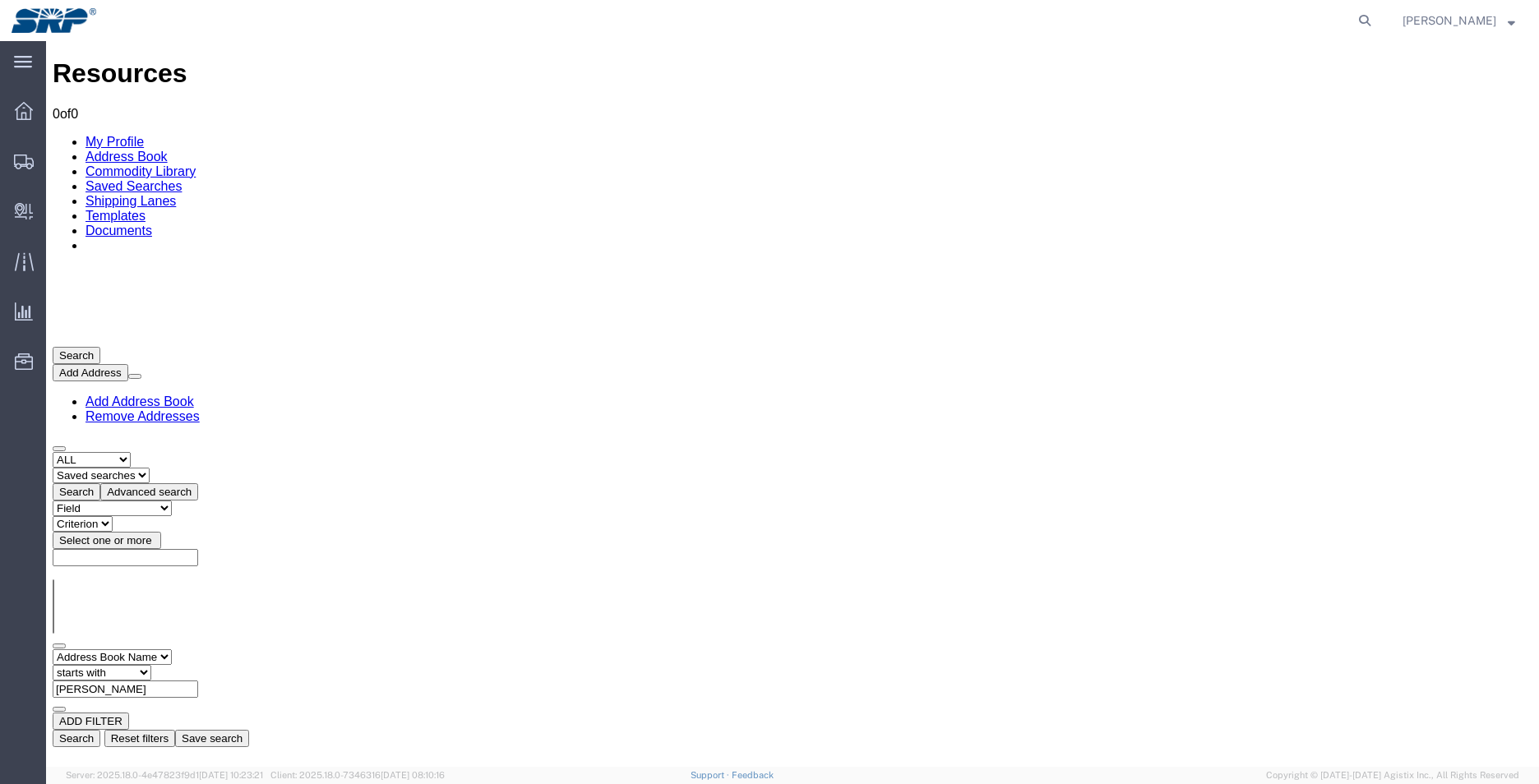
click at [172, 649] on select "Field Address Book Name City Company Name Contact Name Country CustomerAlias DP…" at bounding box center [112, 657] width 119 height 16
select select "contactName"
click at [52, 649] on select "Field Address Book Name City Company Name Contact Name Country CustomerAlias DP…" at bounding box center [112, 657] width 119 height 16
click at [198, 680] on input "text" at bounding box center [125, 688] width 145 height 17
click at [100, 730] on button "Search" at bounding box center [76, 738] width 48 height 17
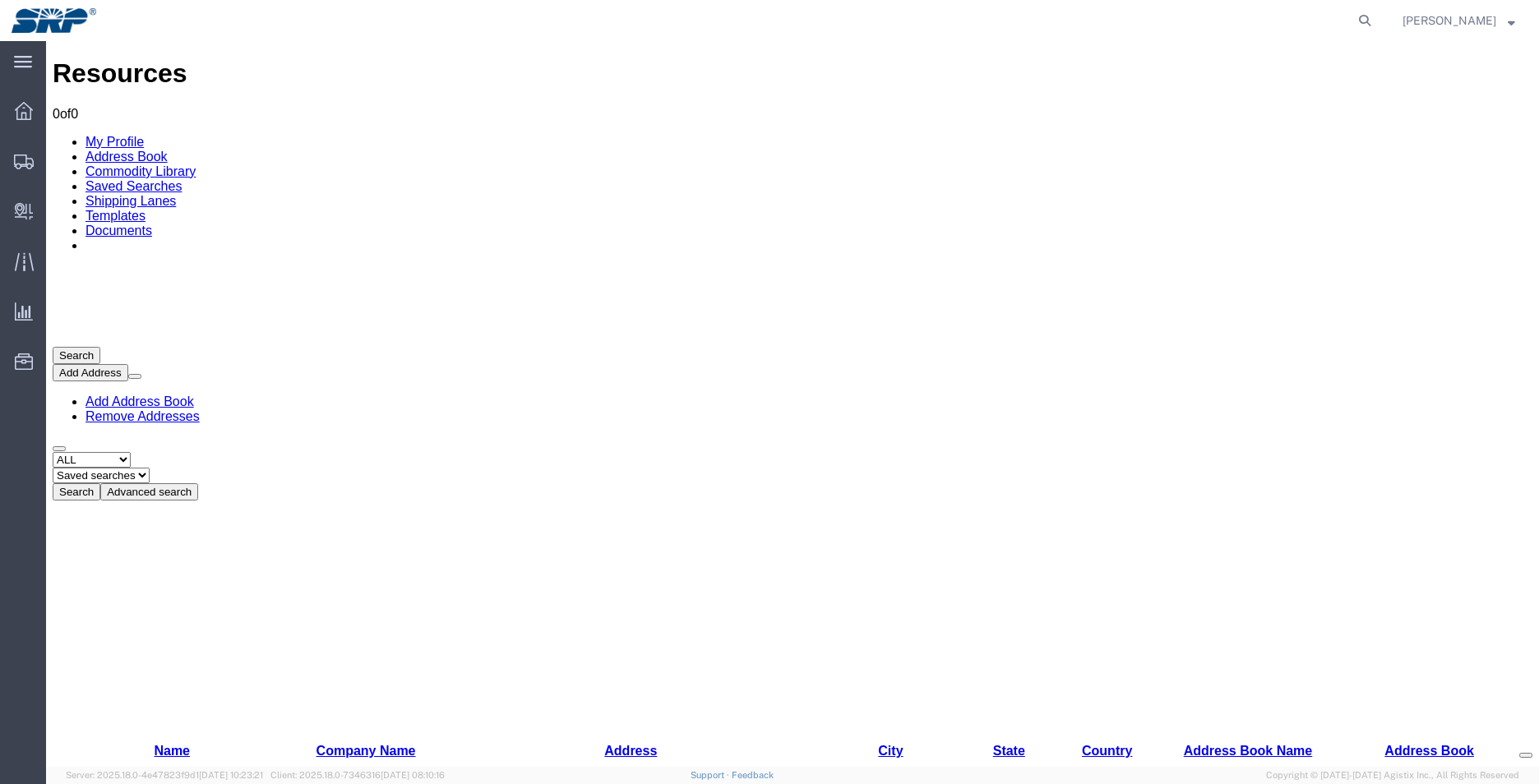
click at [198, 483] on button "Advanced search" at bounding box center [149, 492] width 97 height 17
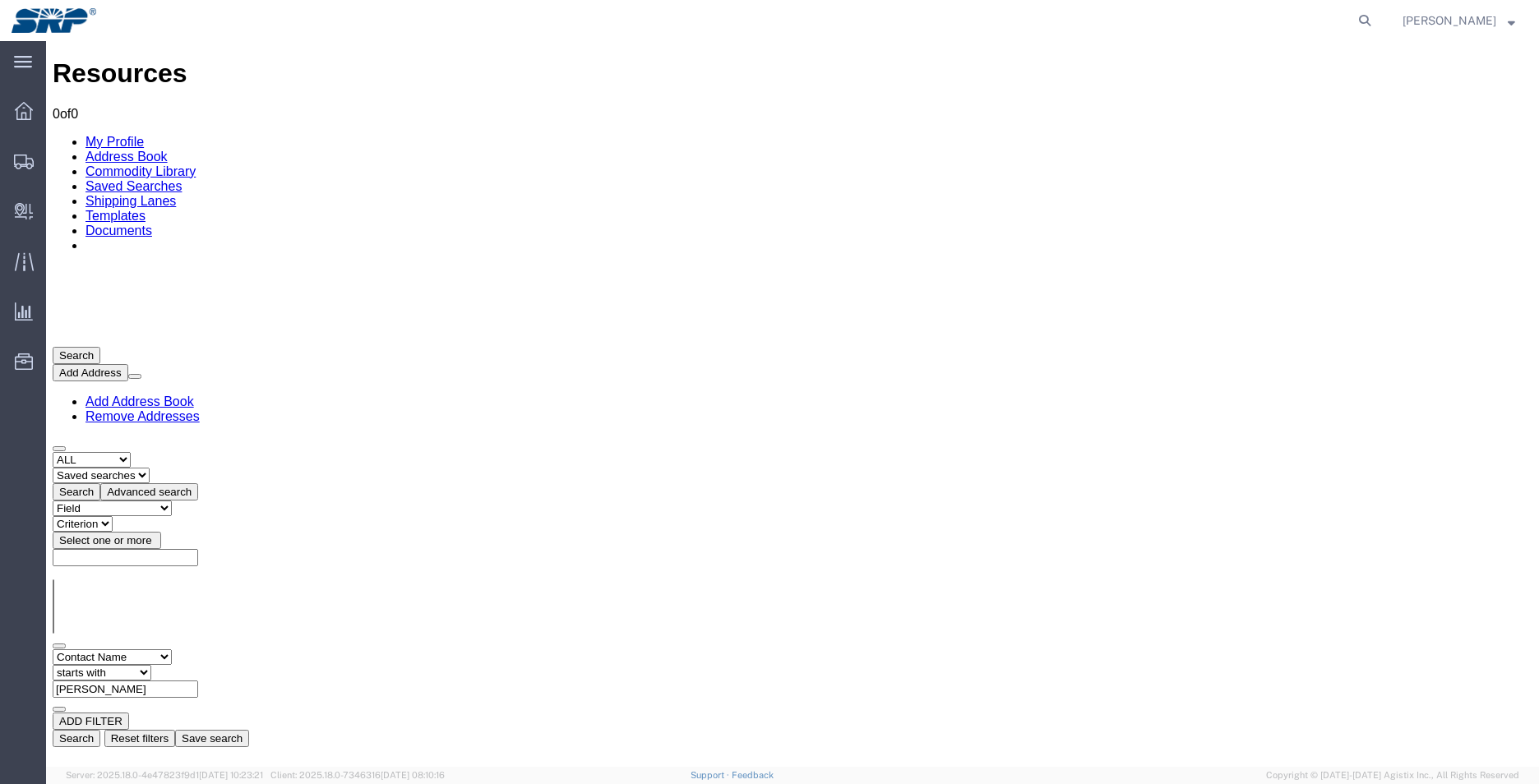
drag, startPoint x: 384, startPoint y: 215, endPoint x: 311, endPoint y: 215, distance: 73.0
click at [311, 649] on div "Field Address Book Name City Company Name Contact Name Country CustomerAlias DP…" at bounding box center [792, 681] width 1480 height 64
type input "megan"
click at [100, 730] on button "Search" at bounding box center [76, 738] width 48 height 17
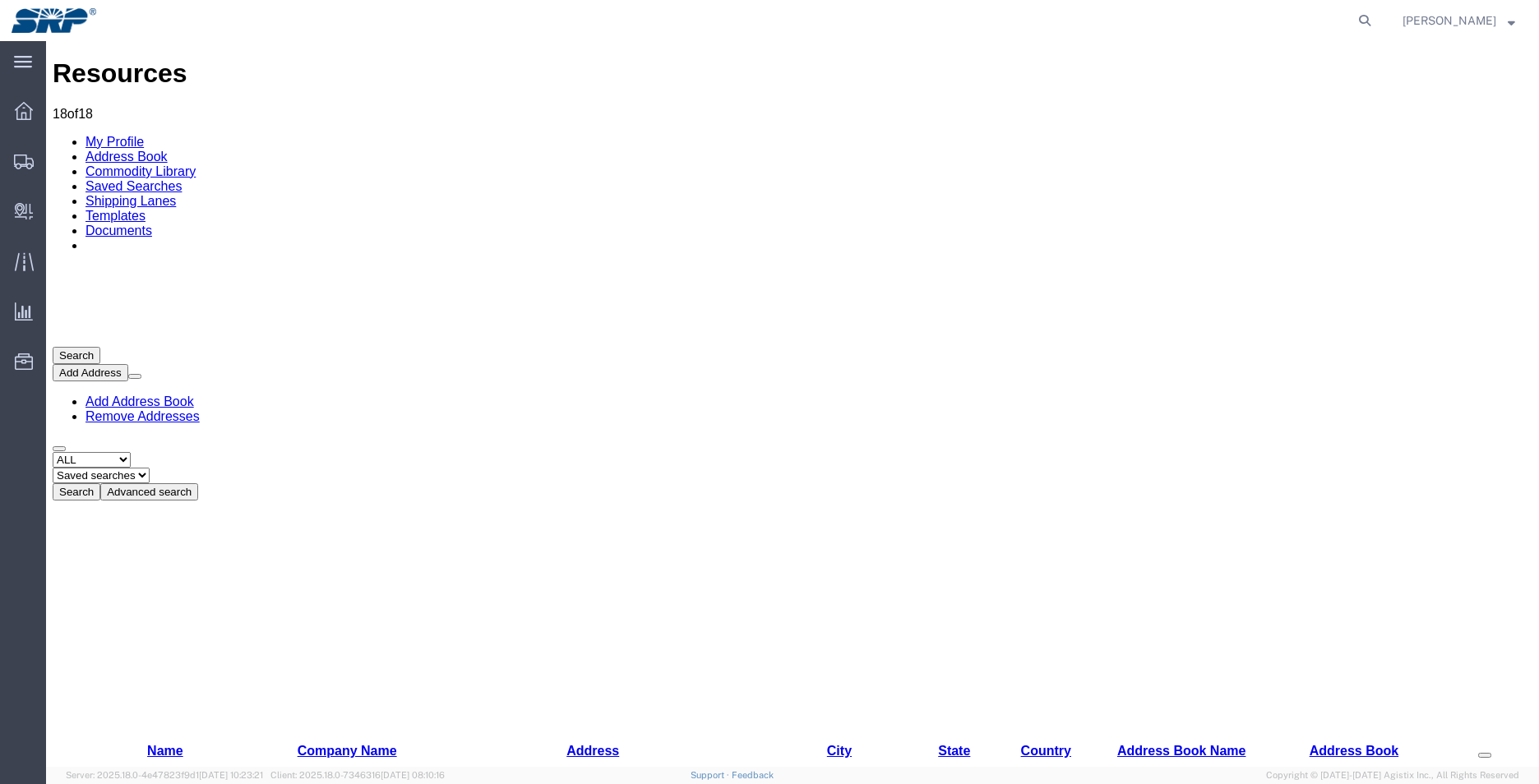
drag, startPoint x: 138, startPoint y: 658, endPoint x: 1516, endPoint y: 660, distance: 1378.0
click at [1485, 755] on span at bounding box center [1485, 755] width 0 height 0
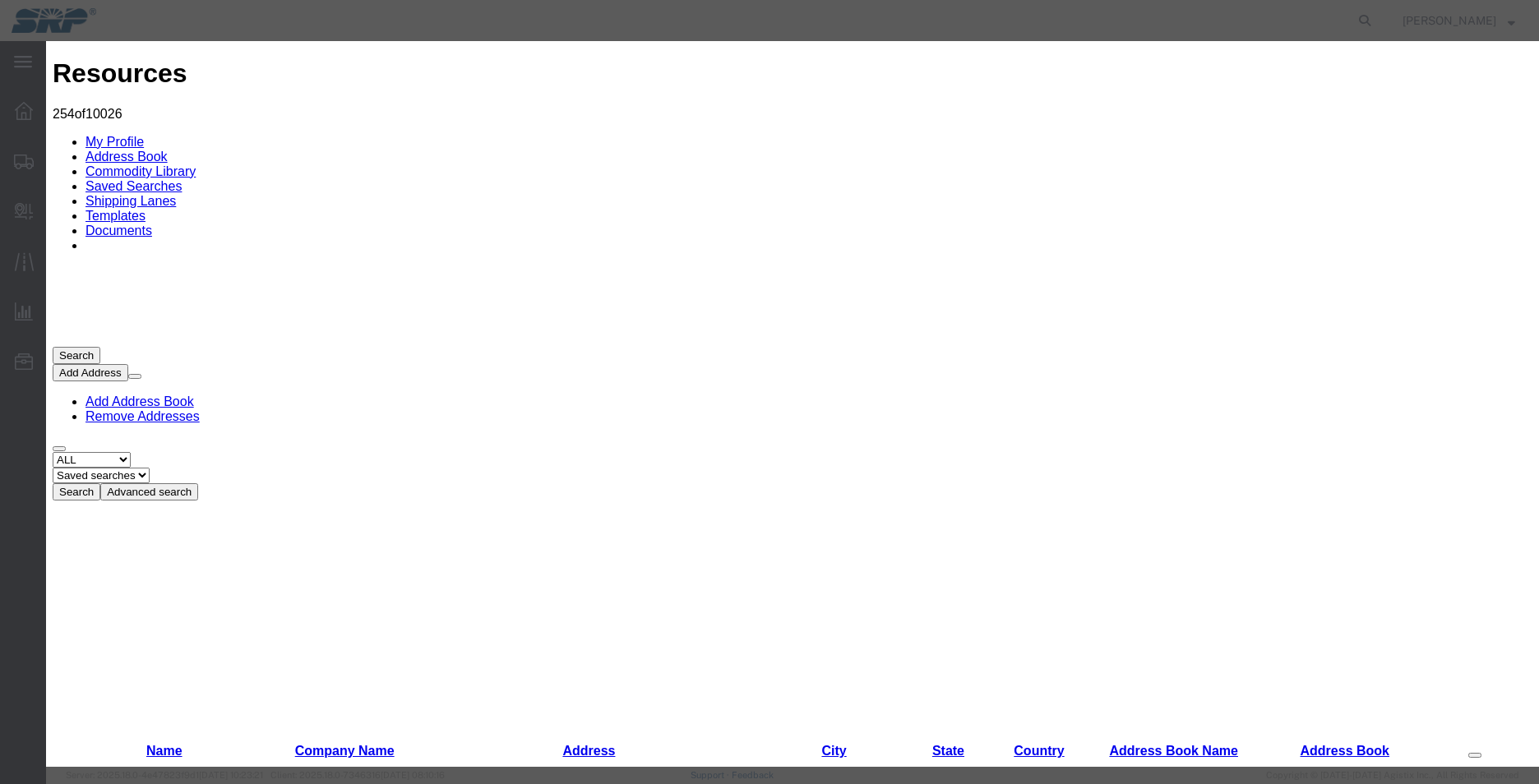
drag, startPoint x: 892, startPoint y: 303, endPoint x: 879, endPoint y: 303, distance: 13.0
drag, startPoint x: 673, startPoint y: 174, endPoint x: 940, endPoint y: 185, distance: 267.2
drag, startPoint x: 866, startPoint y: 221, endPoint x: 704, endPoint y: 237, distance: 162.8
drag, startPoint x: 846, startPoint y: 238, endPoint x: 603, endPoint y: 260, distance: 244.0
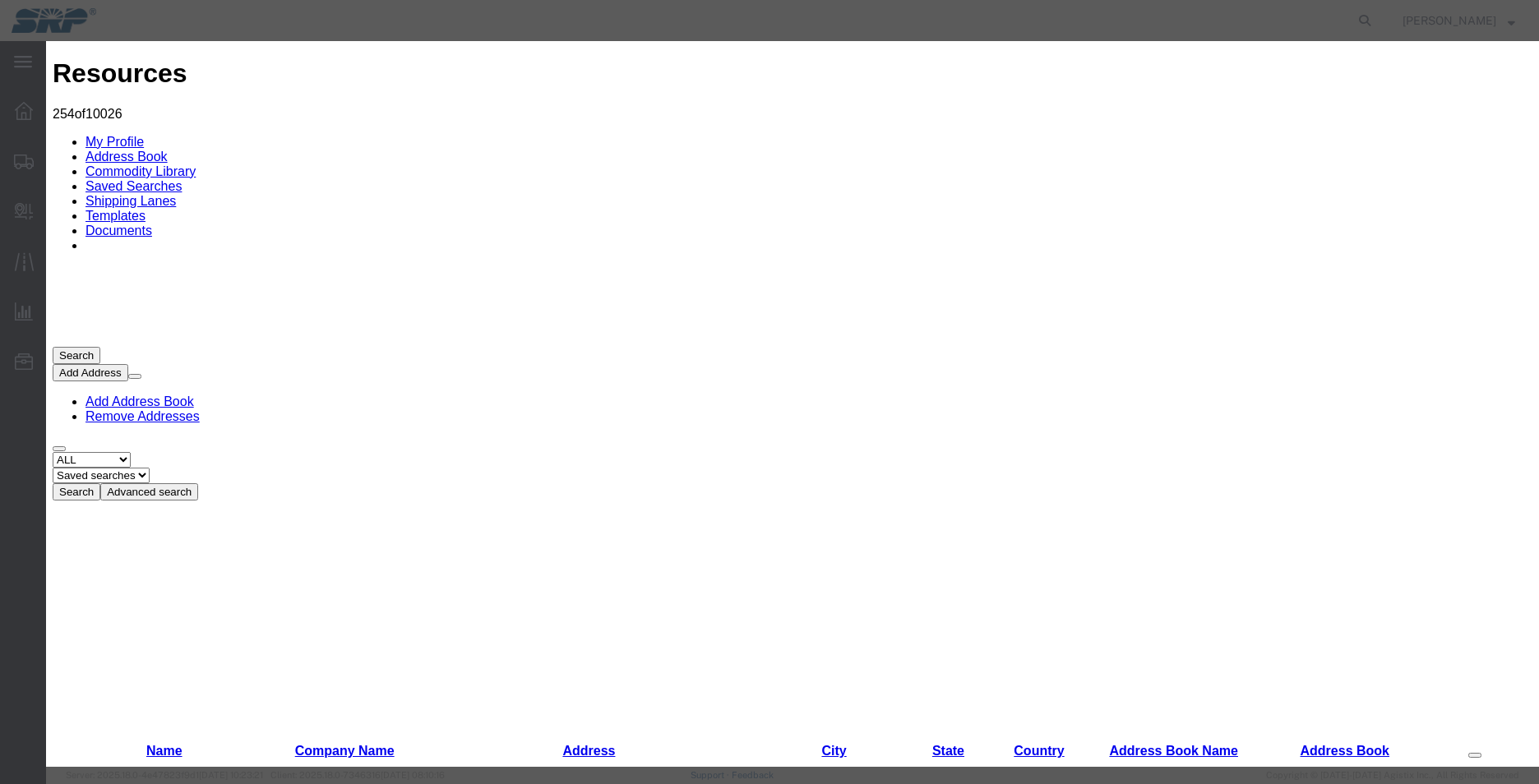
drag, startPoint x: 828, startPoint y: 242, endPoint x: 635, endPoint y: 289, distance: 198.6
drag, startPoint x: 844, startPoint y: 240, endPoint x: 672, endPoint y: 289, distance: 178.8
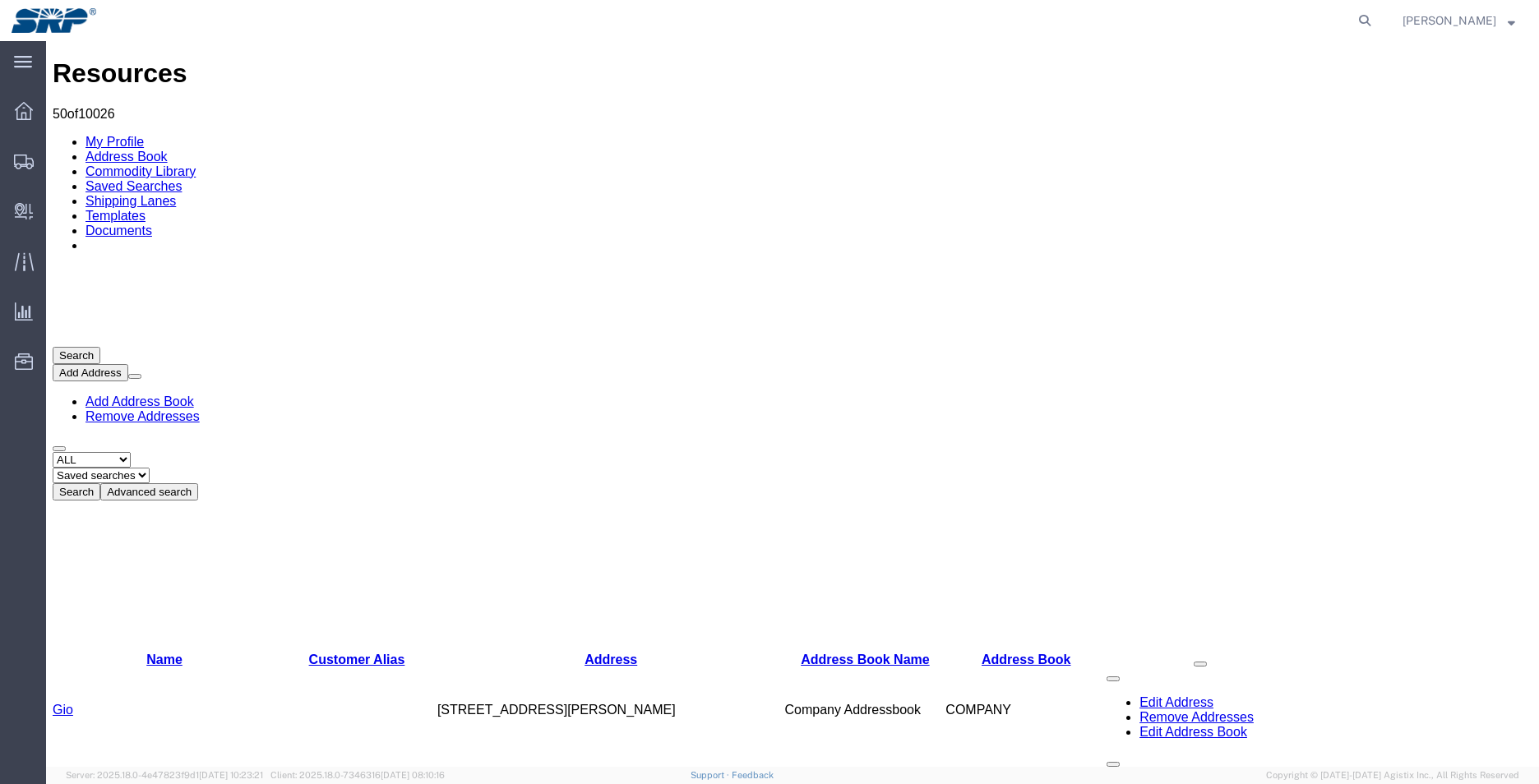
click at [124, 135] on link "My Profile" at bounding box center [114, 141] width 58 height 14
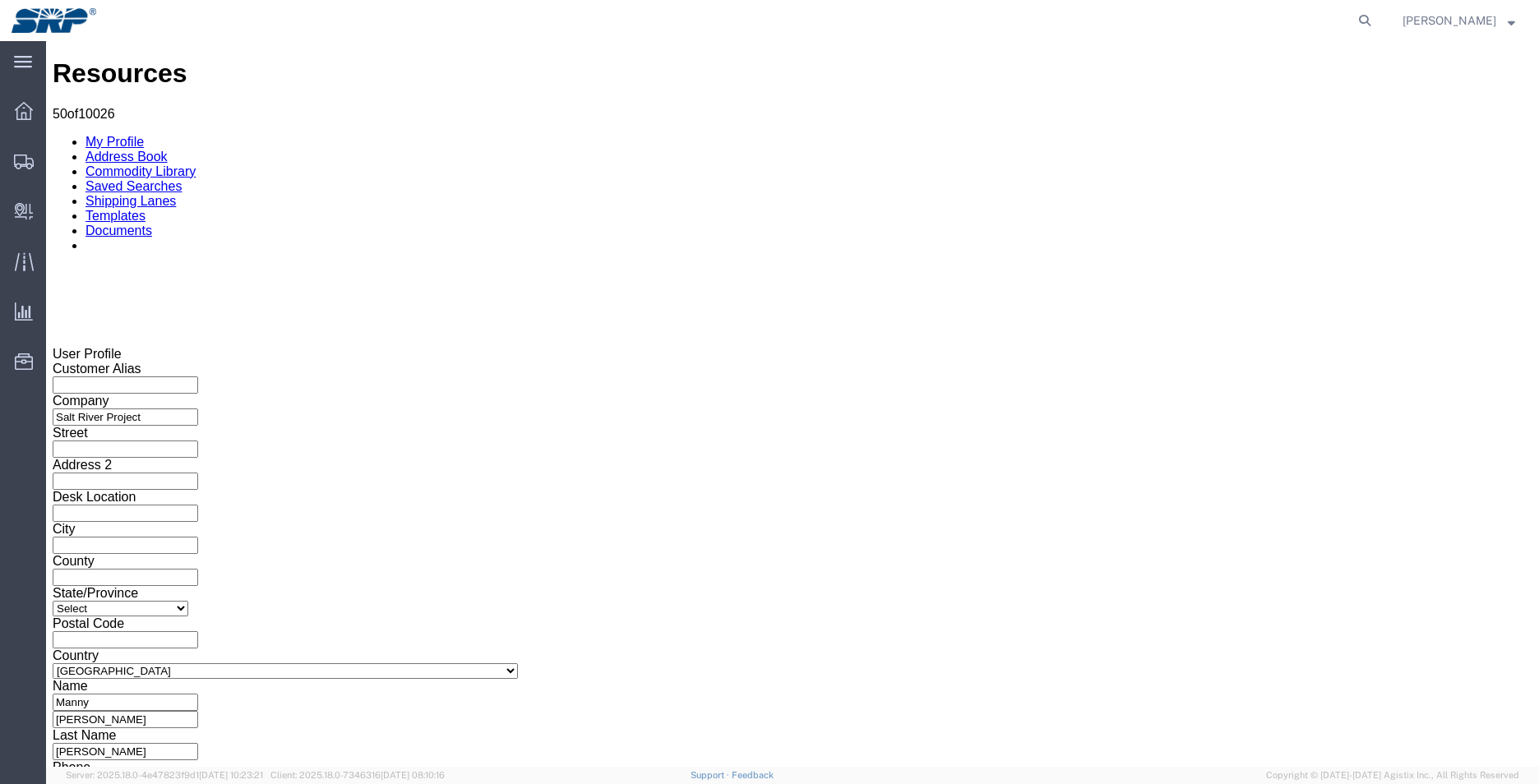
click at [168, 150] on link "Address Book" at bounding box center [127, 156] width 82 height 14
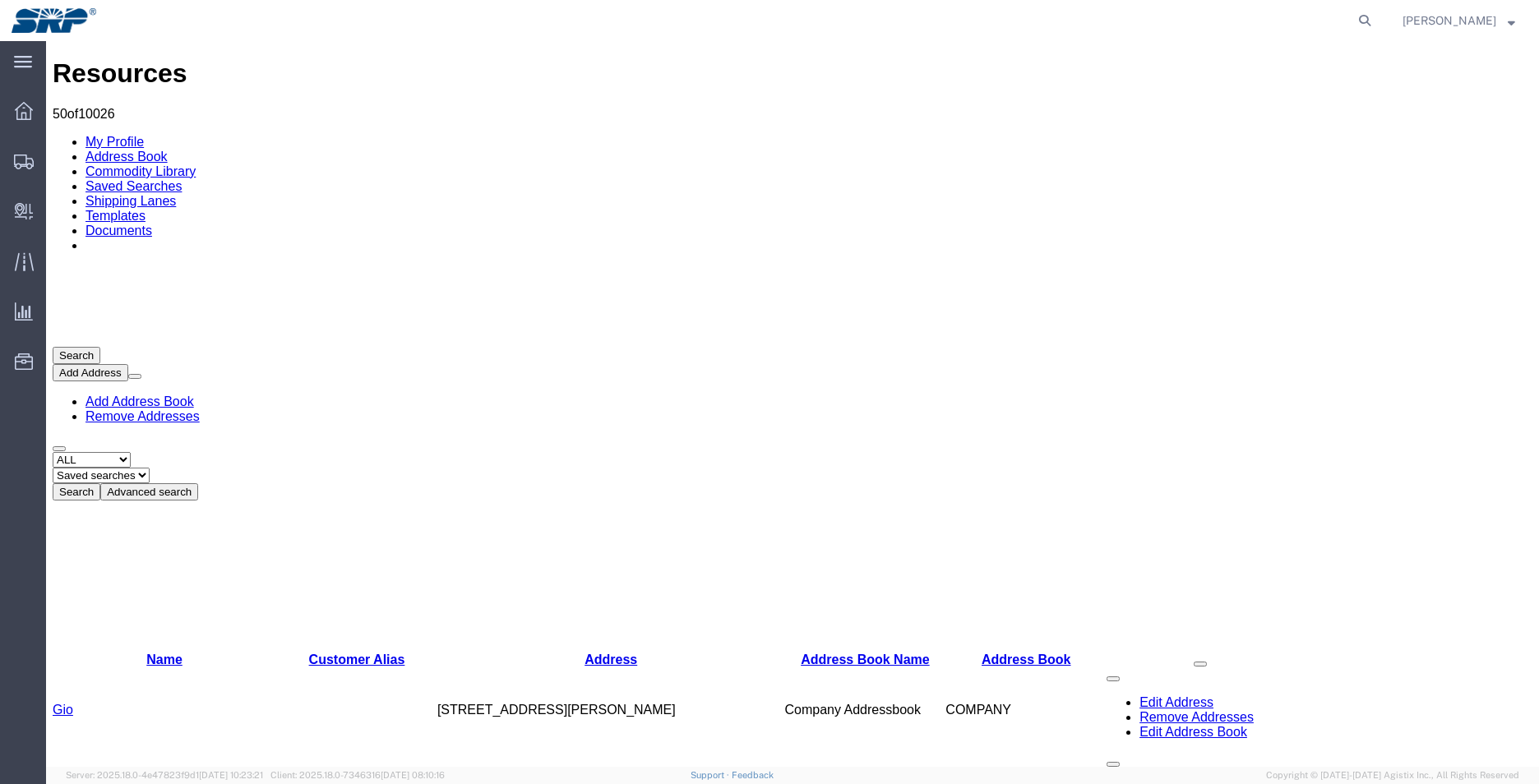
click at [198, 483] on button "Advanced search" at bounding box center [149, 492] width 97 height 17
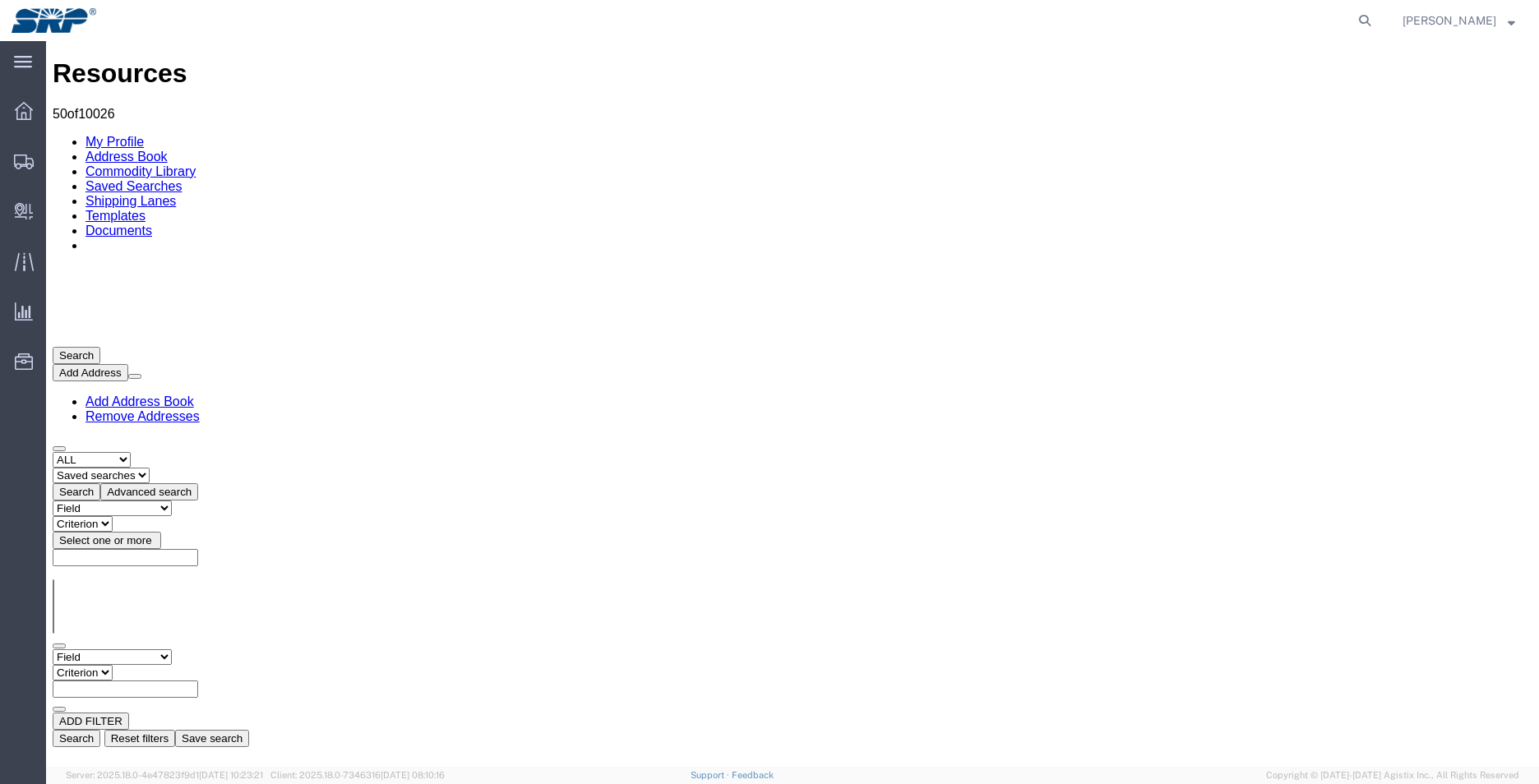
click at [172, 649] on select "Field Address Book Name City Company Name Contact Name Country CustomerAlias DP…" at bounding box center [112, 657] width 119 height 16
select select "contactName"
click at [52, 649] on select "Field Address Book Name City Company Name Contact Name Country CustomerAlias DP…" at bounding box center [112, 657] width 119 height 16
click at [198, 680] on input "text" at bounding box center [125, 688] width 145 height 17
type input "megan"
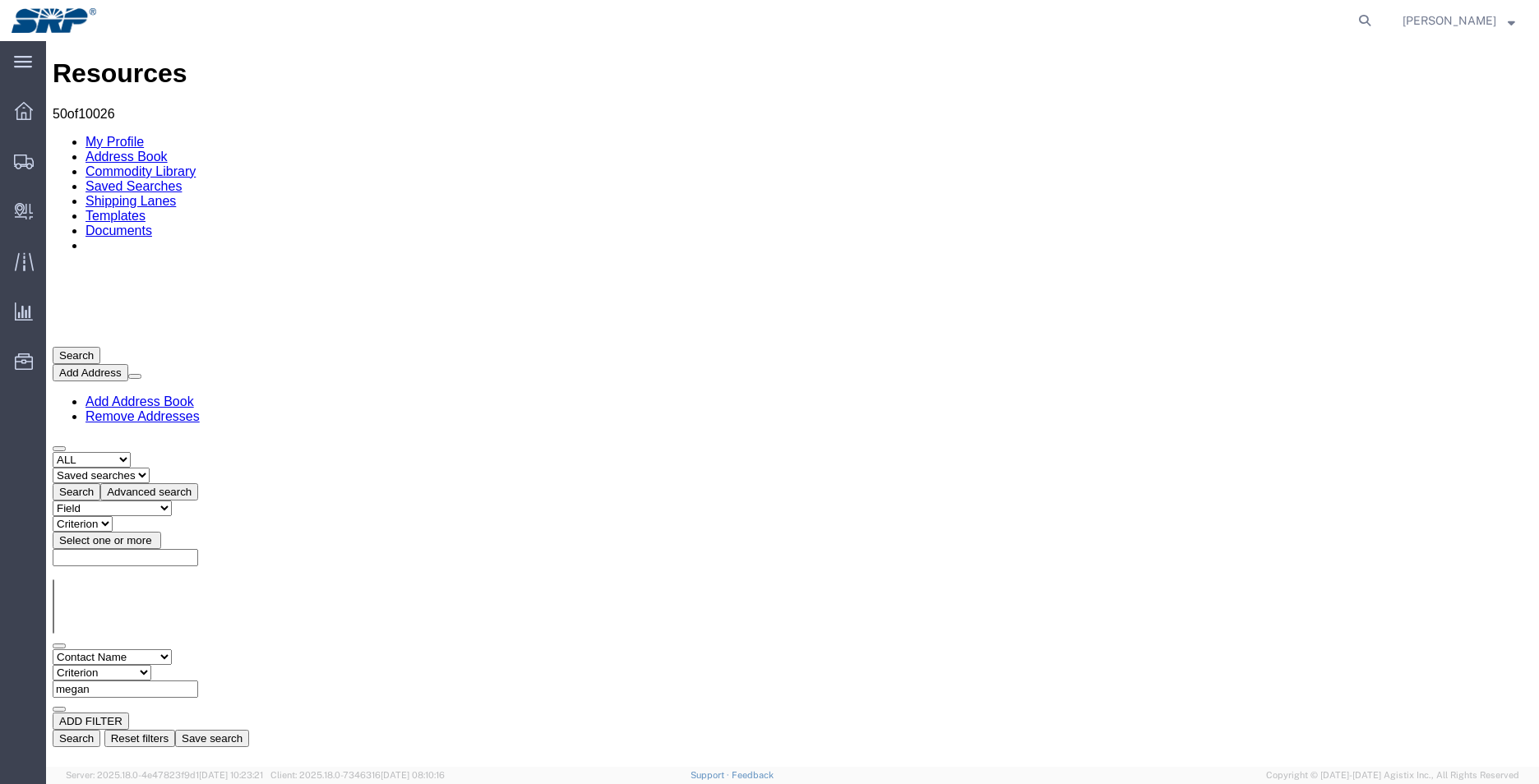
click at [100, 730] on button "Search" at bounding box center [76, 738] width 48 height 17
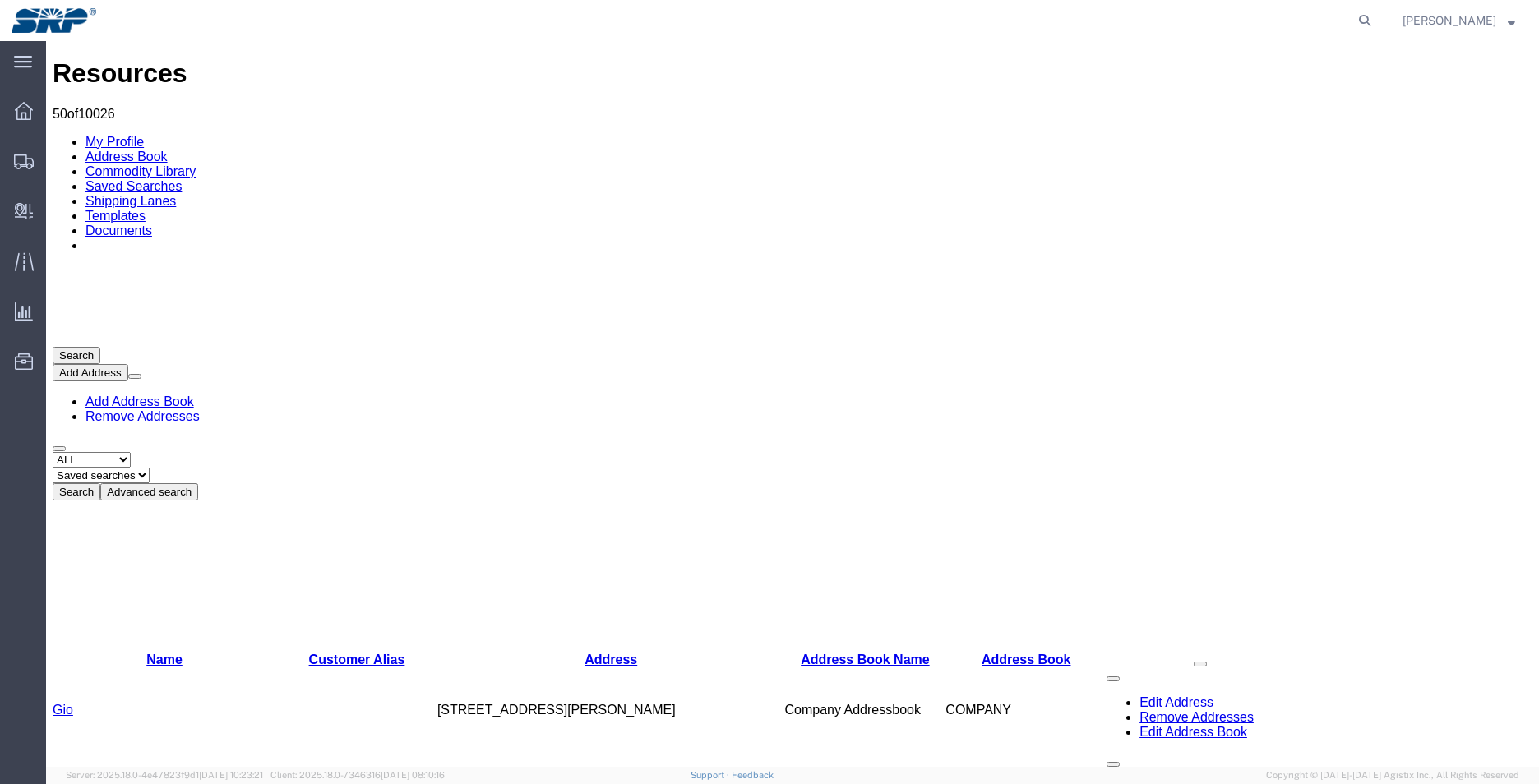
click at [198, 483] on button "Advanced search" at bounding box center [149, 492] width 97 height 17
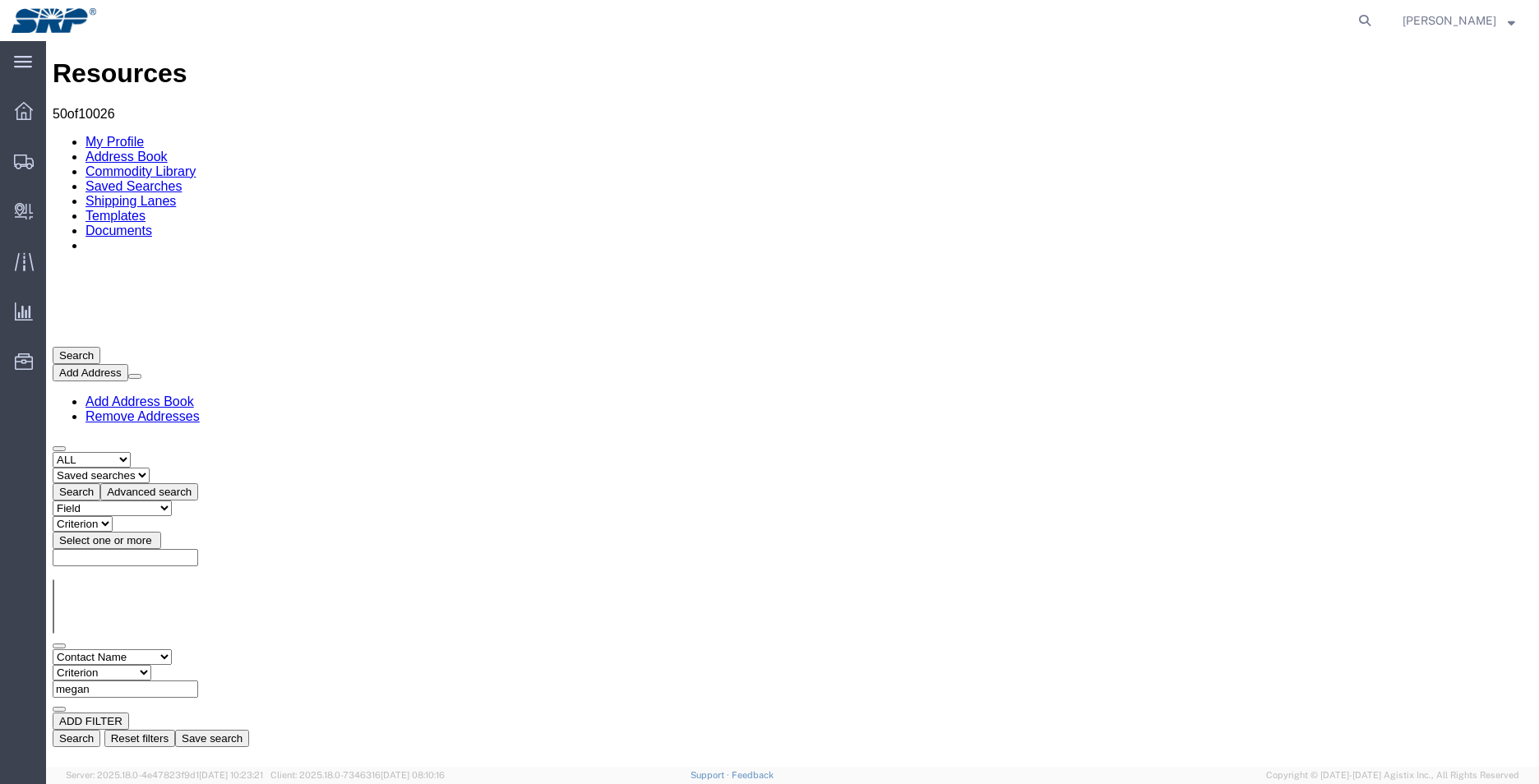
click at [151, 665] on select "Criterion contains does not contain is is blank is not blank starts with" at bounding box center [101, 673] width 98 height 16
select select "startswith"
click at [151, 665] on select "Criterion contains does not contain is is blank is not blank starts with" at bounding box center [101, 673] width 98 height 16
click at [100, 730] on button "Search" at bounding box center [76, 738] width 48 height 17
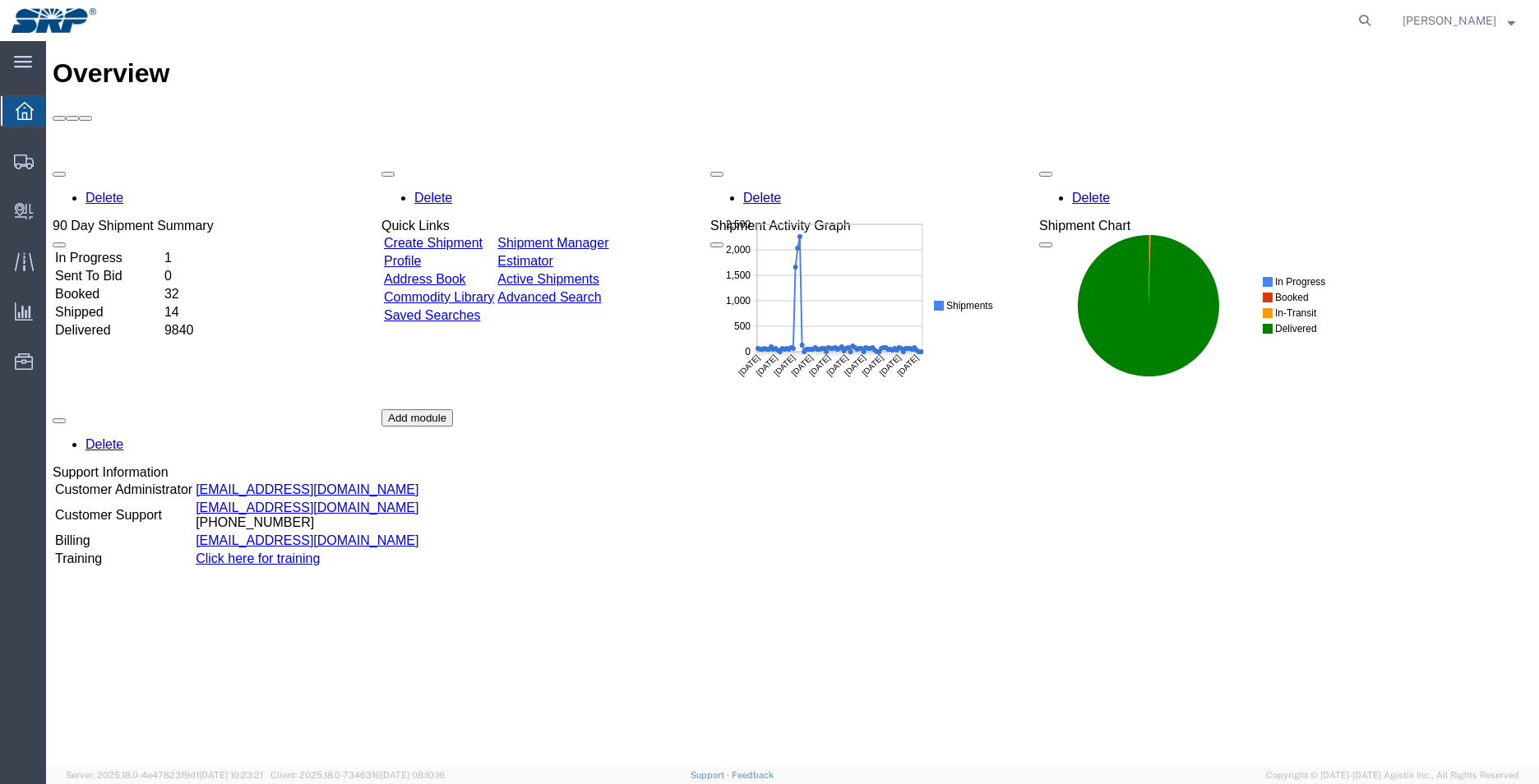
click at [446, 272] on link "Address Book" at bounding box center [426, 278] width 82 height 14
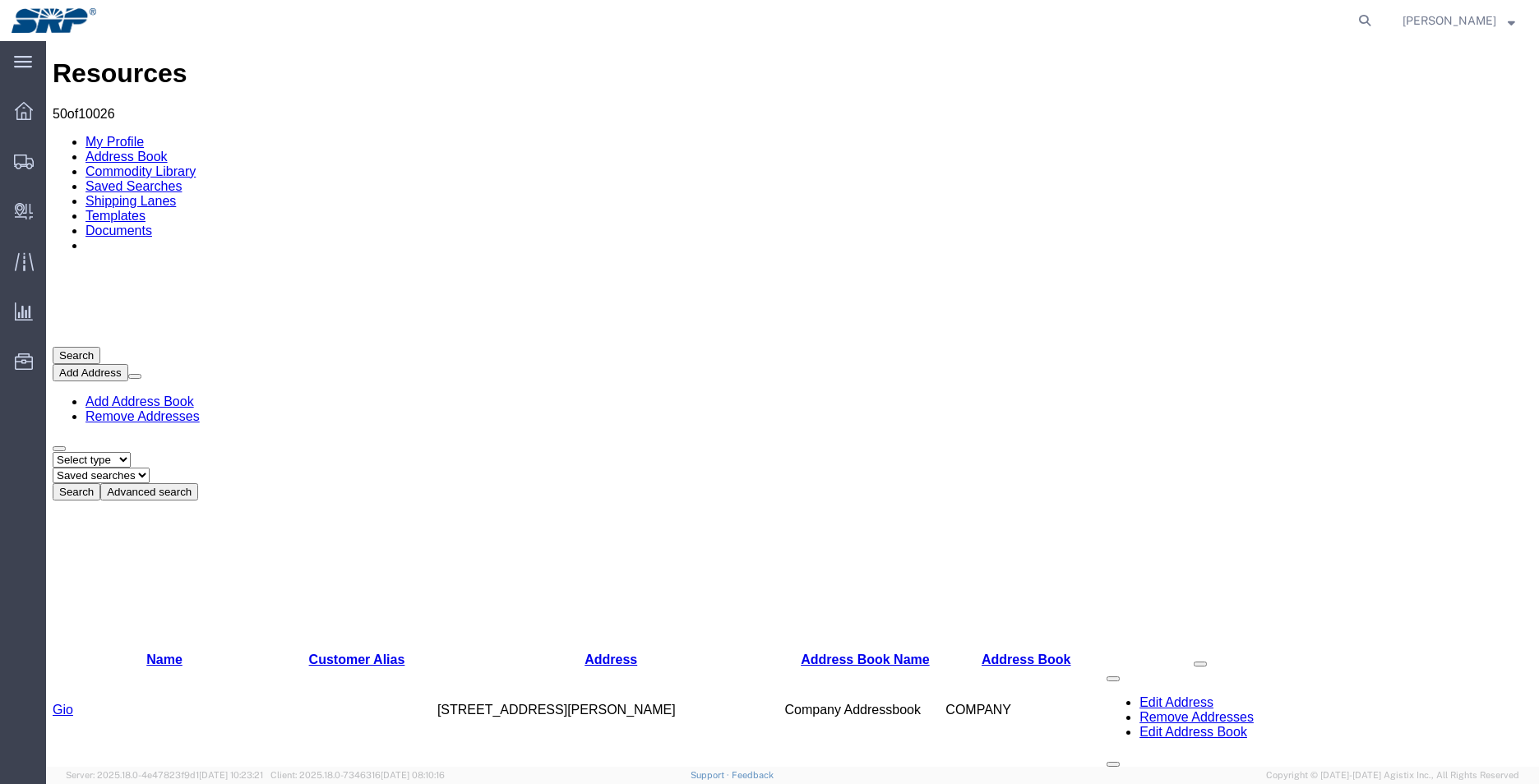
click at [198, 483] on button "Advanced search" at bounding box center [149, 492] width 97 height 17
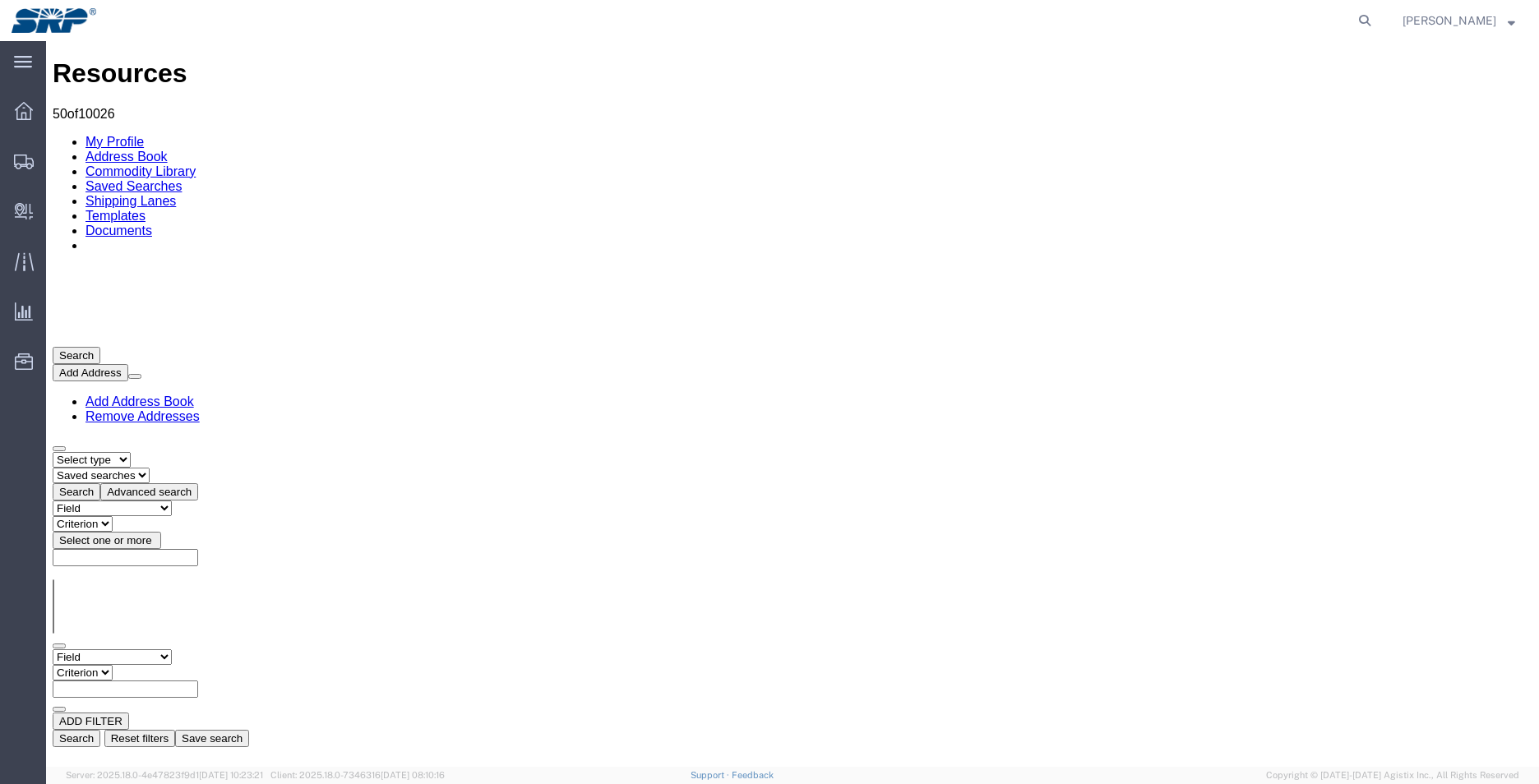
click at [172, 649] on select "Field Address Book Name City Company Name Contact Name Country CustomerAlias DP…" at bounding box center [112, 657] width 119 height 16
select select "contactName"
click at [52, 649] on select "Field Address Book Name City Company Name Contact Name Country CustomerAlias DP…" at bounding box center [112, 657] width 119 height 16
click at [151, 665] on select "Criterion contains does not contain is is blank is not blank starts with" at bounding box center [101, 673] width 98 height 16
select select "startswith"
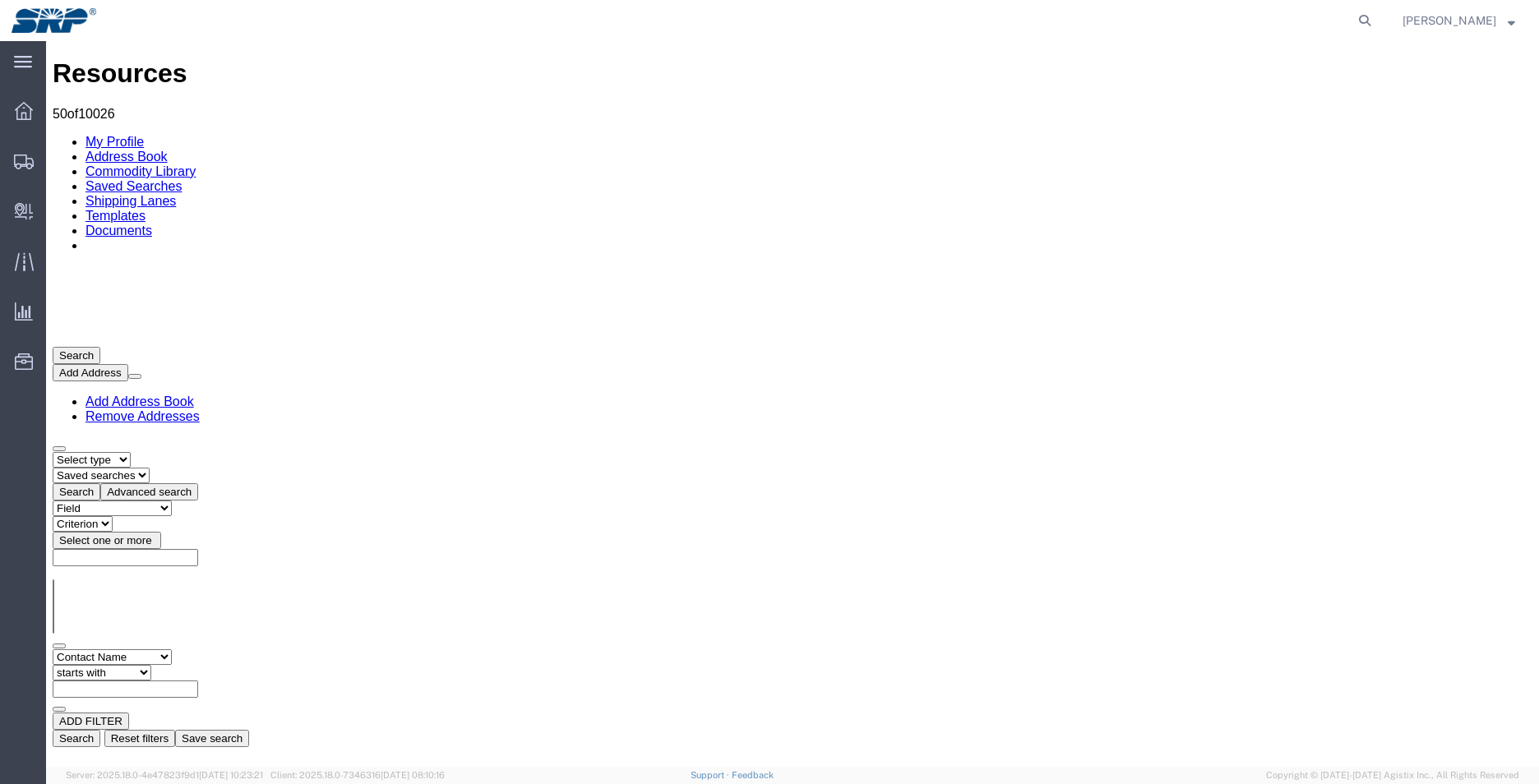
click at [151, 665] on select "Criterion contains does not contain is is blank is not blank starts with" at bounding box center [101, 673] width 98 height 16
click at [198, 680] on input "text" at bounding box center [125, 688] width 145 height 17
type input "tori"
click at [100, 730] on button "Search" at bounding box center [76, 738] width 48 height 17
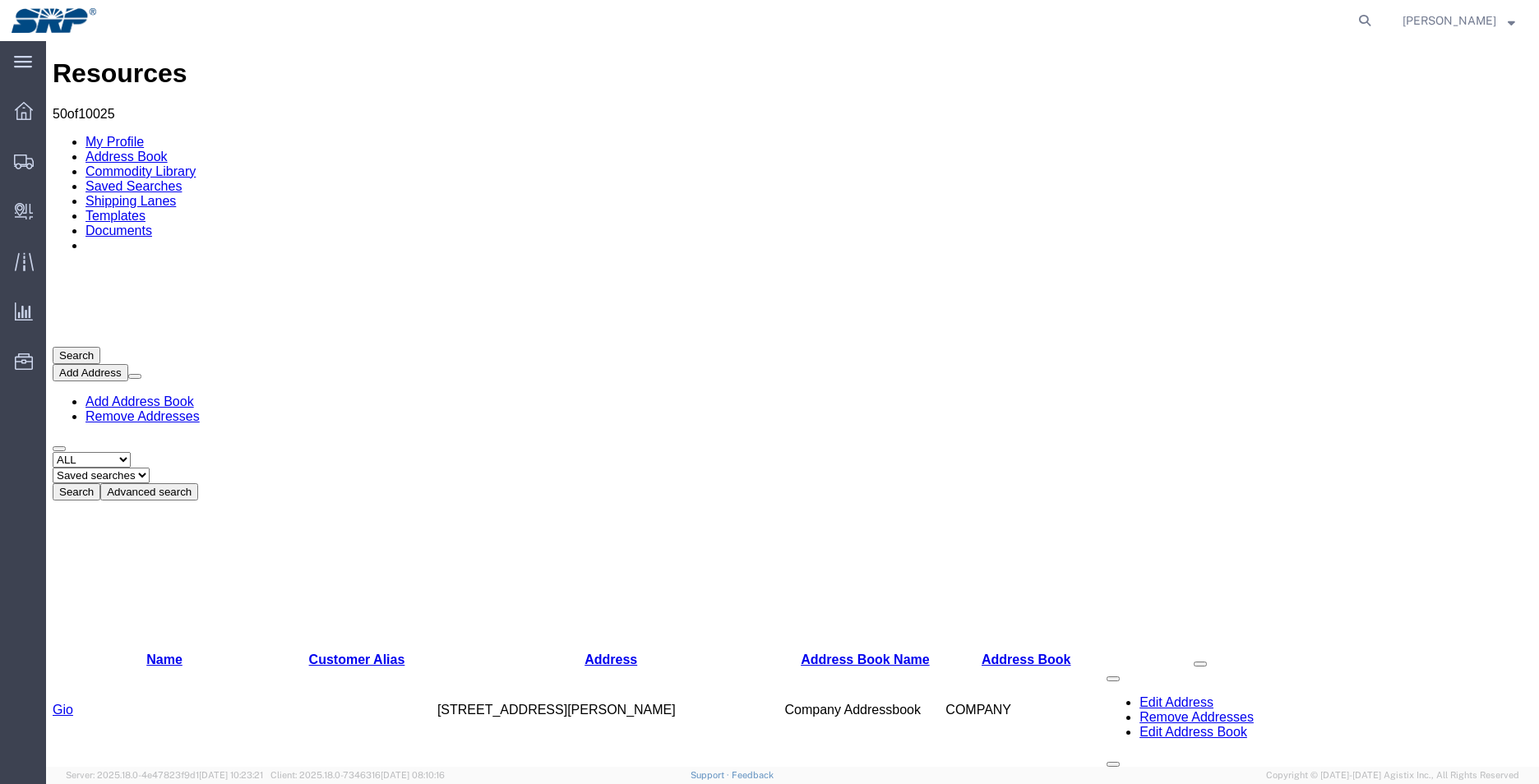
click at [198, 483] on button "Advanced search" at bounding box center [149, 492] width 97 height 17
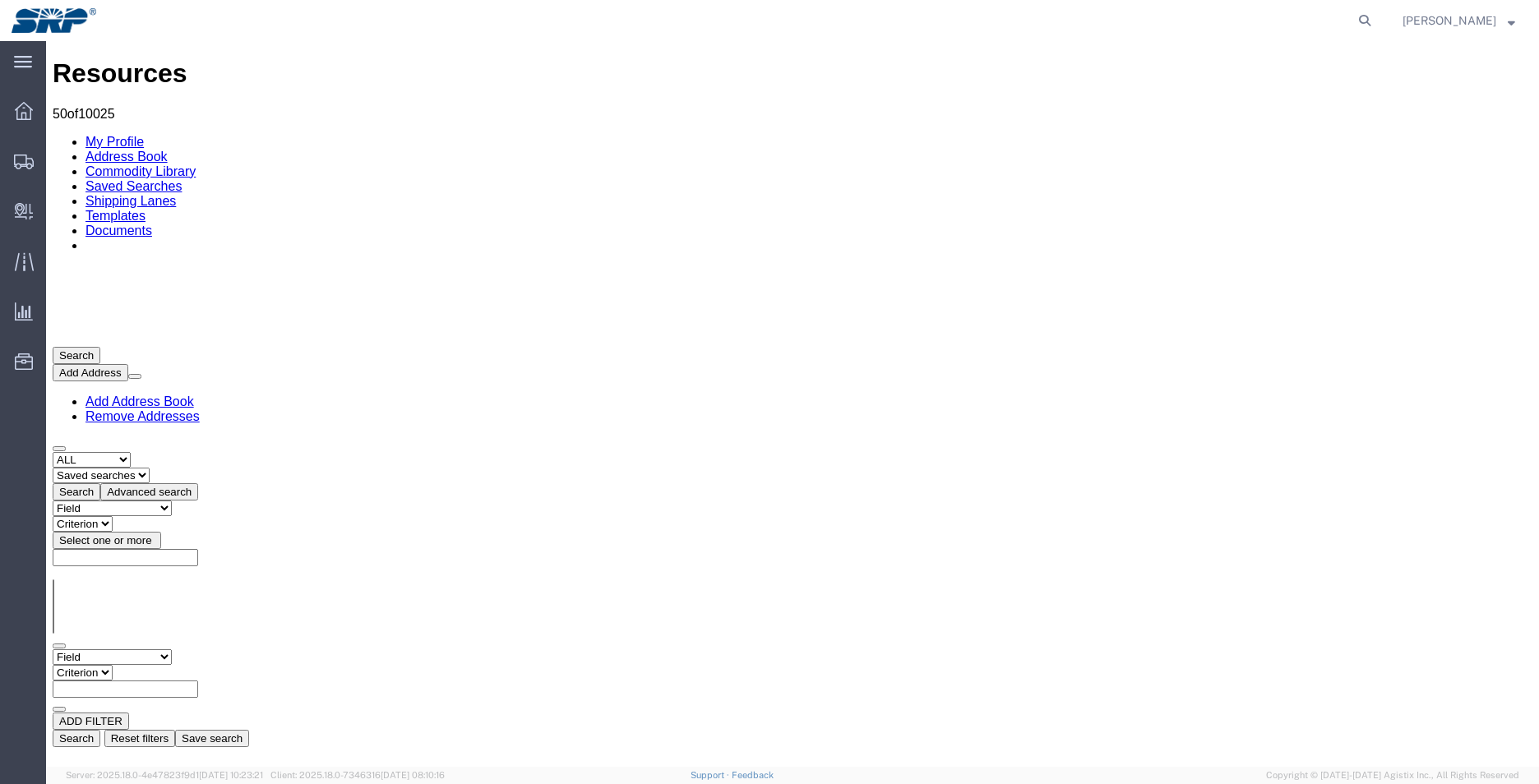
click at [182, 179] on link "Saved Searches" at bounding box center [133, 185] width 97 height 14
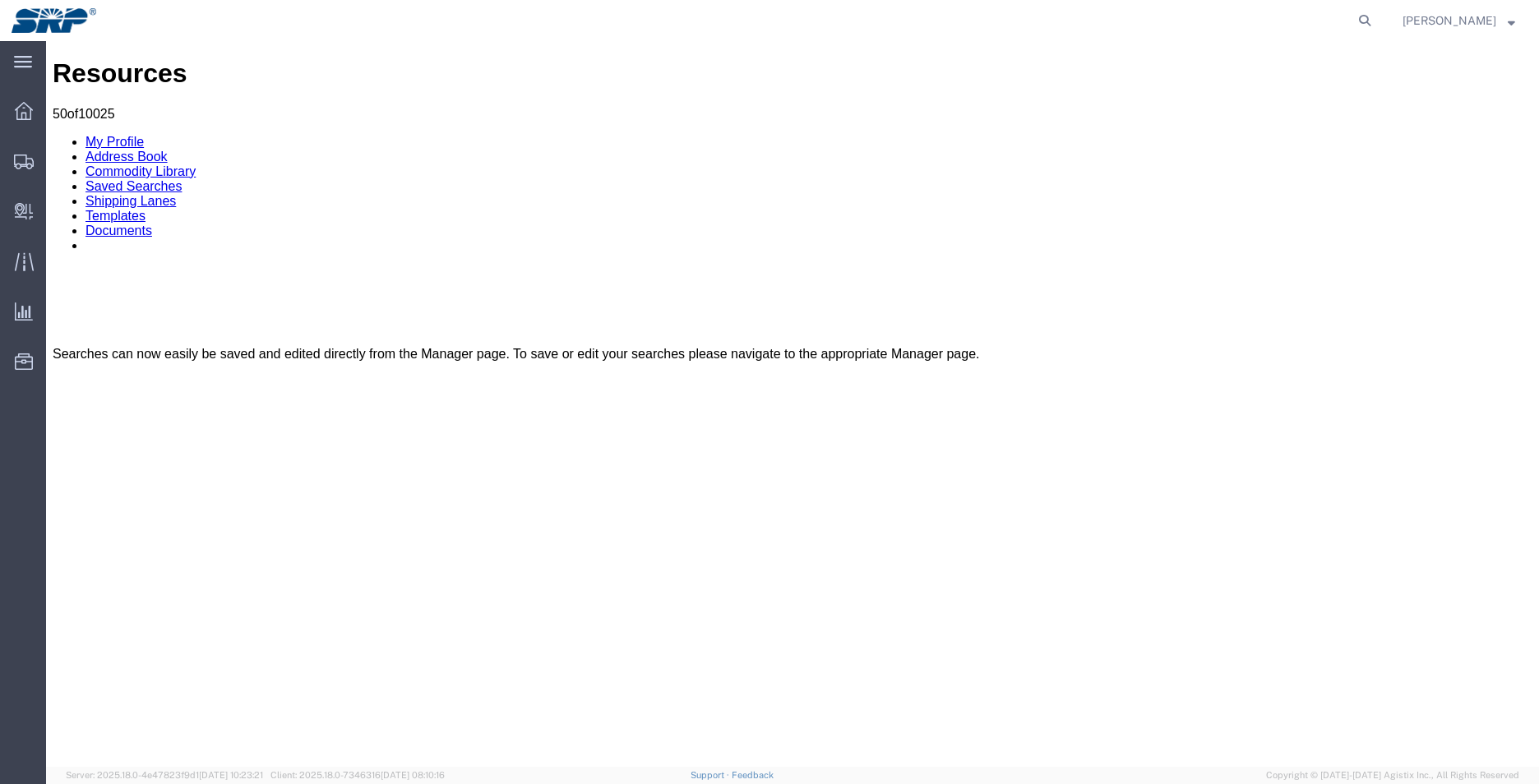
click at [196, 164] on link "Commodity Library" at bounding box center [141, 170] width 111 height 14
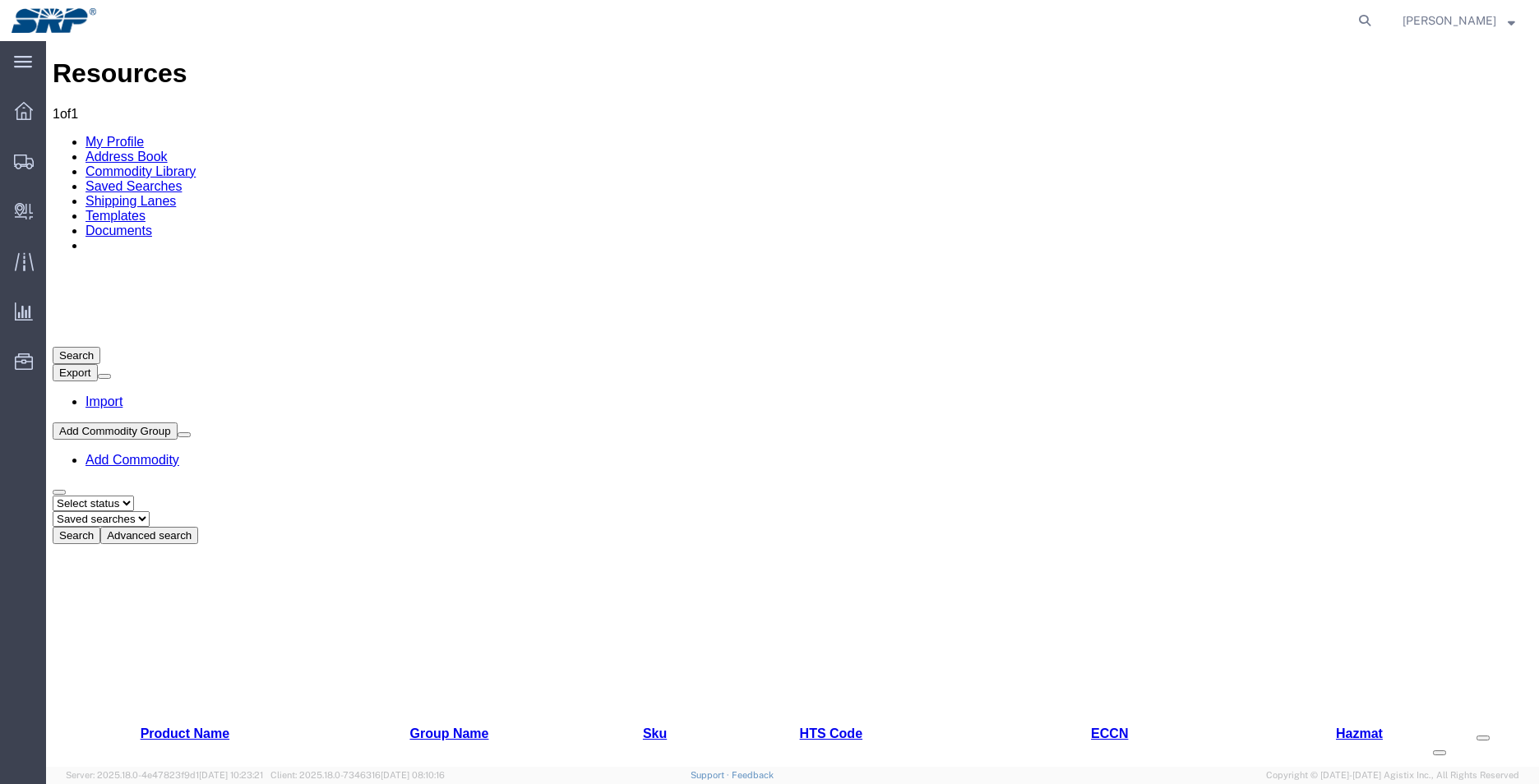
click at [168, 150] on link "Address Book" at bounding box center [127, 156] width 82 height 14
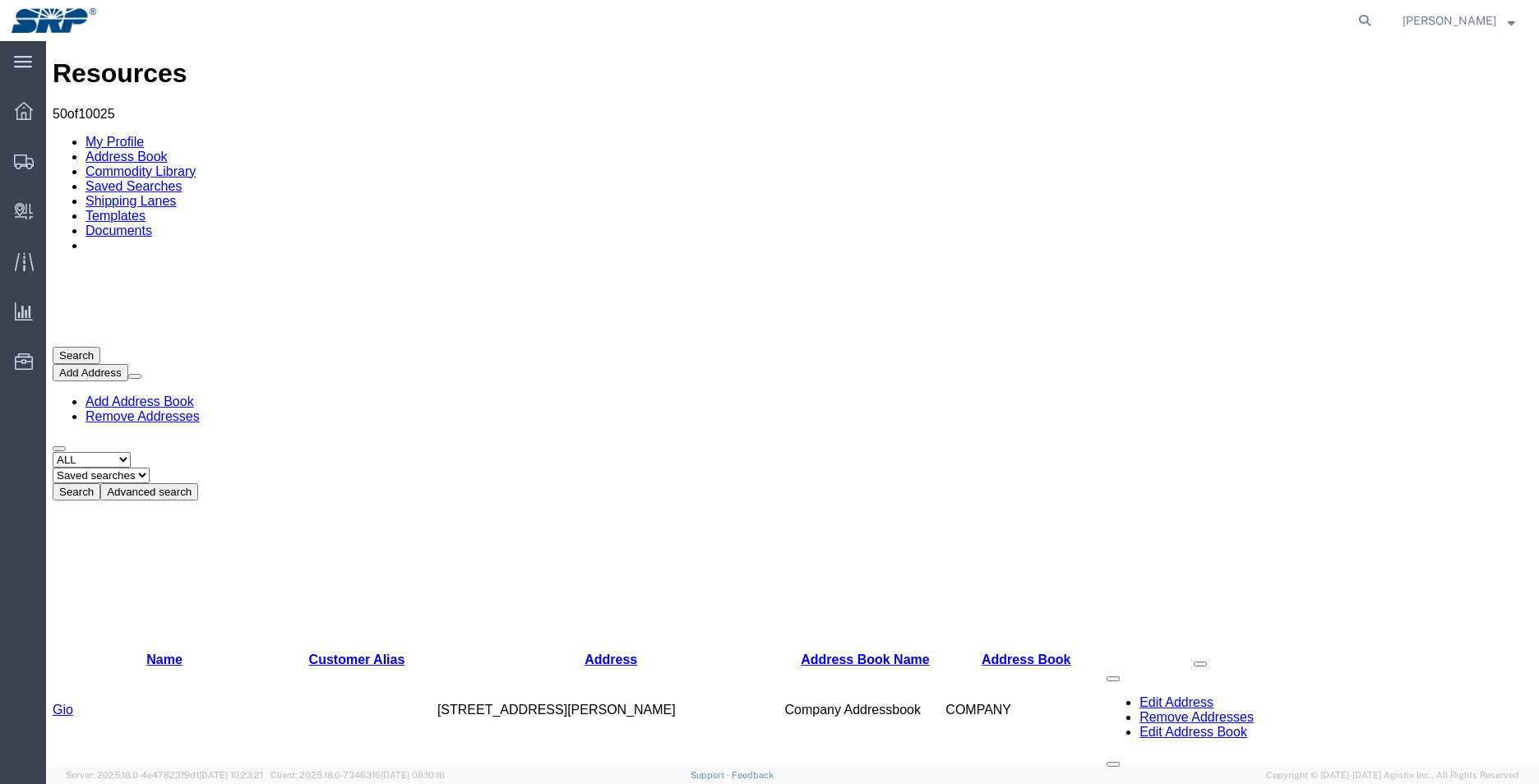
click at [130, 451] on select "Select type ALL COMPANY LOCATION OTHER PERSONAL SHARED" at bounding box center [91, 459] width 78 height 16
click at [150, 467] on select "Saved searches" at bounding box center [100, 475] width 97 height 16
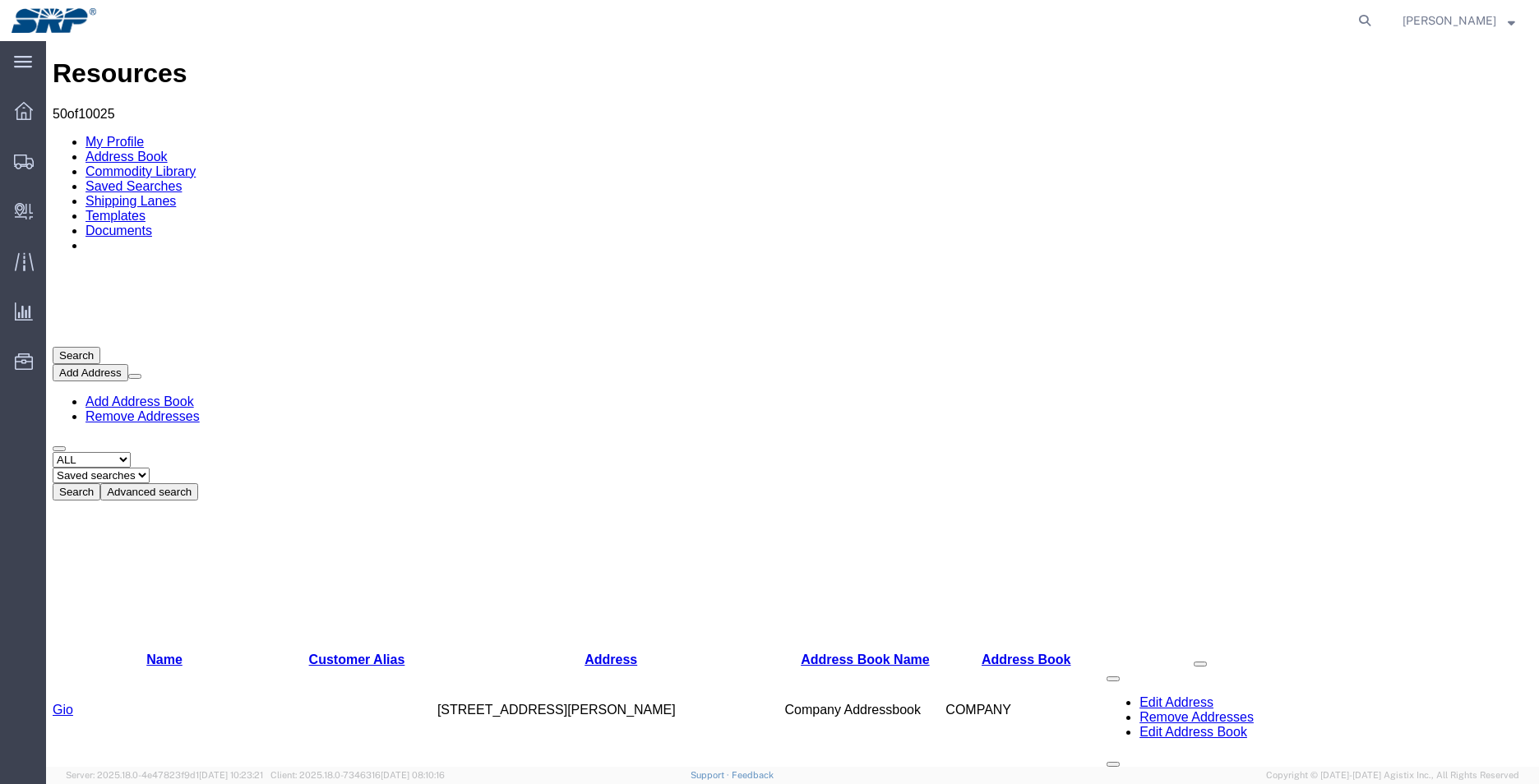
click at [130, 451] on select "Select type ALL COMPANY LOCATION OTHER PERSONAL SHARED" at bounding box center [91, 459] width 78 height 16
select select "COMPANY"
click at [52, 451] on select "Select type ALL COMPANY LOCATION OTHER PERSONAL SHARED" at bounding box center [91, 459] width 78 height 16
click at [150, 467] on select "Saved searches" at bounding box center [100, 475] width 97 height 16
click at [100, 483] on button "Search" at bounding box center [76, 492] width 48 height 17
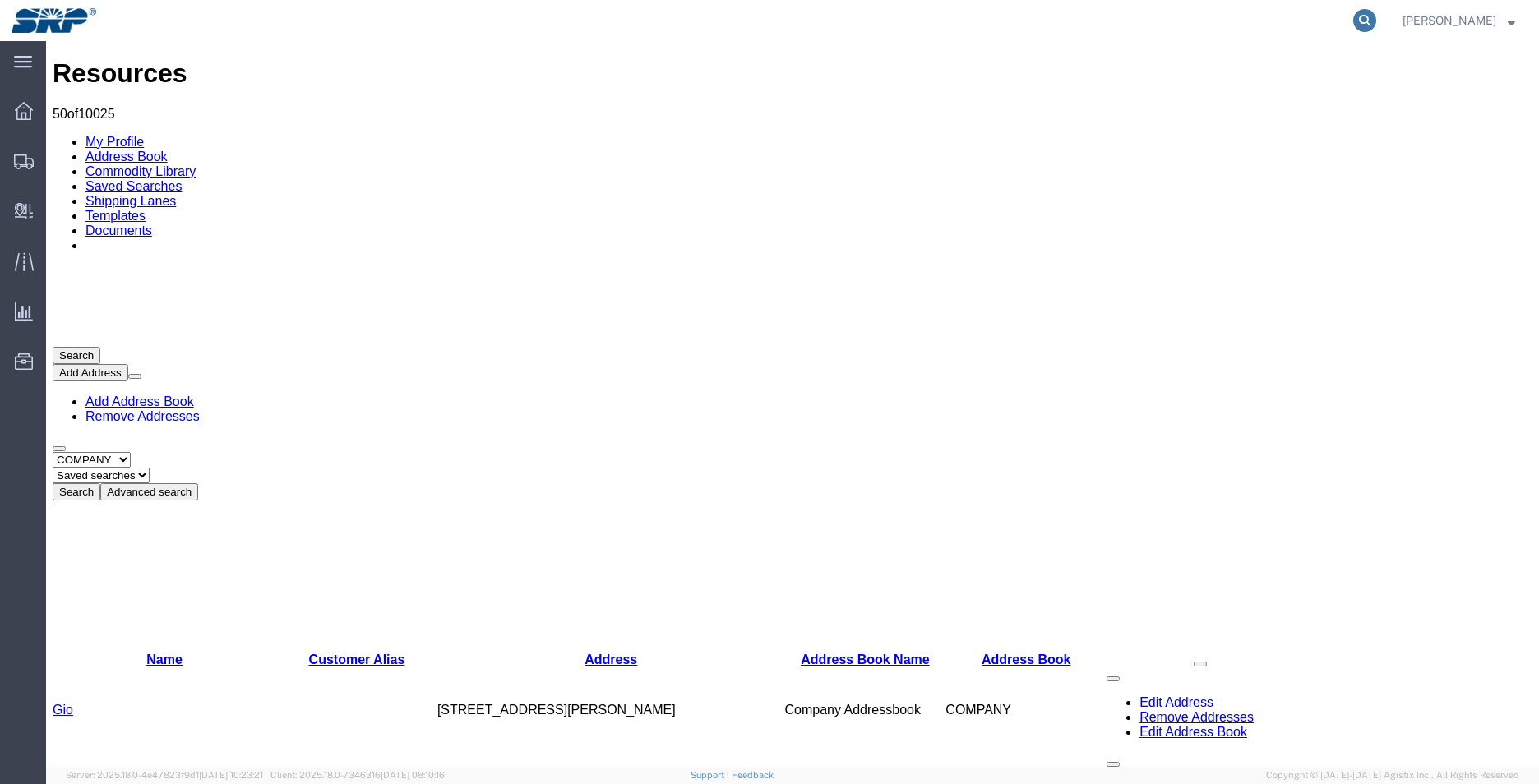
click at [1371, 22] on icon at bounding box center [1365, 21] width 23 height 23
type input "tori"
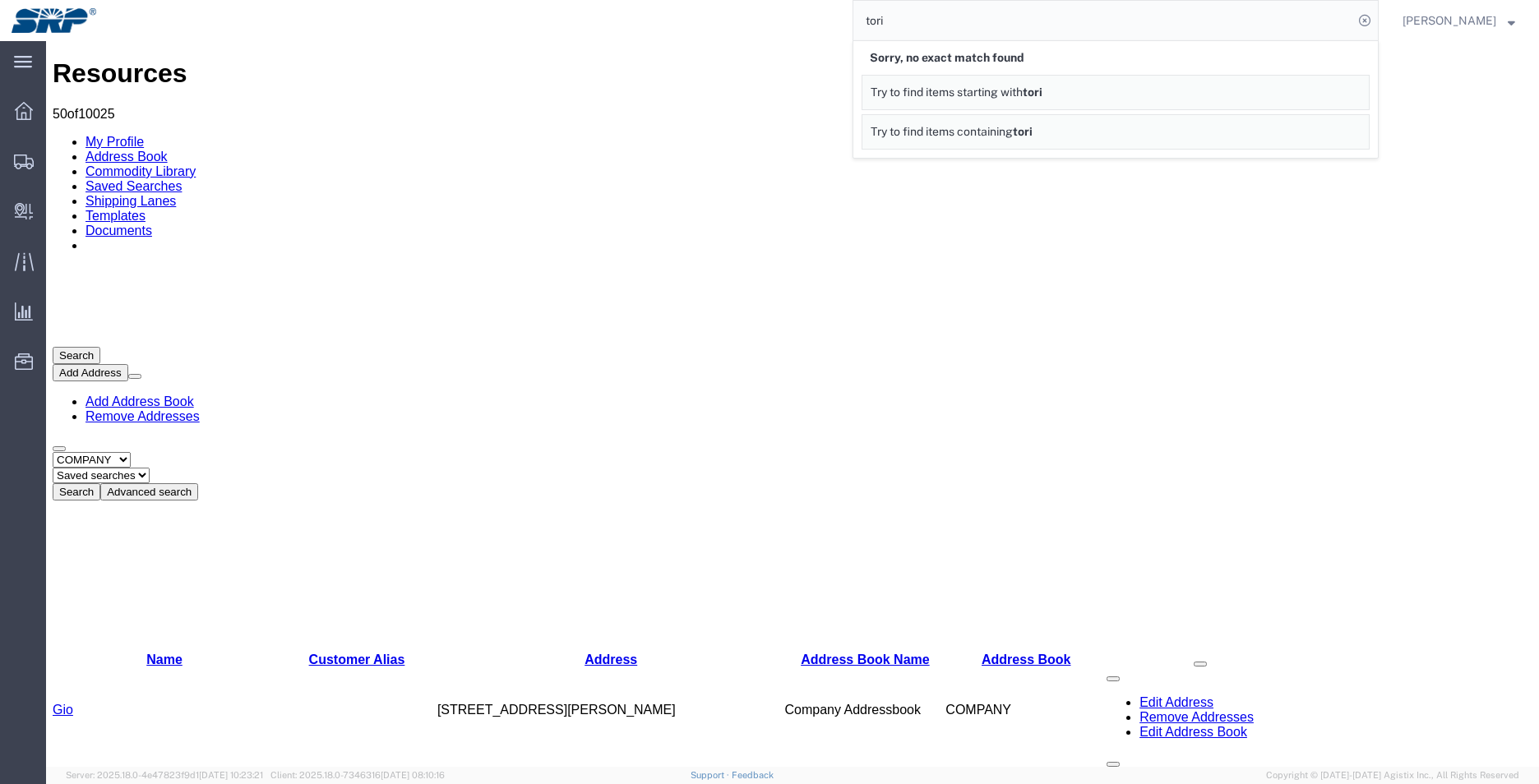
click at [1147, 136] on link "Try to find items containing tori" at bounding box center [1115, 132] width 508 height 36
click at [1330, 451] on div "Select type ALL COMPANY LOCATION OTHER PERSONAL SHARED Saved searches Search Ad…" at bounding box center [792, 476] width 1480 height 49
click at [200, 409] on link "Remove Addresses" at bounding box center [142, 416] width 114 height 14
click at [1289, 451] on div "Select type ALL COMPANY LOCATION OTHER PERSONAL SHARED Saved searches Search Ad…" at bounding box center [792, 476] width 1480 height 49
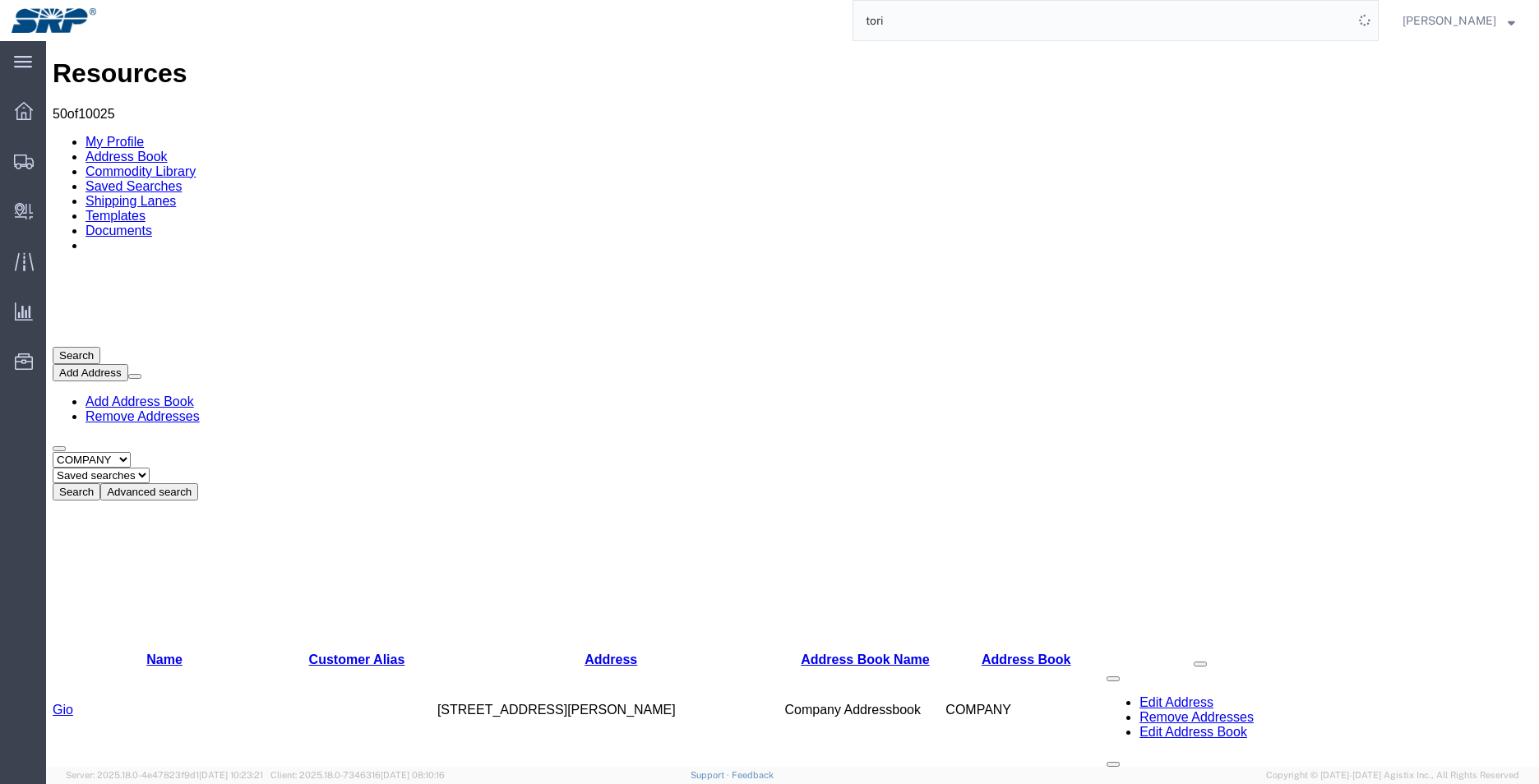
click at [135, 377] on span at bounding box center [135, 377] width 0 height 0
click at [200, 409] on link "Remove Addresses" at bounding box center [142, 416] width 114 height 14
click at [194, 394] on link "Add Address Book" at bounding box center [140, 401] width 109 height 14
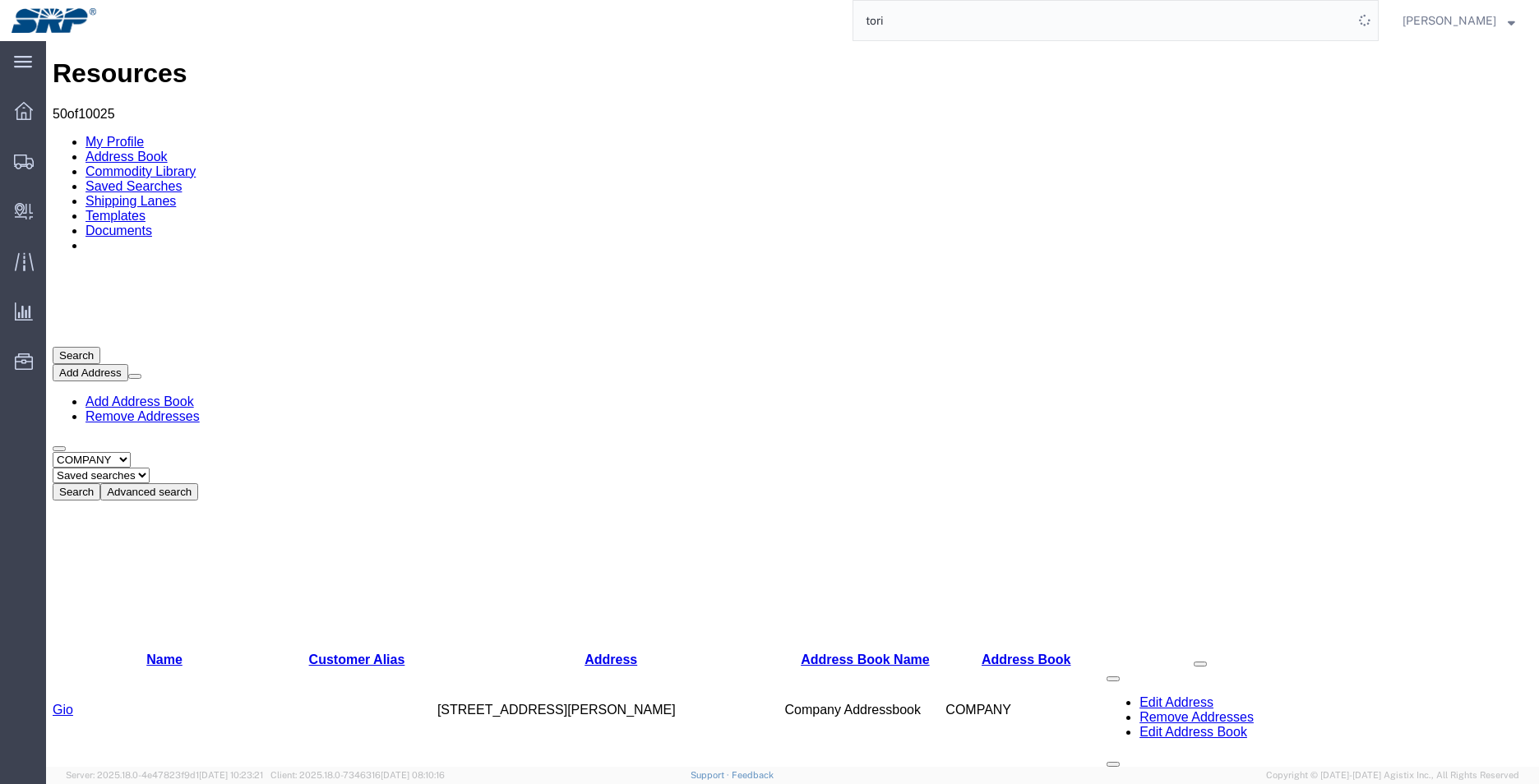
click at [198, 483] on button "Advanced search" at bounding box center [149, 492] width 97 height 17
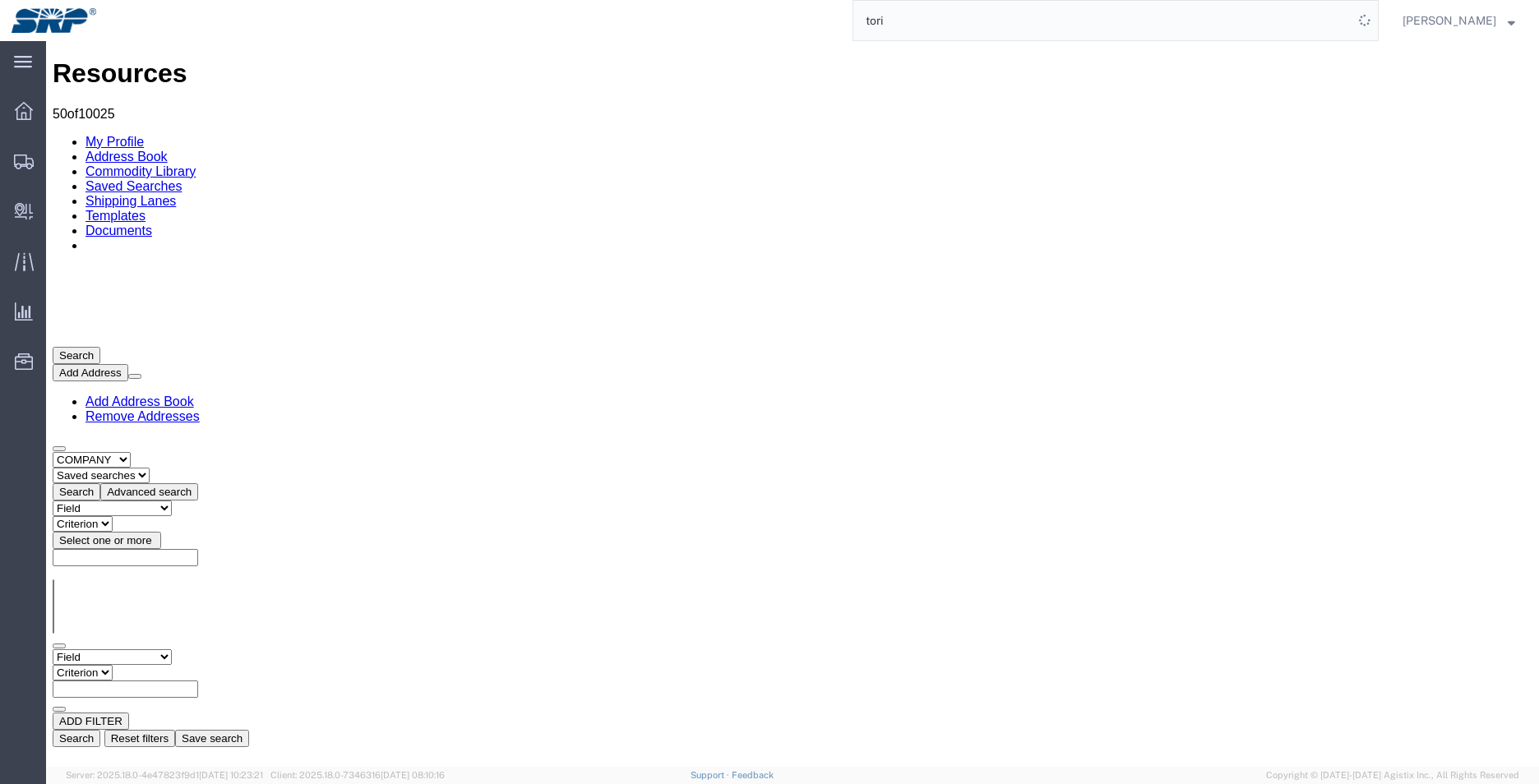
click at [172, 649] on select "Field Address Book Name City Company Name Contact Name Country CustomerAlias DP…" at bounding box center [112, 657] width 119 height 16
select select "contactName"
click at [52, 649] on select "Field Address Book Name City Company Name Contact Name Country CustomerAlias DP…" at bounding box center [112, 657] width 119 height 16
click at [151, 665] on select "Criterion contains does not contain is is blank is not blank starts with" at bounding box center [101, 673] width 98 height 16
select select "startswith"
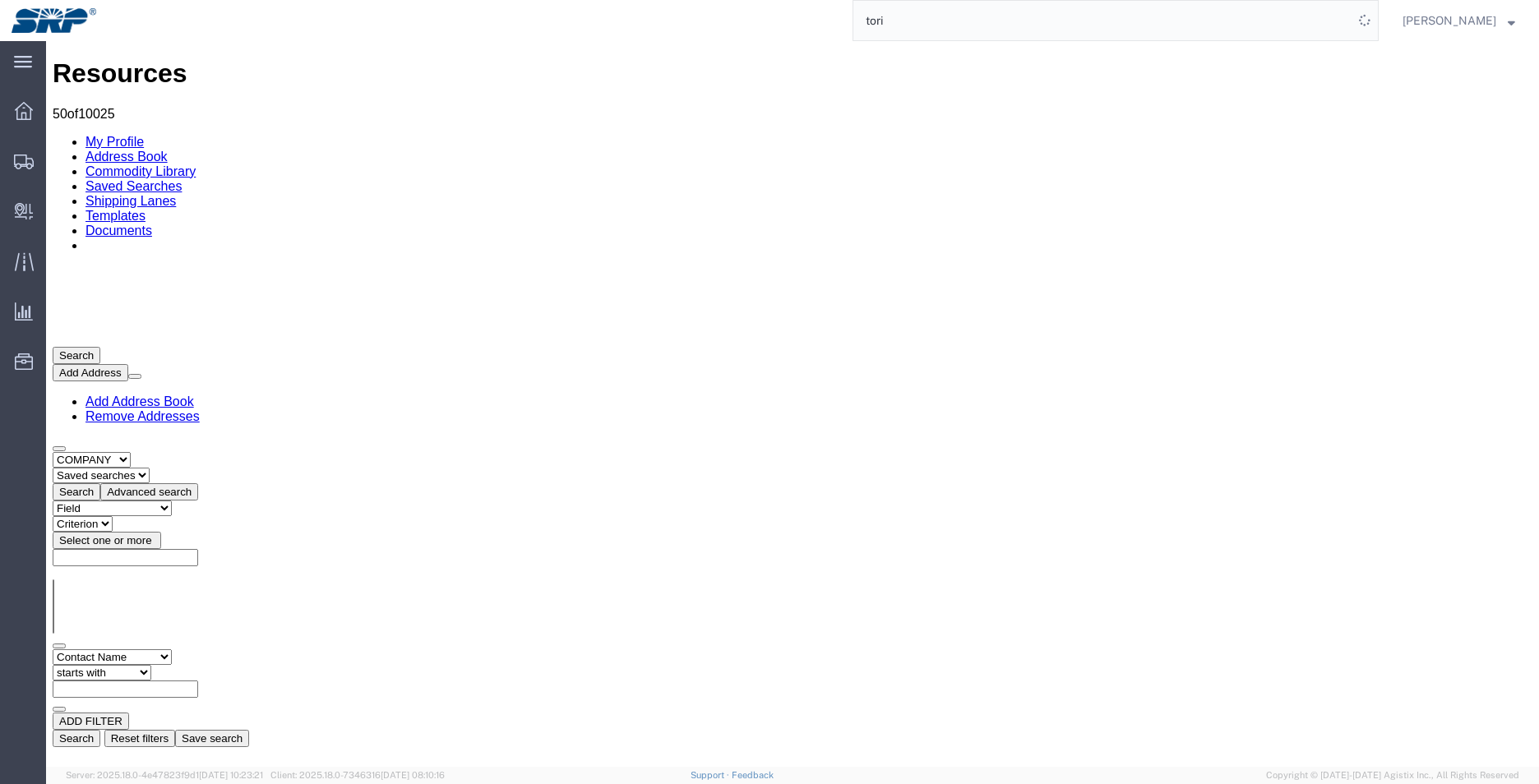
click at [151, 665] on select "Criterion contains does not contain is is blank is not blank starts with" at bounding box center [101, 673] width 98 height 16
click at [198, 680] on input "text" at bounding box center [125, 688] width 145 height 17
type input "t"
type input "toriorio"
click at [198, 680] on input "t" at bounding box center [125, 688] width 145 height 17
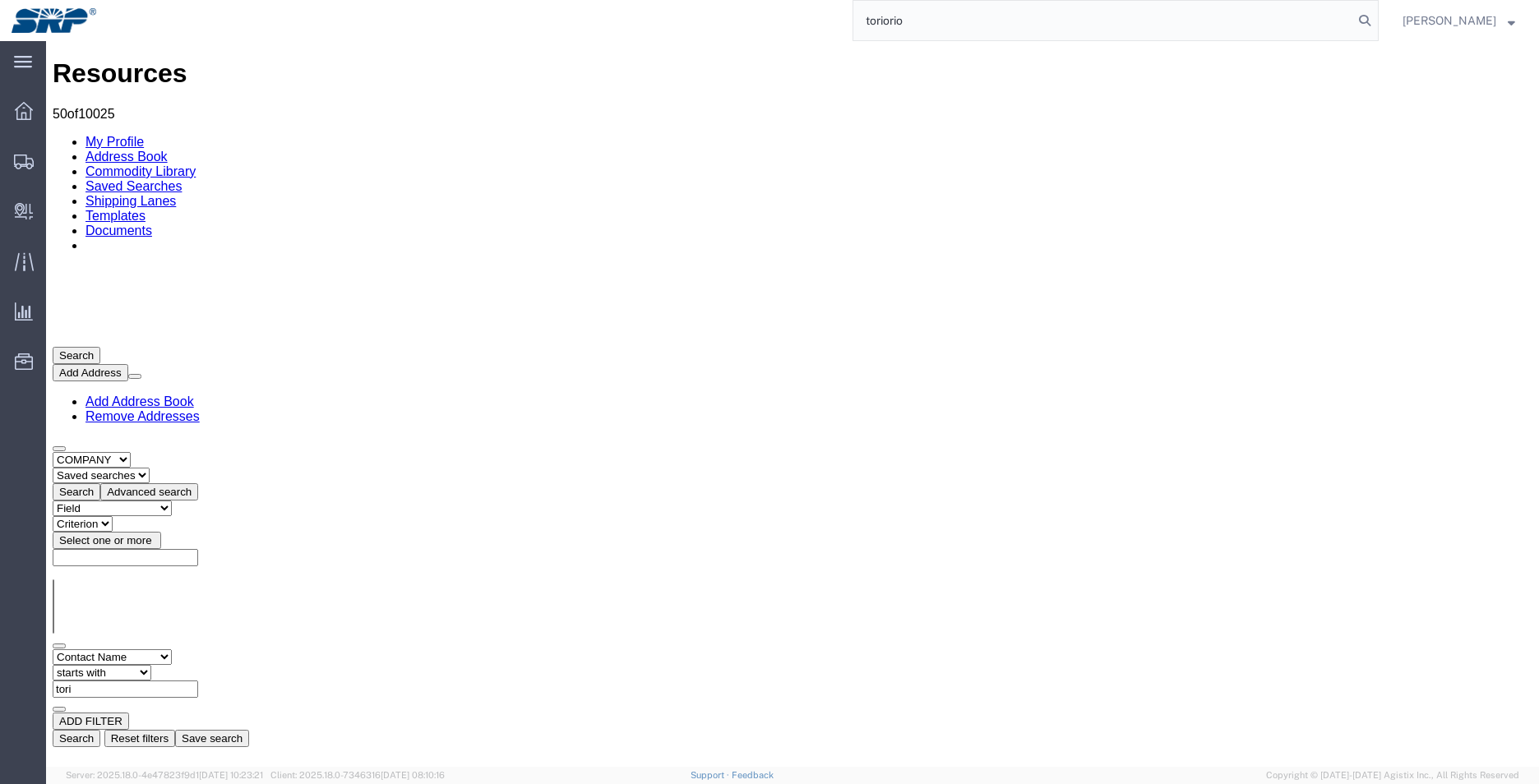
type input "tori"
click at [100, 730] on button "Search" at bounding box center [76, 738] width 48 height 17
